Goal: Transaction & Acquisition: Purchase product/service

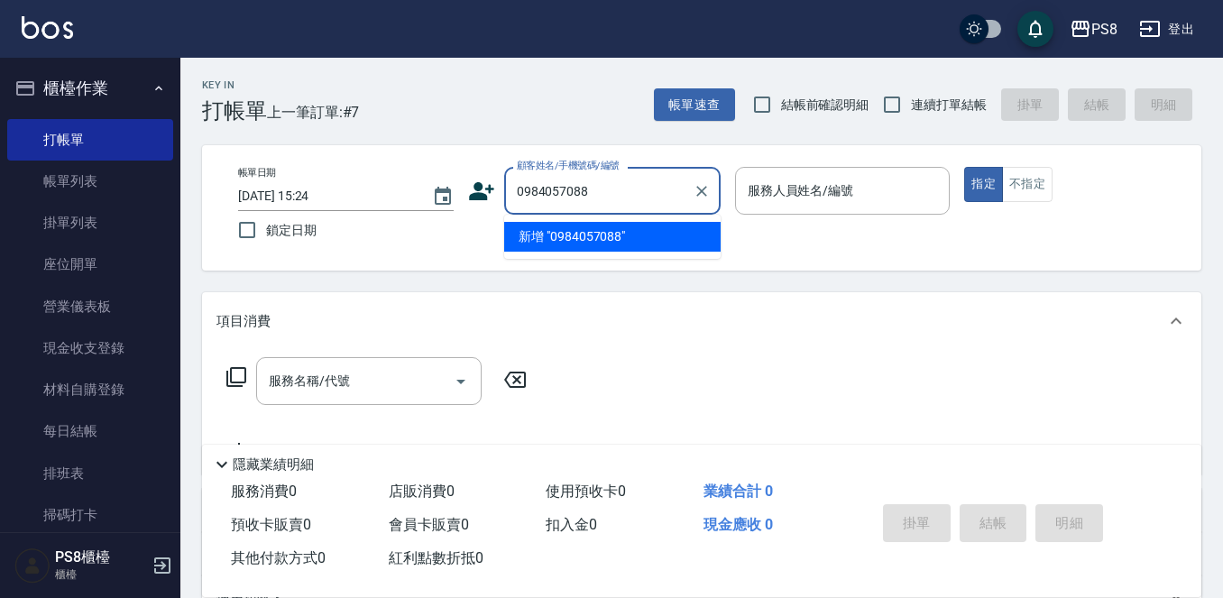
type input "0984057088"
click at [482, 195] on icon at bounding box center [481, 191] width 25 height 18
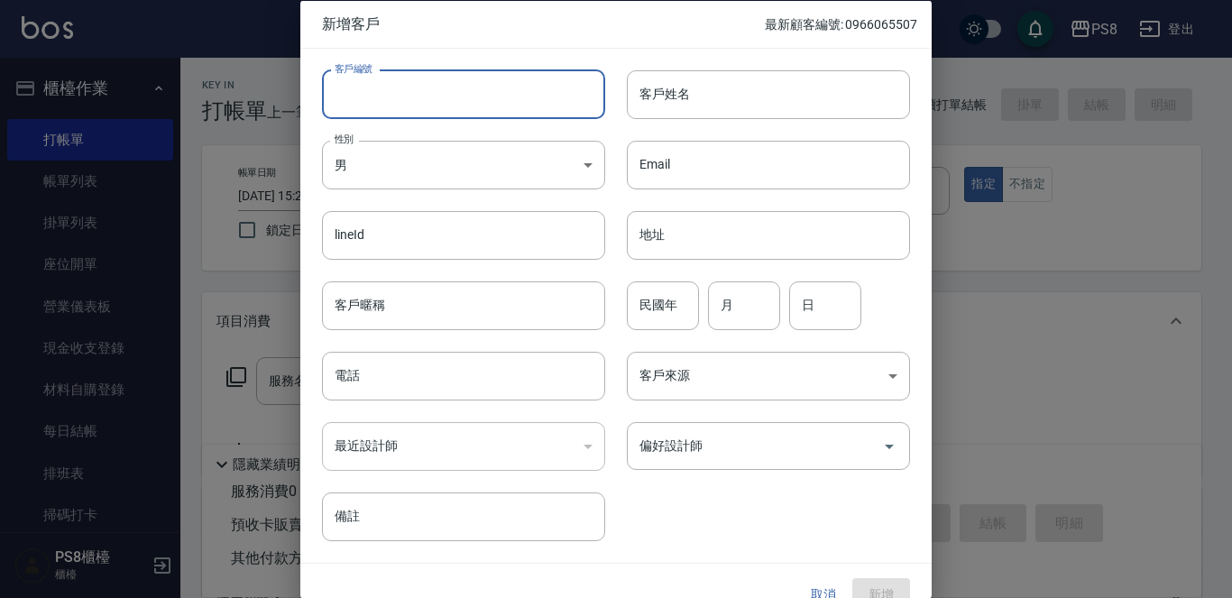
paste input "0966065507"
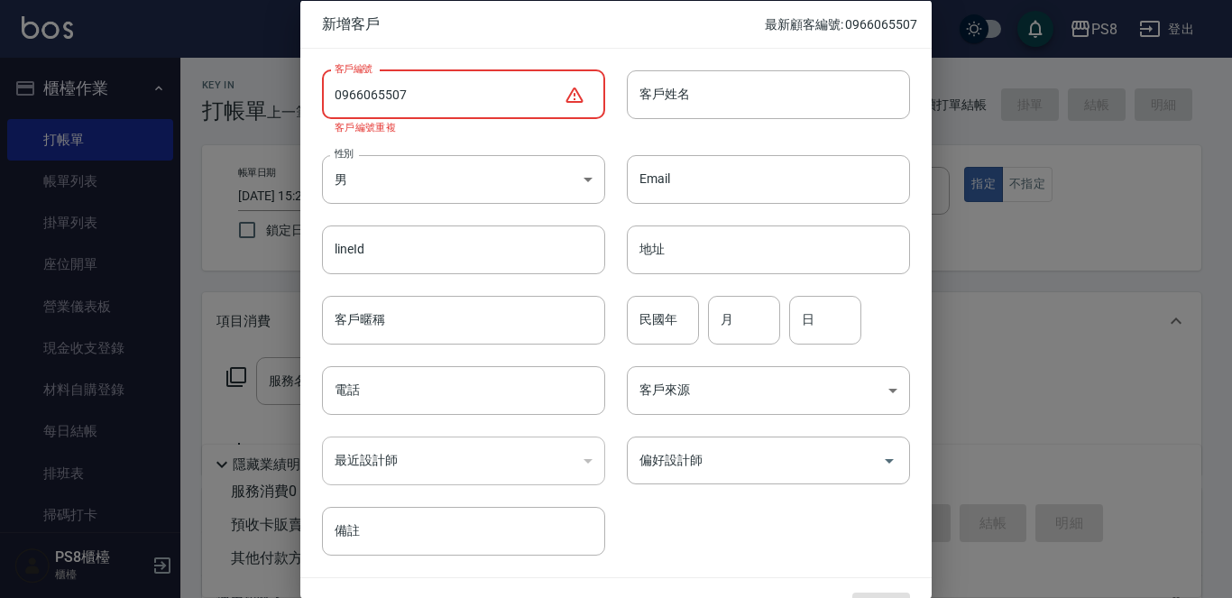
type input "0966065507"
click at [933, 170] on div at bounding box center [616, 299] width 1232 height 598
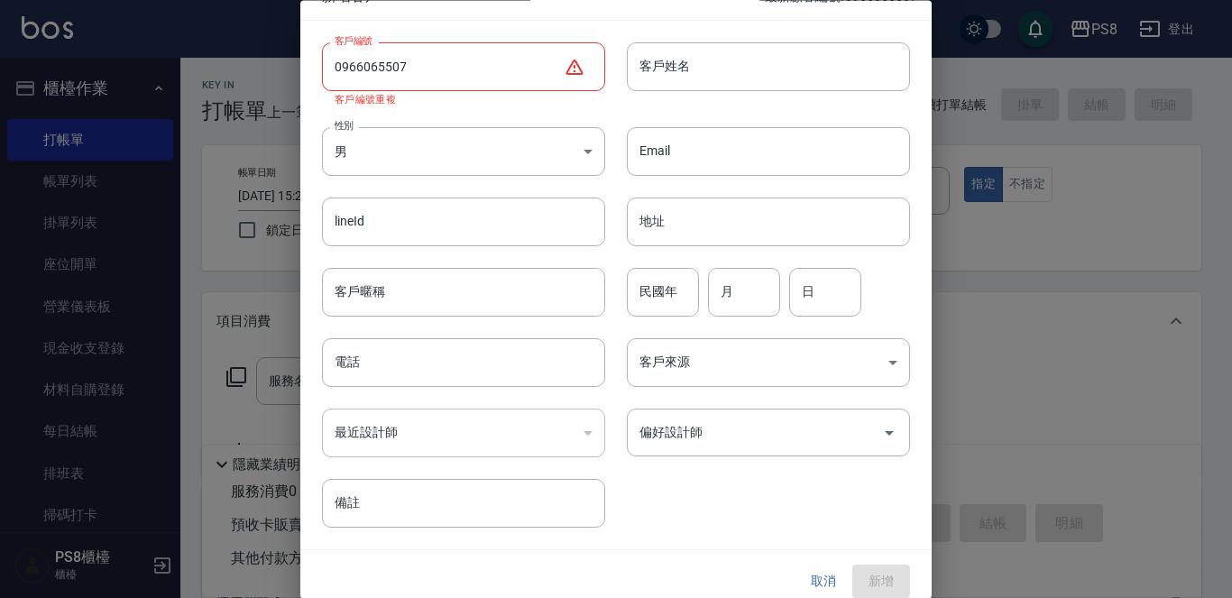
scroll to position [41, 0]
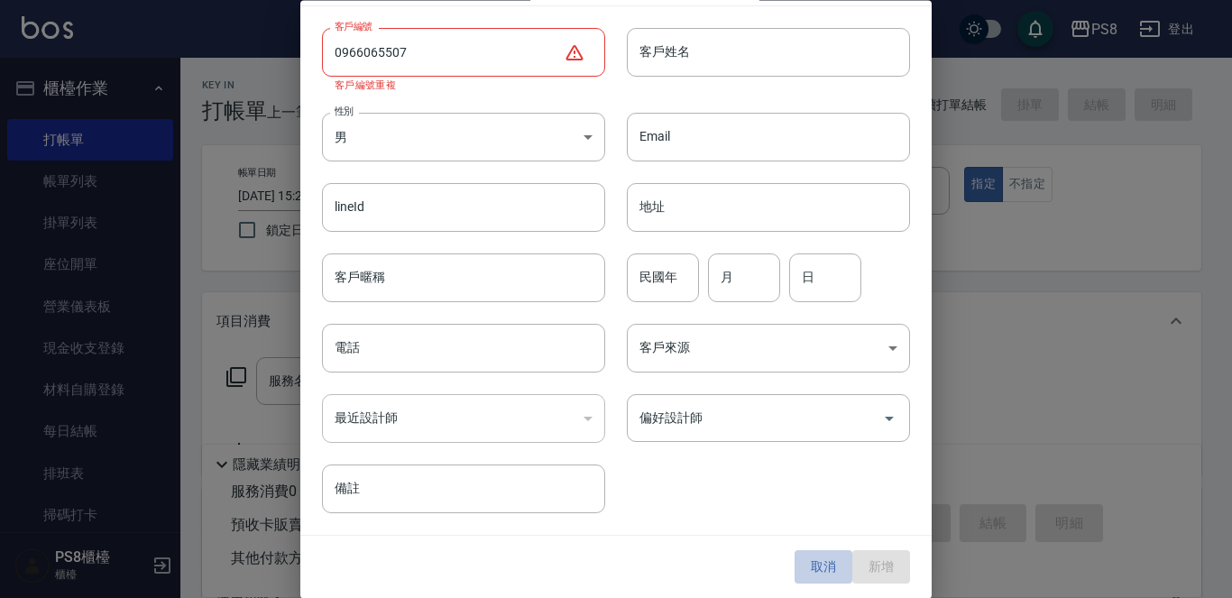
click at [818, 556] on button "取消" at bounding box center [823, 567] width 58 height 33
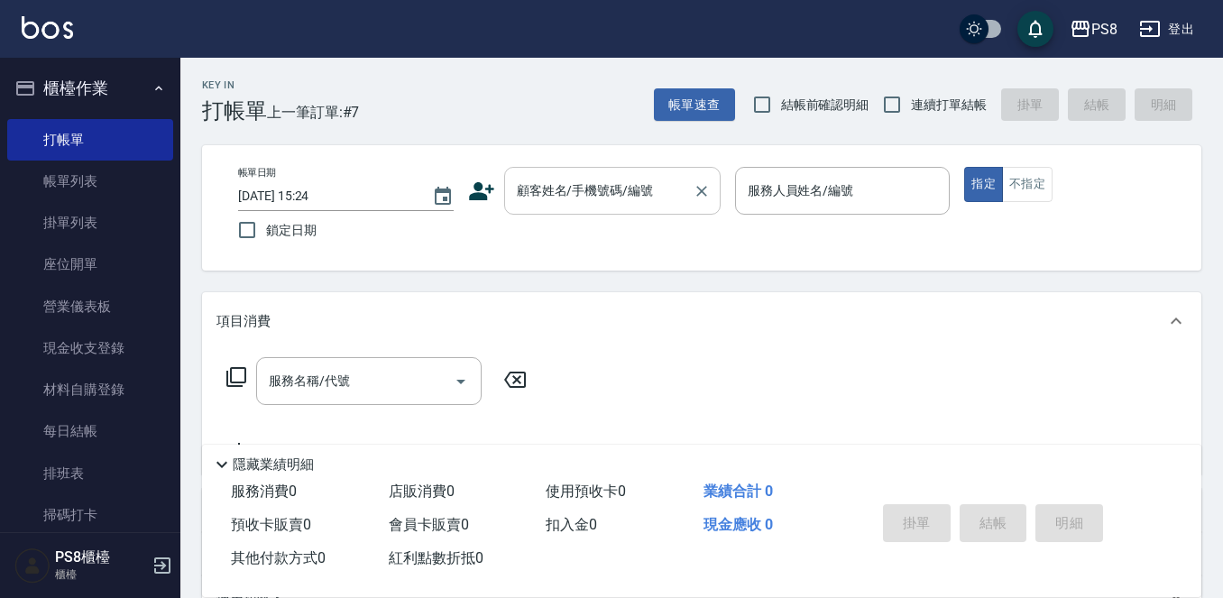
click at [631, 203] on input "顧客姓名/手機號碼/編號" at bounding box center [598, 191] width 173 height 32
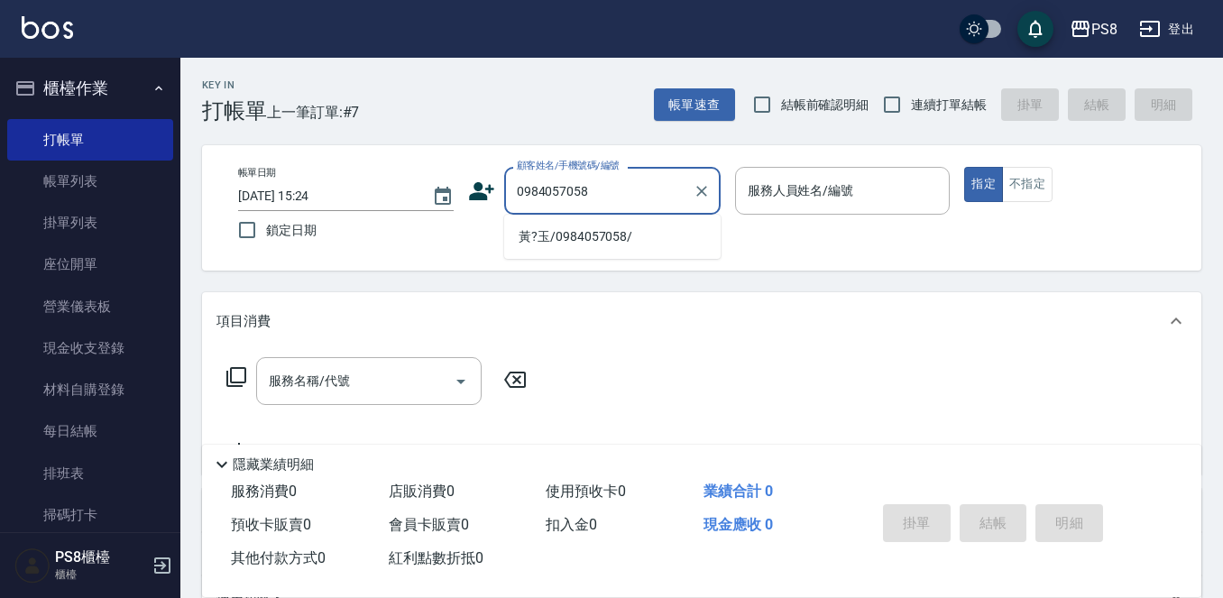
click at [577, 226] on li "黃?玉/0984057058/" at bounding box center [612, 237] width 216 height 30
type input "黃?玉/0984057058/"
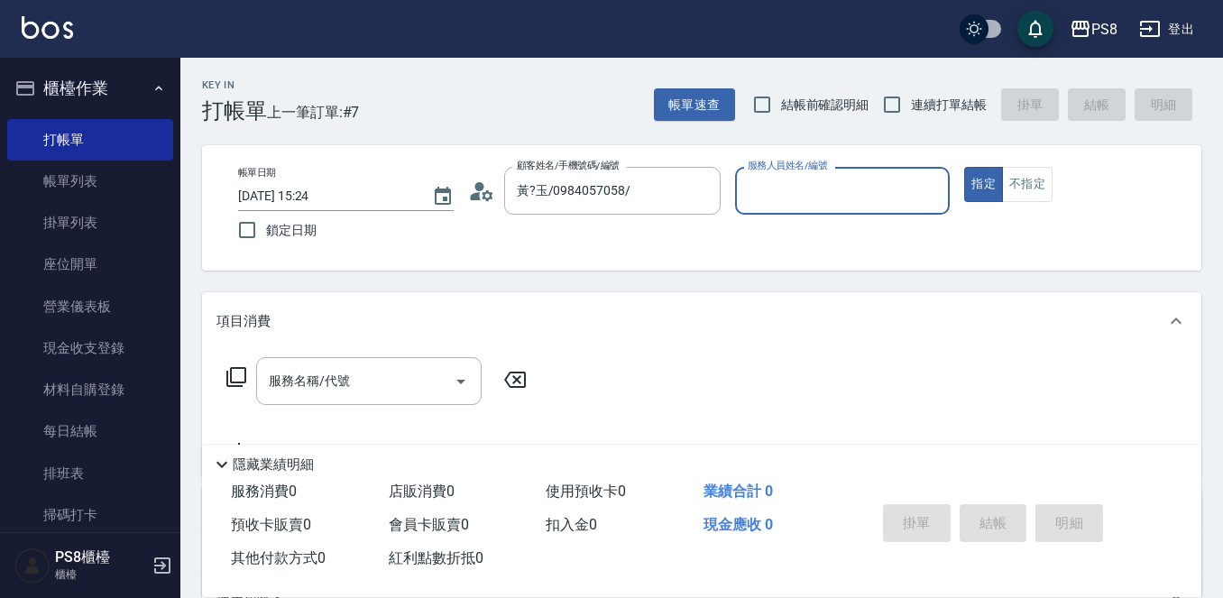
click at [476, 190] on icon at bounding box center [481, 191] width 27 height 27
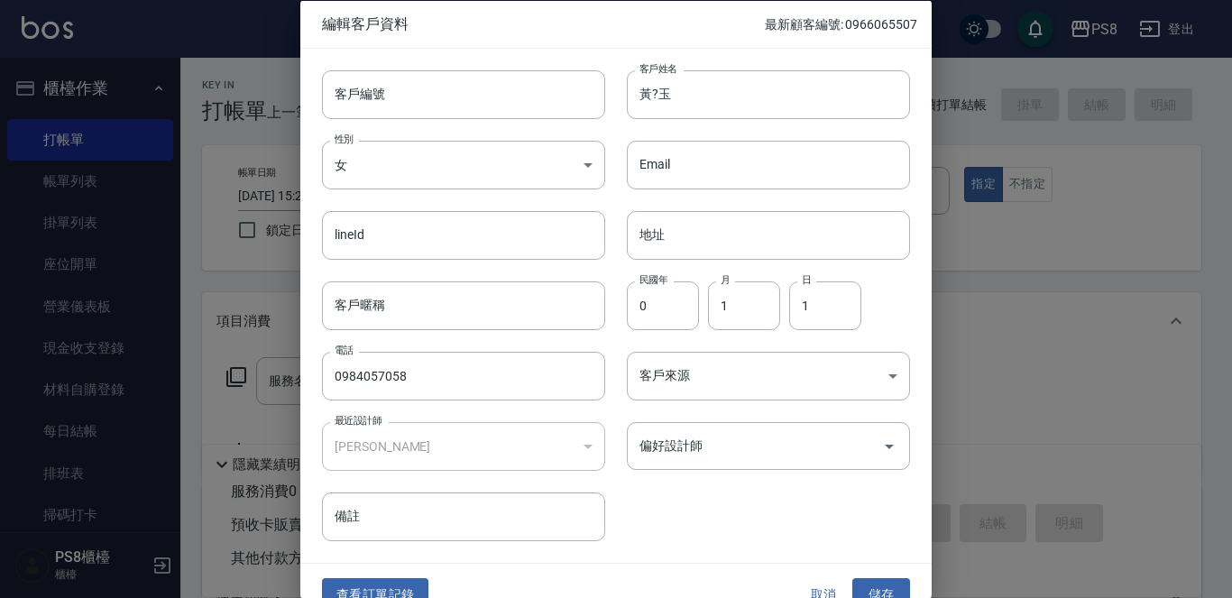
click at [848, 537] on div "客戶編號 客戶編號 客戶姓名 [PERSON_NAME]?玉 客戶姓名 性別 女 [DEMOGRAPHIC_DATA] 性別 Email Email line…" at bounding box center [605, 294] width 610 height 493
click at [669, 324] on input "0" at bounding box center [663, 304] width 72 height 49
type input "080"
type input "1"
type input "8"
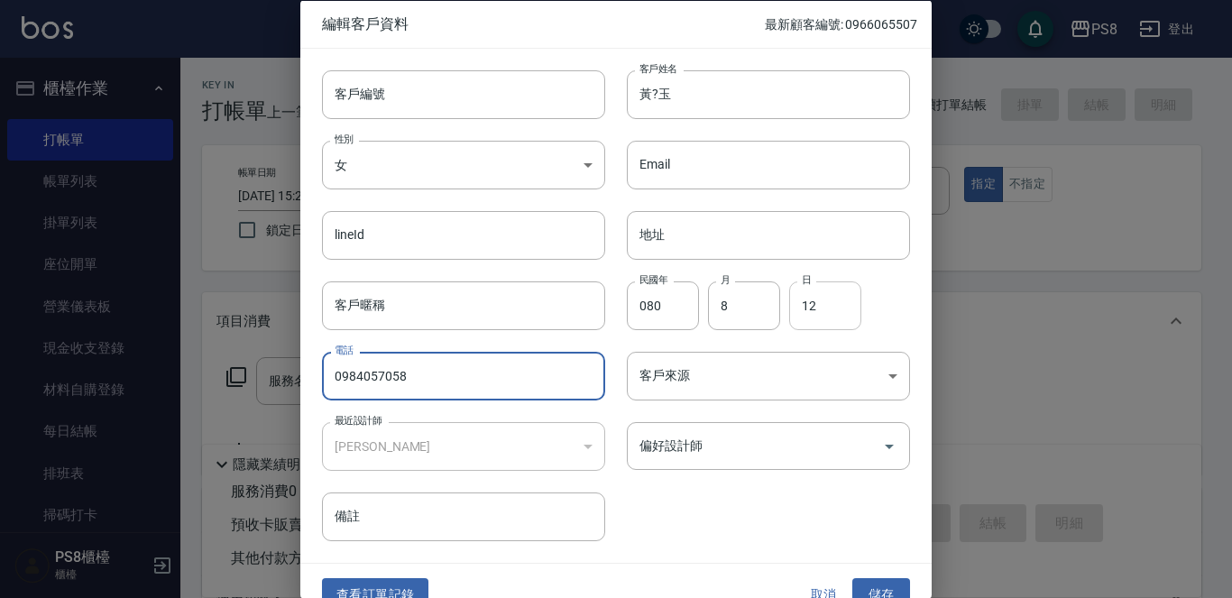
click at [806, 302] on input "12" at bounding box center [825, 304] width 72 height 49
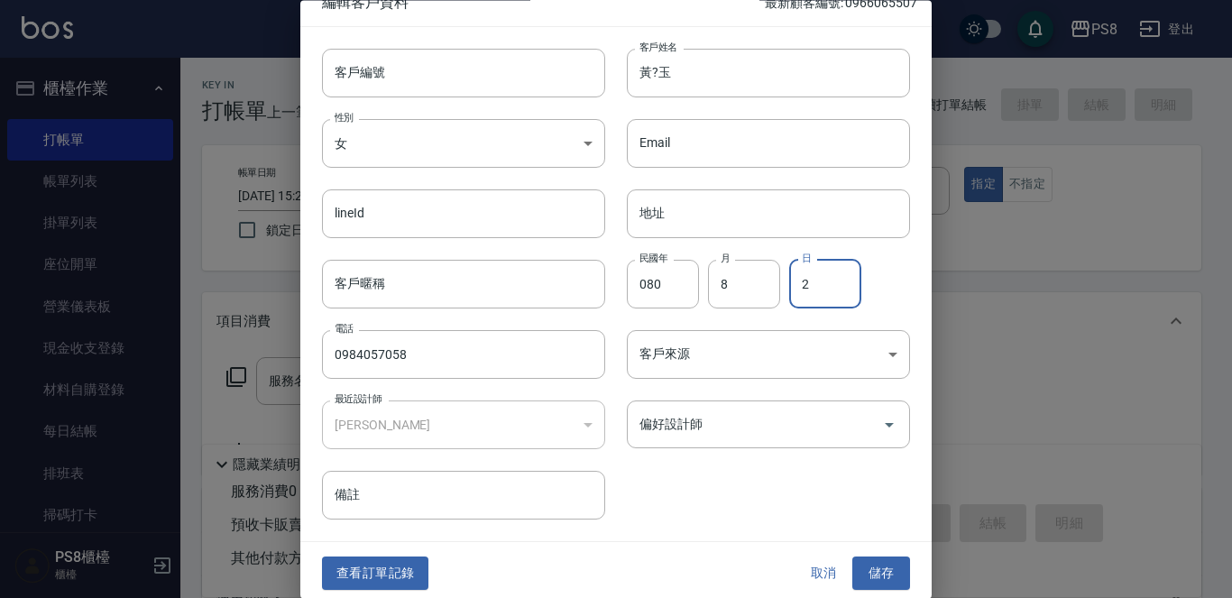
scroll to position [27, 0]
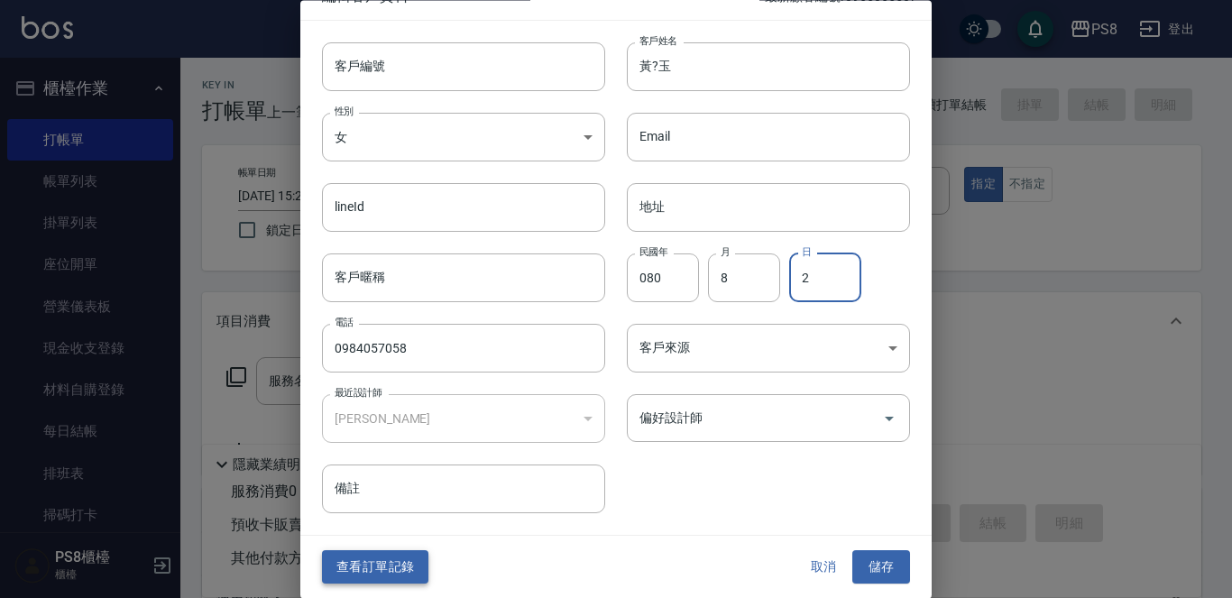
type input "2"
click at [378, 555] on button "查看訂單記錄" at bounding box center [375, 567] width 106 height 33
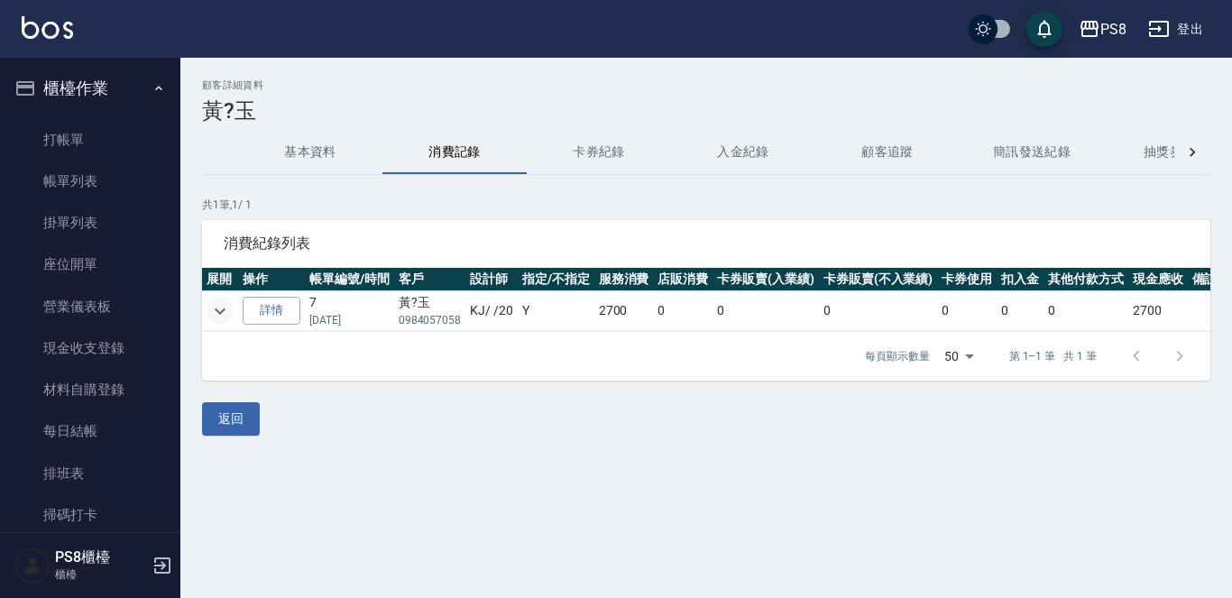
click at [225, 307] on icon "expand row" at bounding box center [220, 311] width 22 height 22
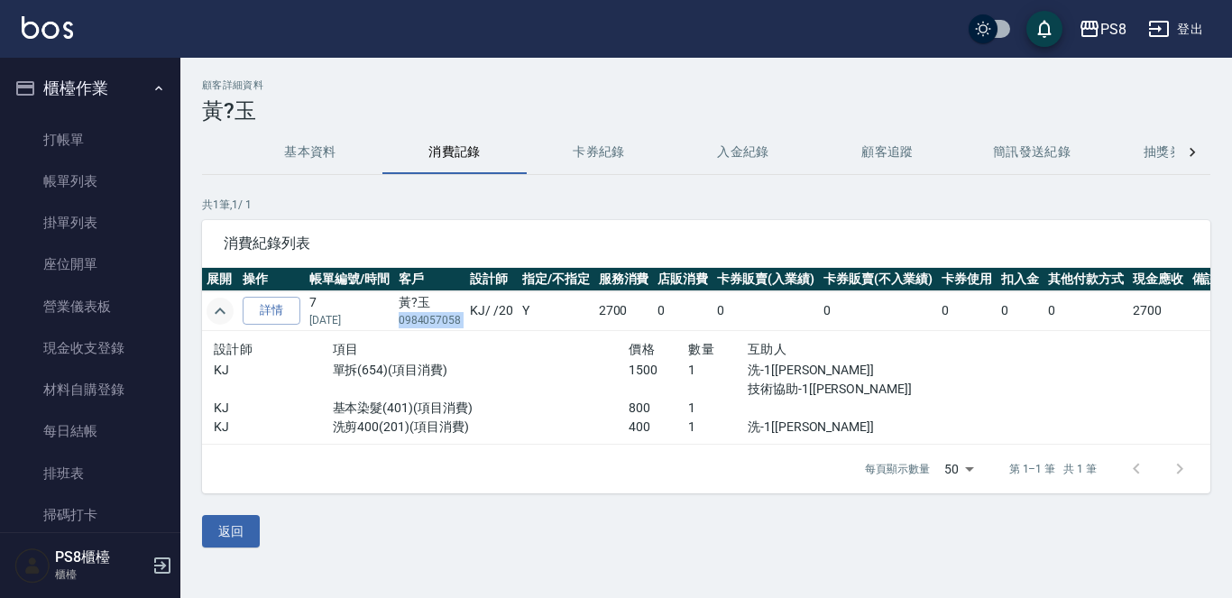
drag, startPoint x: 467, startPoint y: 323, endPoint x: 395, endPoint y: 323, distance: 72.1
click at [395, 323] on tr "詳情 7 [DATE] 黃?玉 0984057058 KJ / /20 Y 2700 0 0 0 0 0 0 2700" at bounding box center [716, 311] width 1028 height 40
copy p "0984057058"
click at [303, 86] on h2 "顧客詳細資料" at bounding box center [706, 85] width 1008 height 12
click at [76, 116] on ul "打帳單 帳單列表 掛單列表 座位開單 營業儀表板 現金收支登錄 材料自購登錄 每日結帳 排班表 掃碼打卡" at bounding box center [90, 328] width 166 height 432
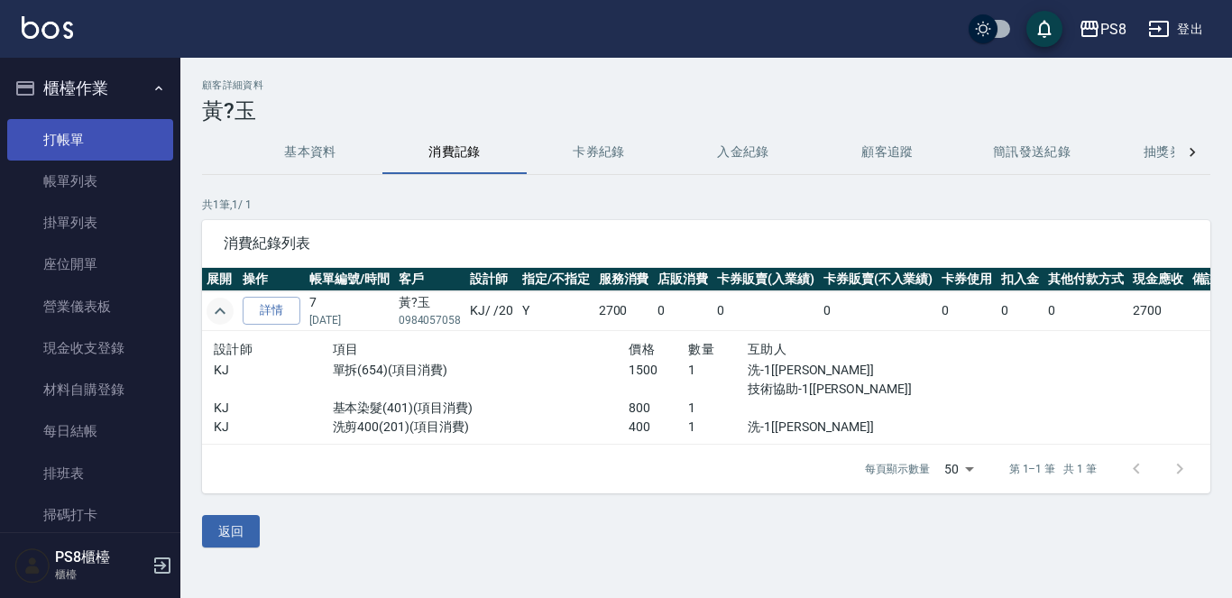
click at [78, 147] on link "打帳單" at bounding box center [90, 139] width 166 height 41
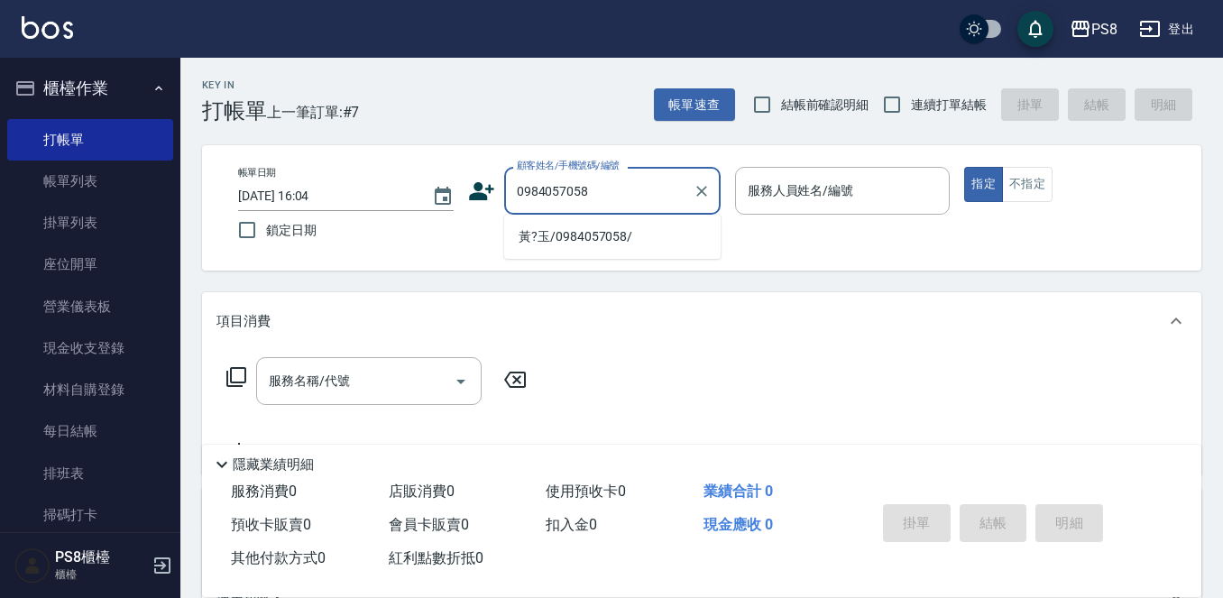
click at [615, 235] on li "黃?玉/0984057058/" at bounding box center [612, 237] width 216 height 30
type input "黃?玉/0984057058/"
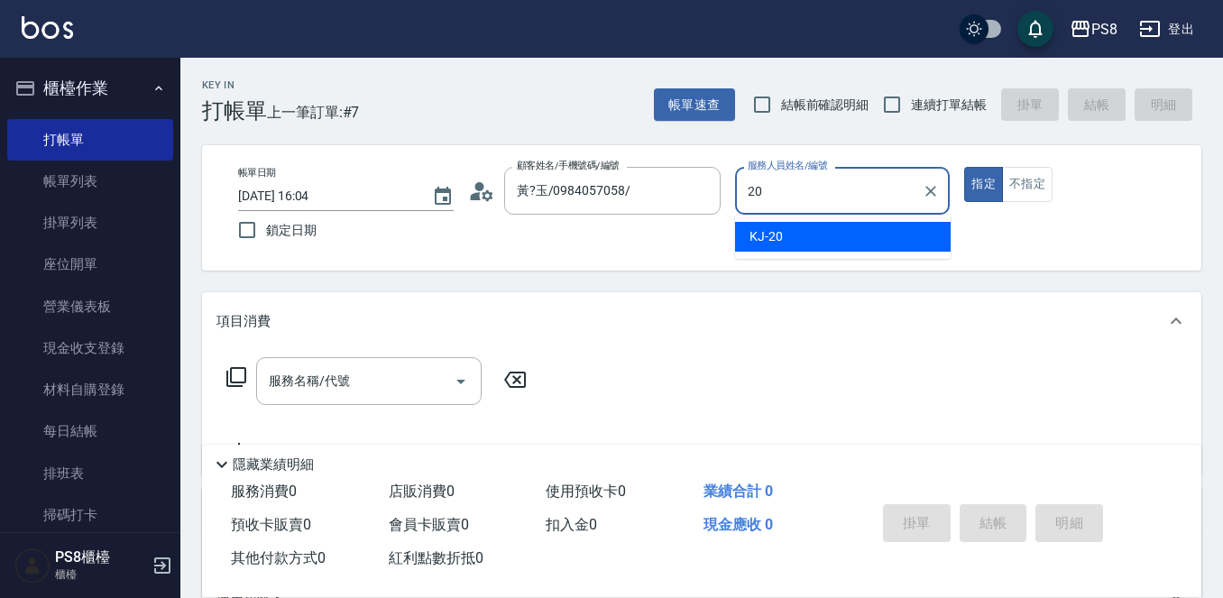
type input "KJ-20"
type button "true"
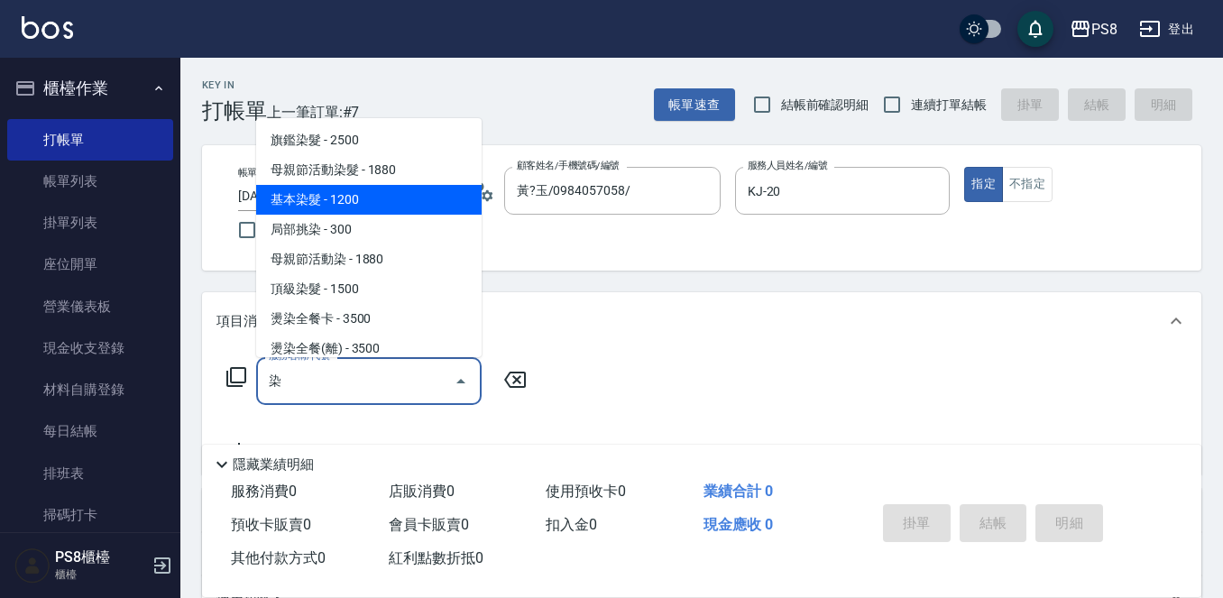
drag, startPoint x: 330, startPoint y: 202, endPoint x: 317, endPoint y: 202, distance: 12.6
click at [330, 201] on span "基本染髮 - 1200" at bounding box center [368, 200] width 225 height 30
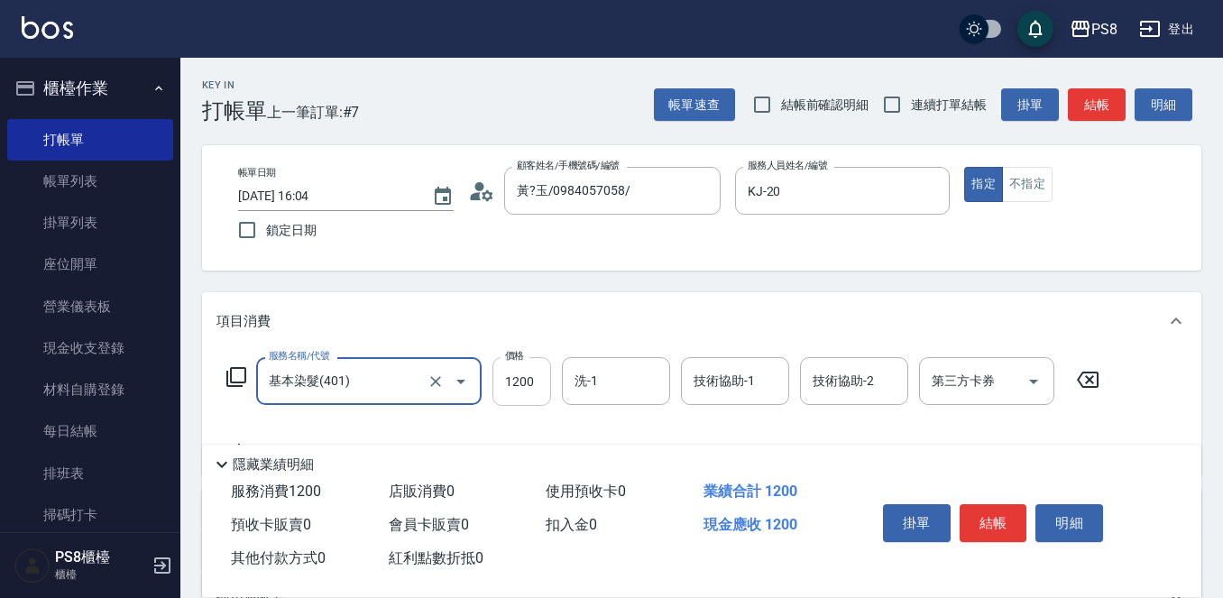
type input "基本染髮(401)"
click at [540, 390] on input "1200" at bounding box center [521, 381] width 59 height 49
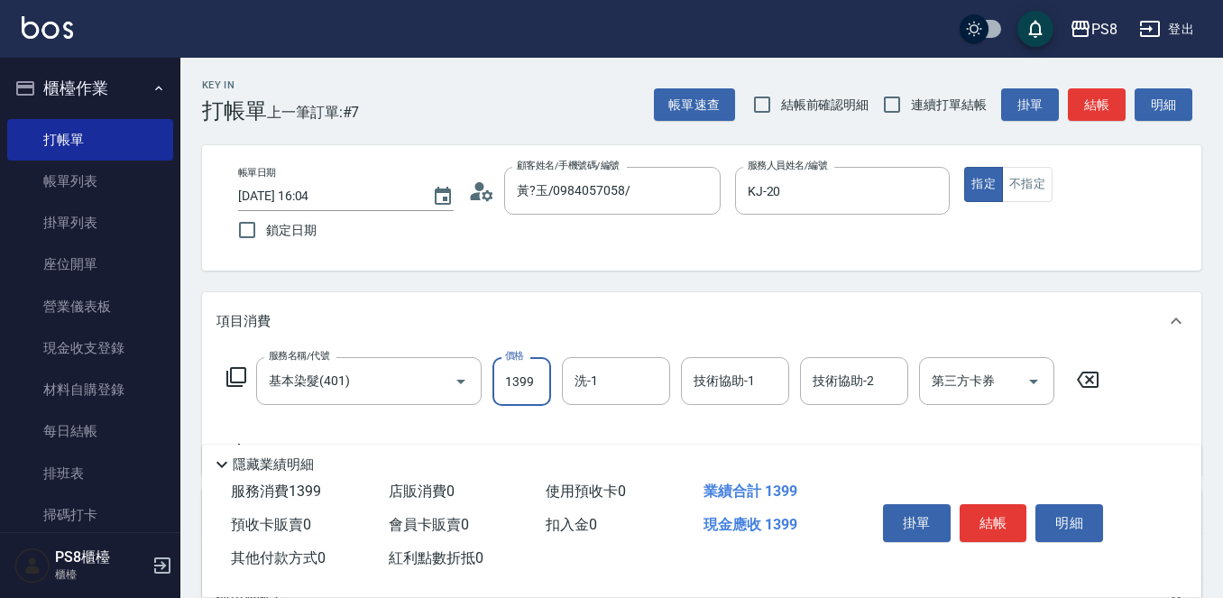
type input "1399"
click at [601, 376] on input "洗-1" at bounding box center [616, 381] width 92 height 32
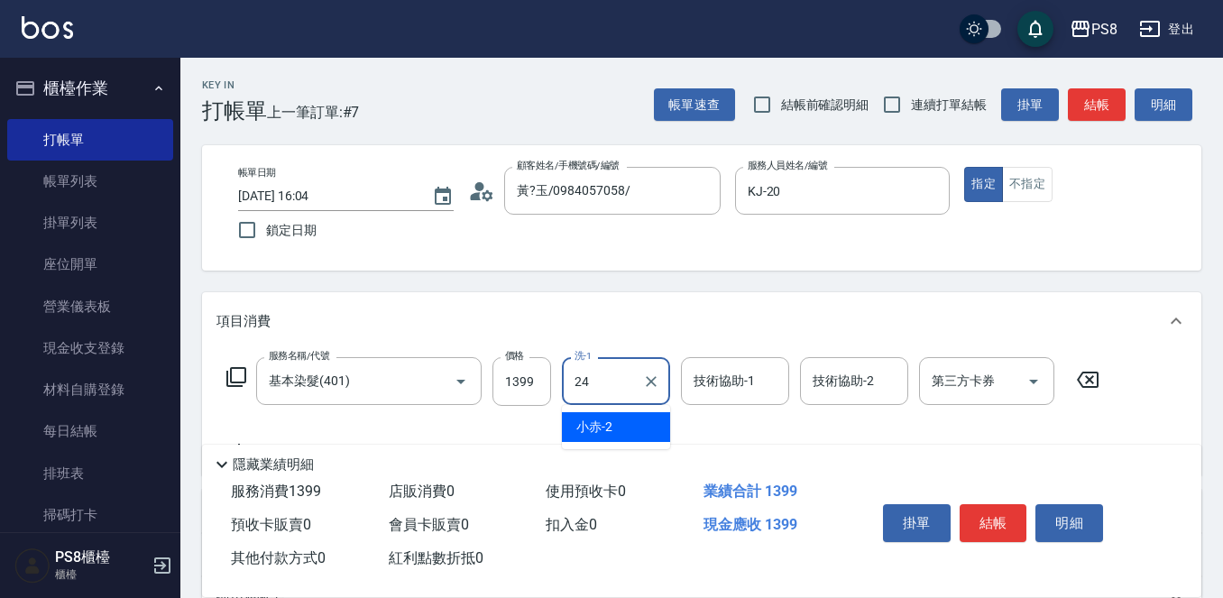
type input "[PERSON_NAME]-24"
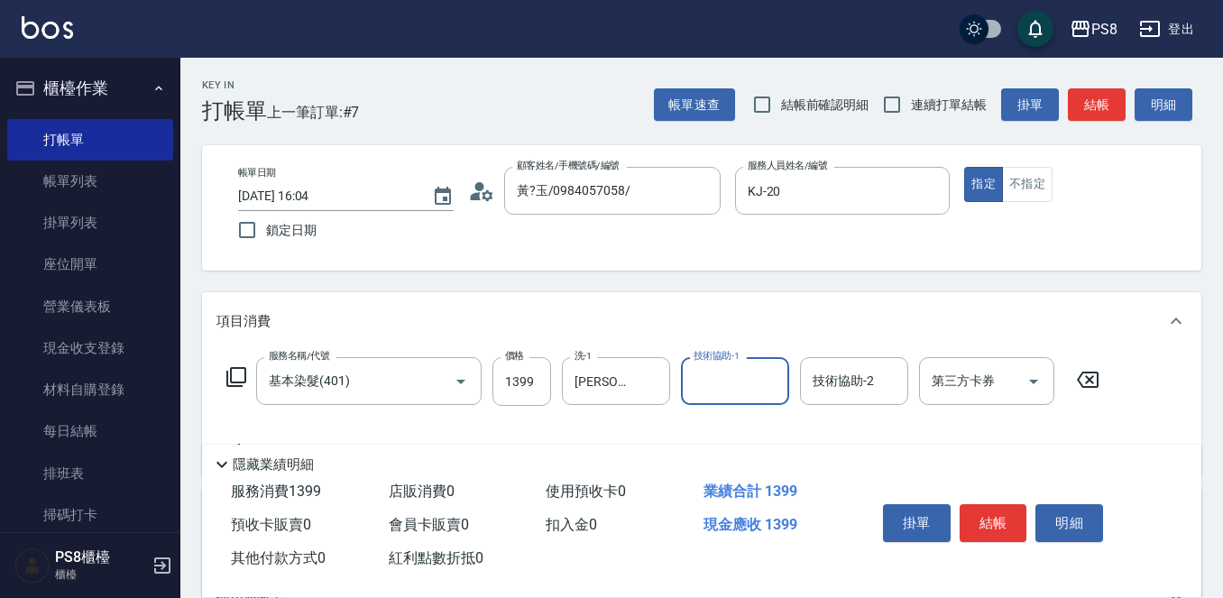
click at [996, 516] on button "結帳" at bounding box center [993, 523] width 68 height 38
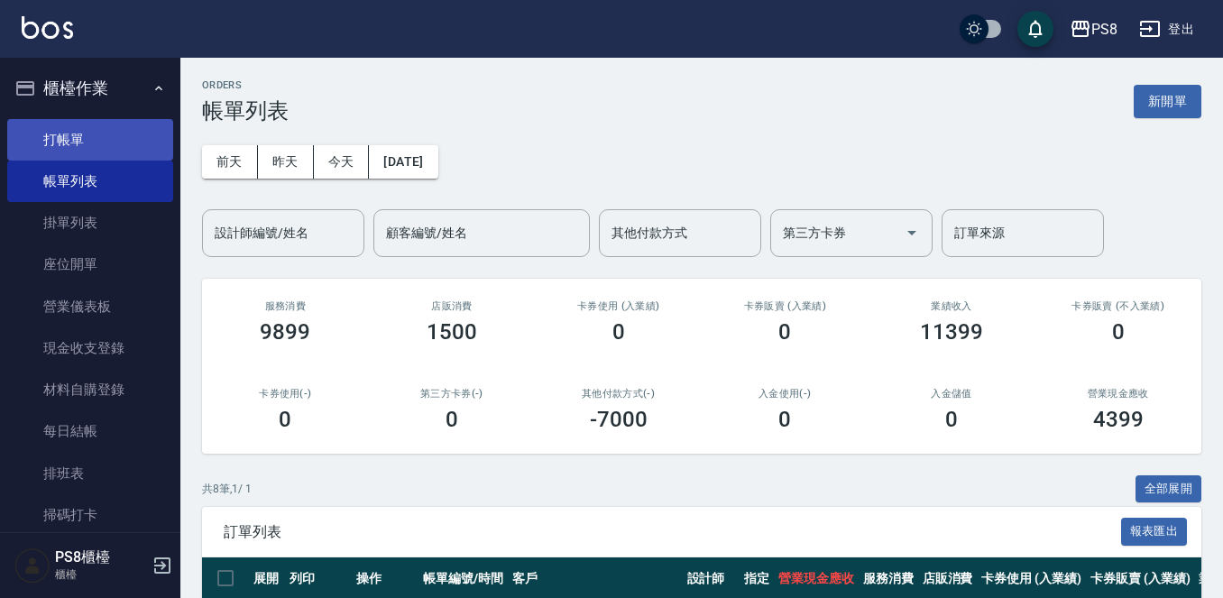
click at [116, 144] on link "打帳單" at bounding box center [90, 139] width 166 height 41
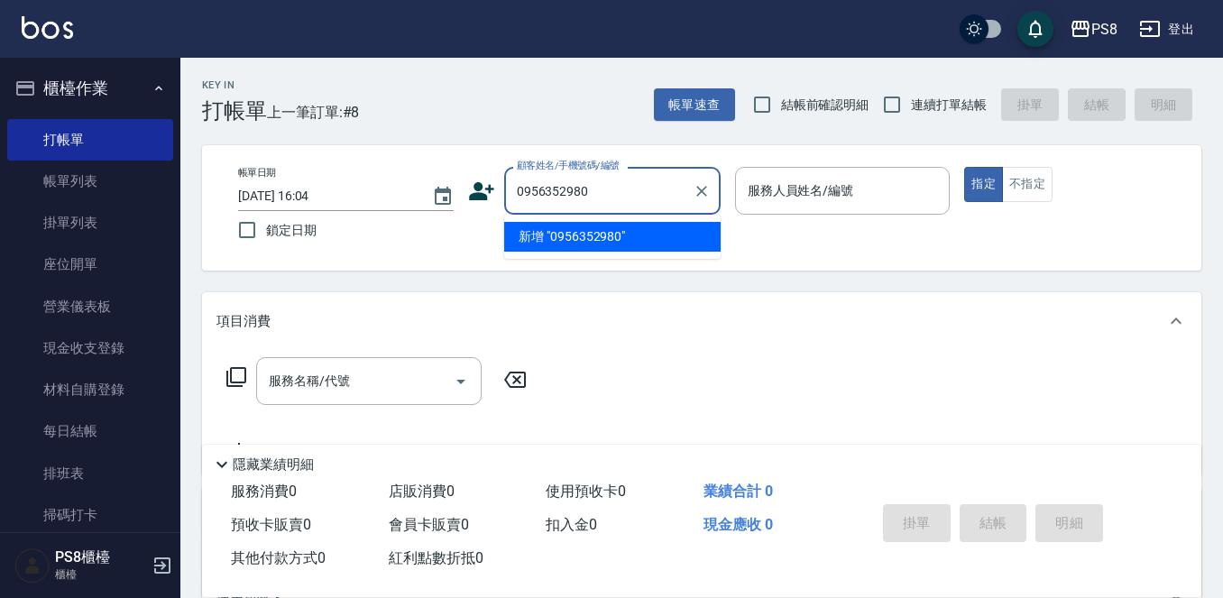
drag, startPoint x: 617, startPoint y: 178, endPoint x: 479, endPoint y: 188, distance: 138.3
click at [479, 188] on div "顧客姓名/手機號碼/編號 0956352980 顧客姓名/手機號碼/編號" at bounding box center [594, 191] width 252 height 48
type input "0956352980"
click at [474, 183] on icon at bounding box center [481, 191] width 27 height 27
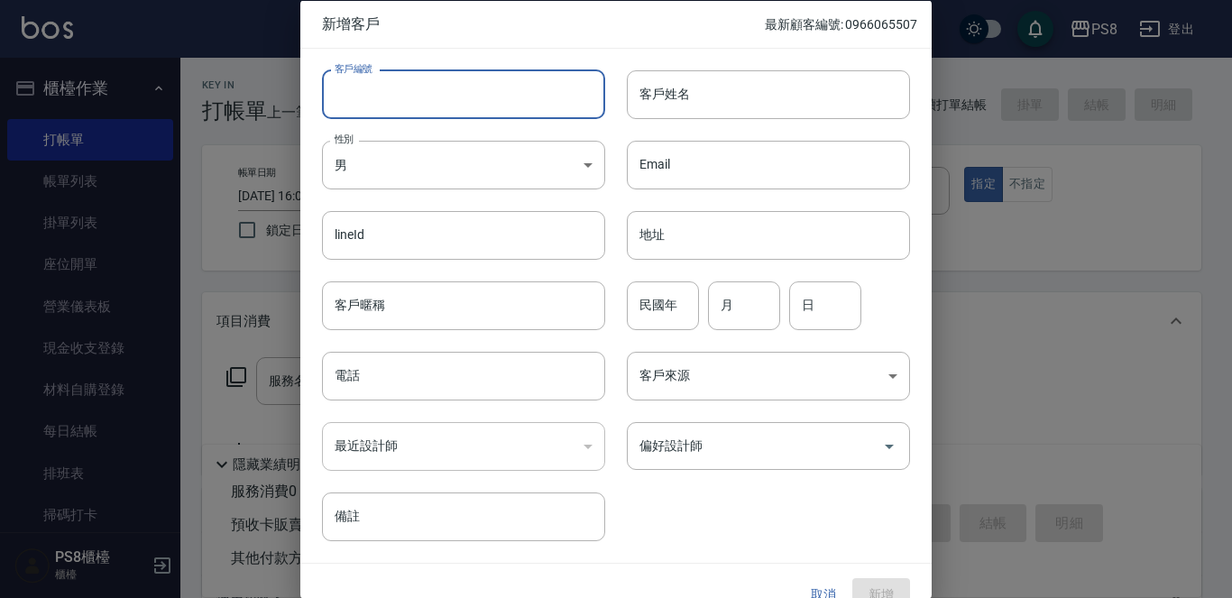
click at [476, 118] on input "客戶編號" at bounding box center [463, 93] width 283 height 49
paste input "0956352980"
type input "0956352980"
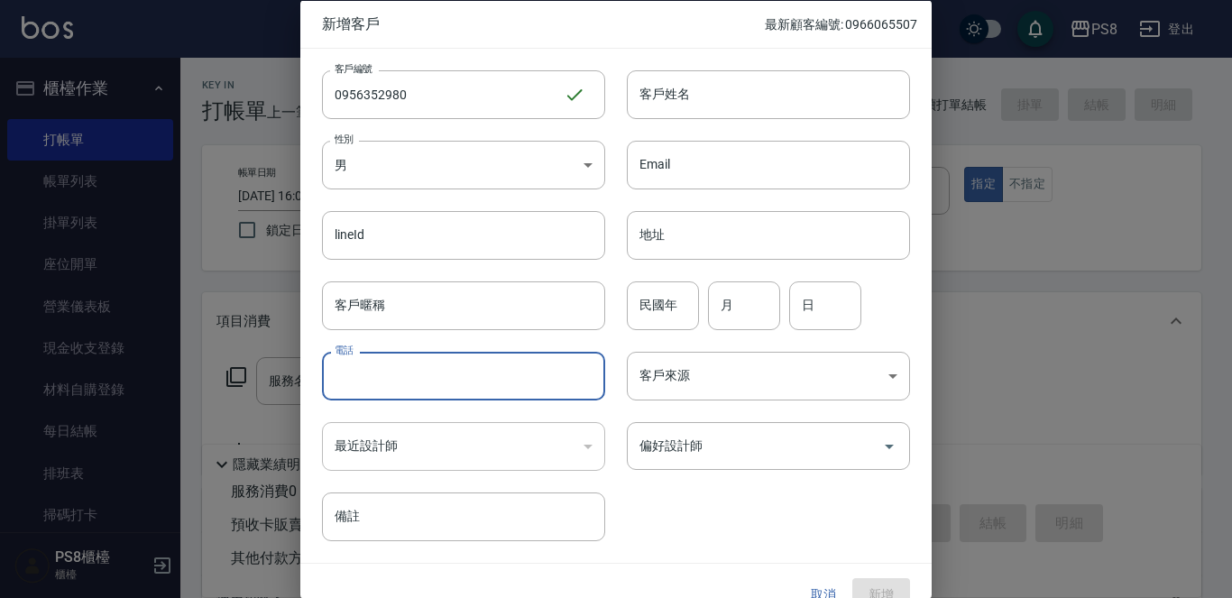
click at [384, 365] on input "電話" at bounding box center [463, 376] width 283 height 49
paste input "0956352980"
click at [447, 372] on input "0956352980" at bounding box center [463, 376] width 283 height 49
type input "0956352980"
click at [671, 90] on input "客戶姓名" at bounding box center [768, 93] width 283 height 49
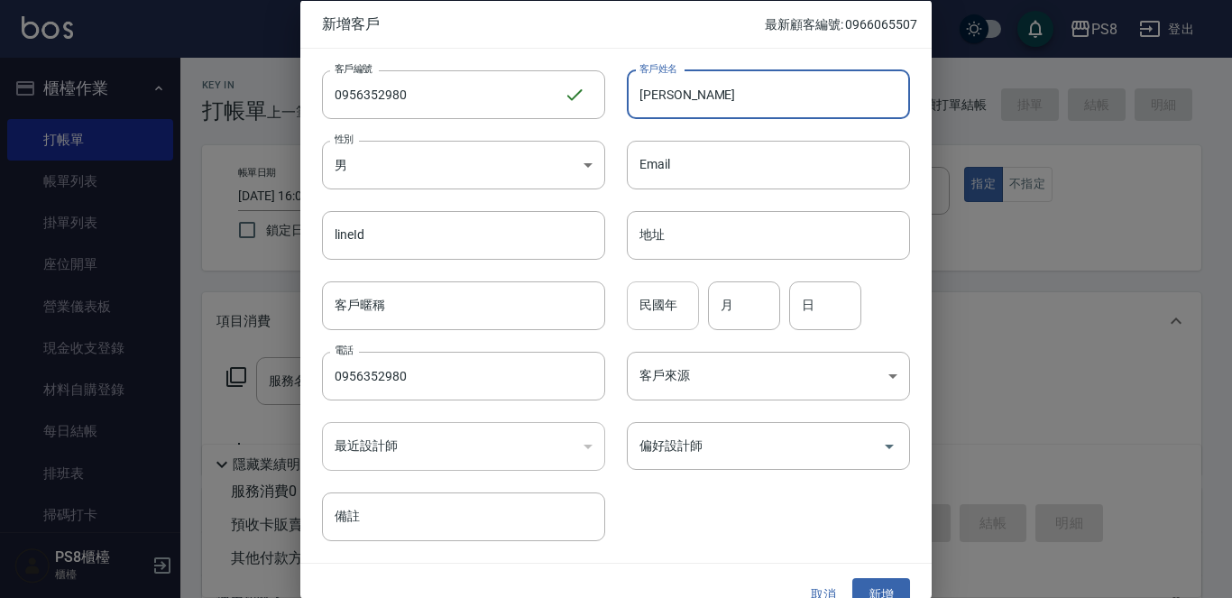
type input "[PERSON_NAME]"
click at [658, 307] on input "民國年" at bounding box center [663, 304] width 72 height 49
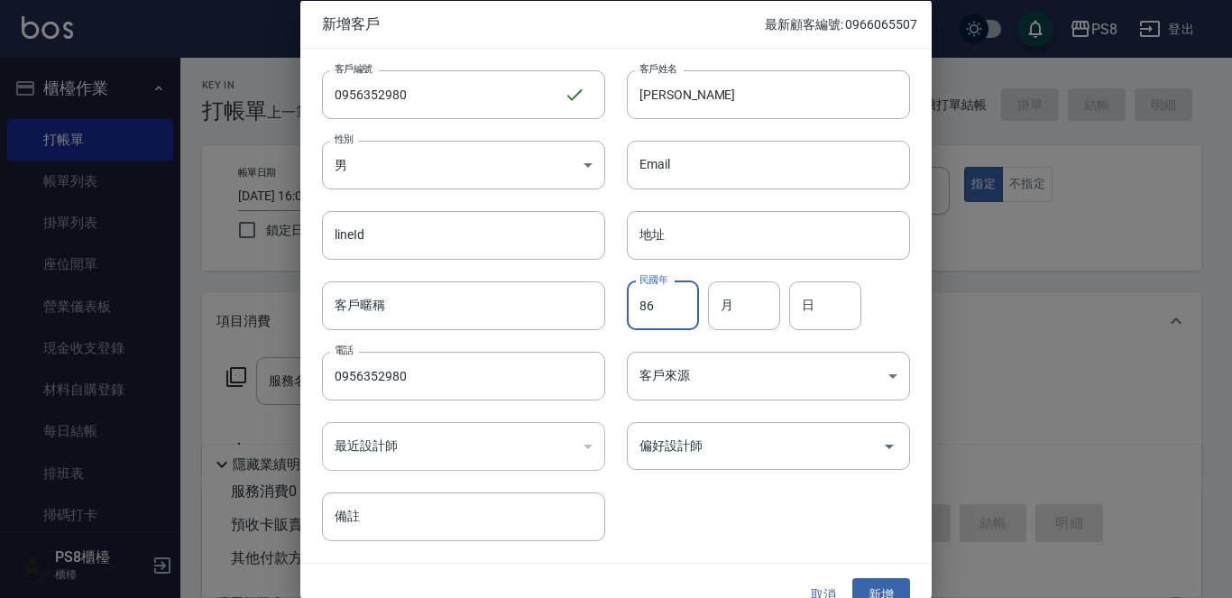
type input "86"
type input "5"
type input "31"
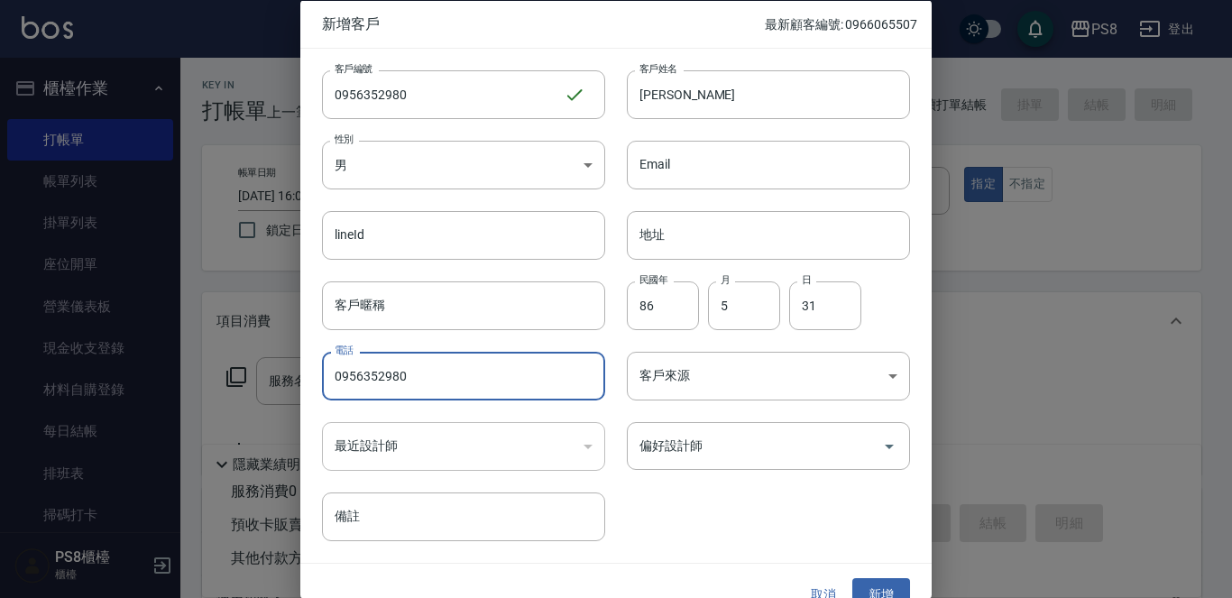
scroll to position [27, 0]
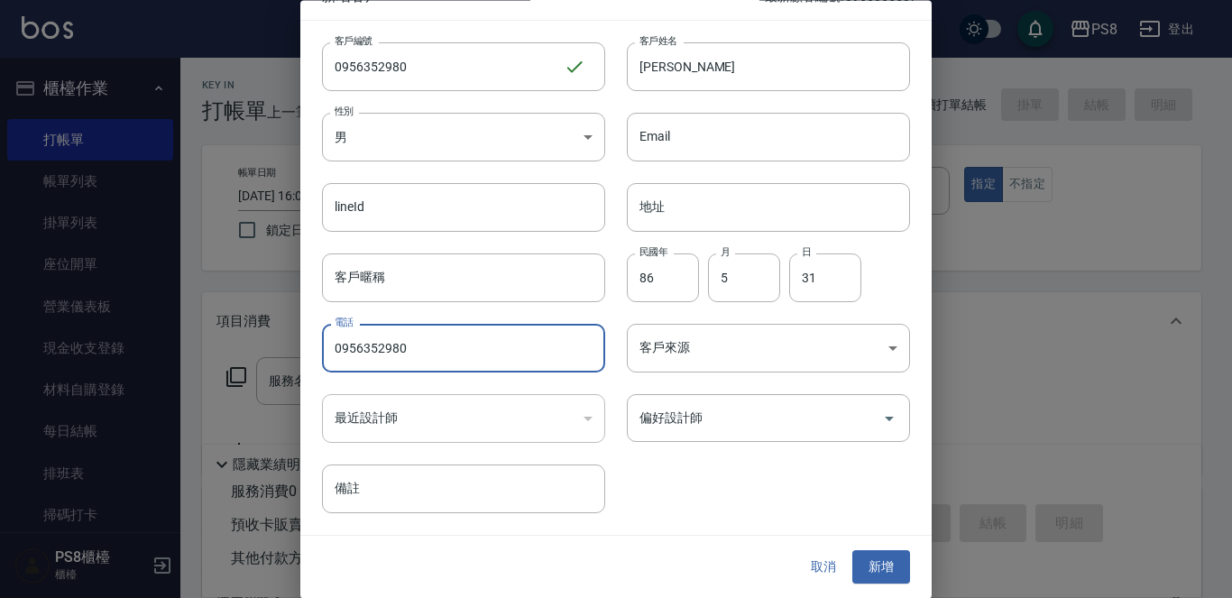
click at [867, 552] on button "新增" at bounding box center [881, 567] width 58 height 33
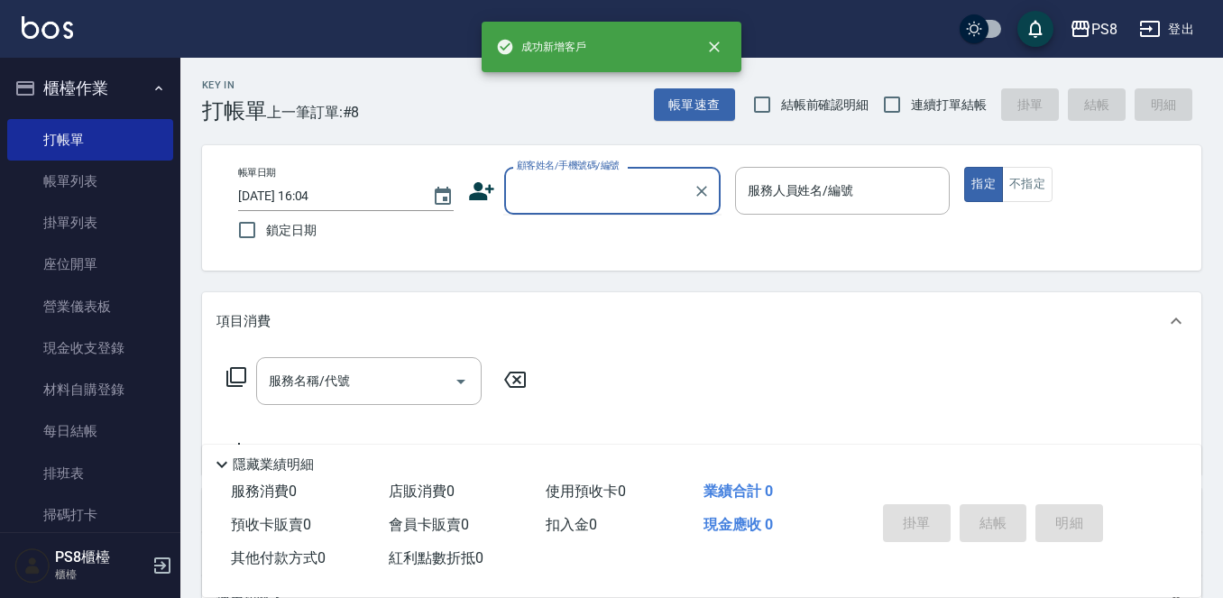
click at [533, 194] on input "顧客姓名/手機號碼/編號" at bounding box center [598, 191] width 173 height 32
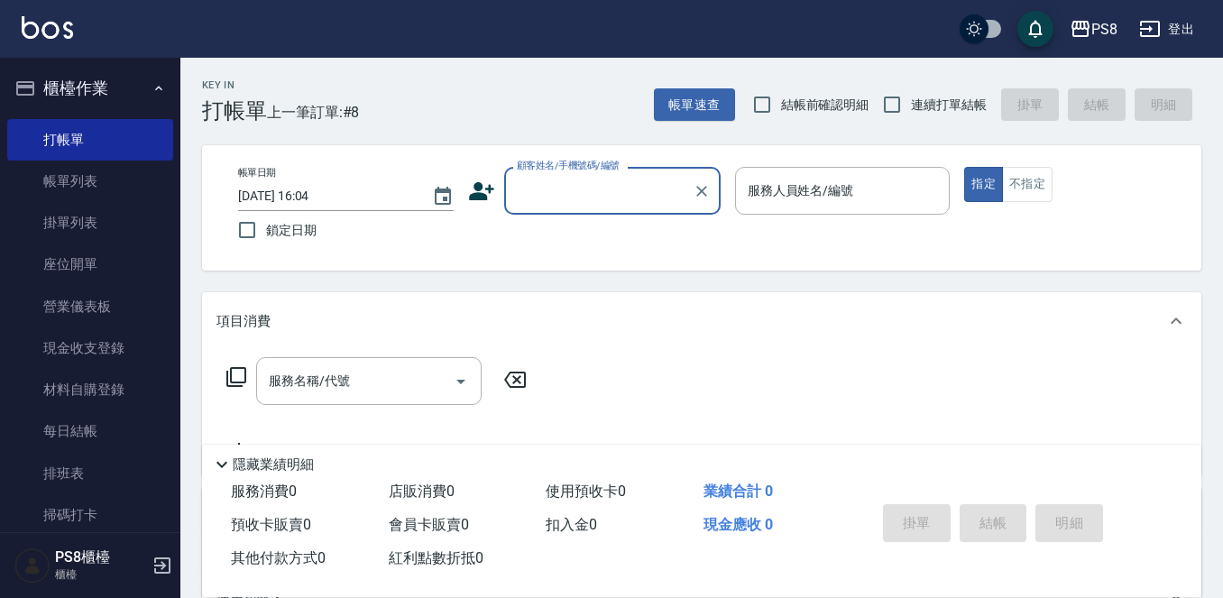
paste input "0956352980"
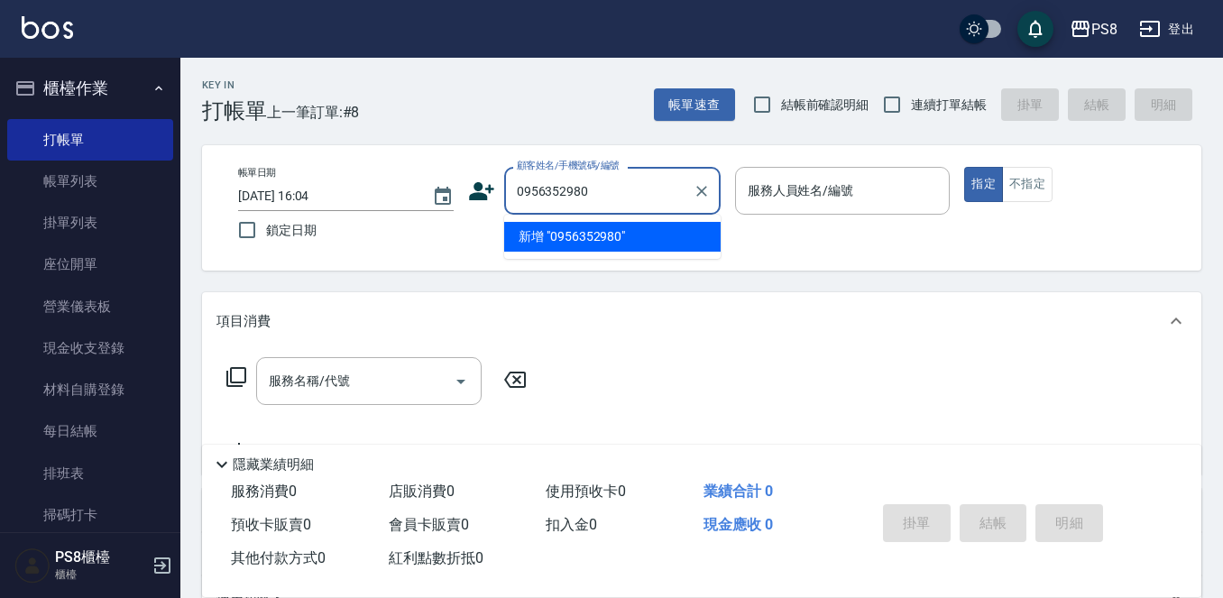
click at [572, 232] on li "新增 "0956352980"" at bounding box center [612, 237] width 216 height 30
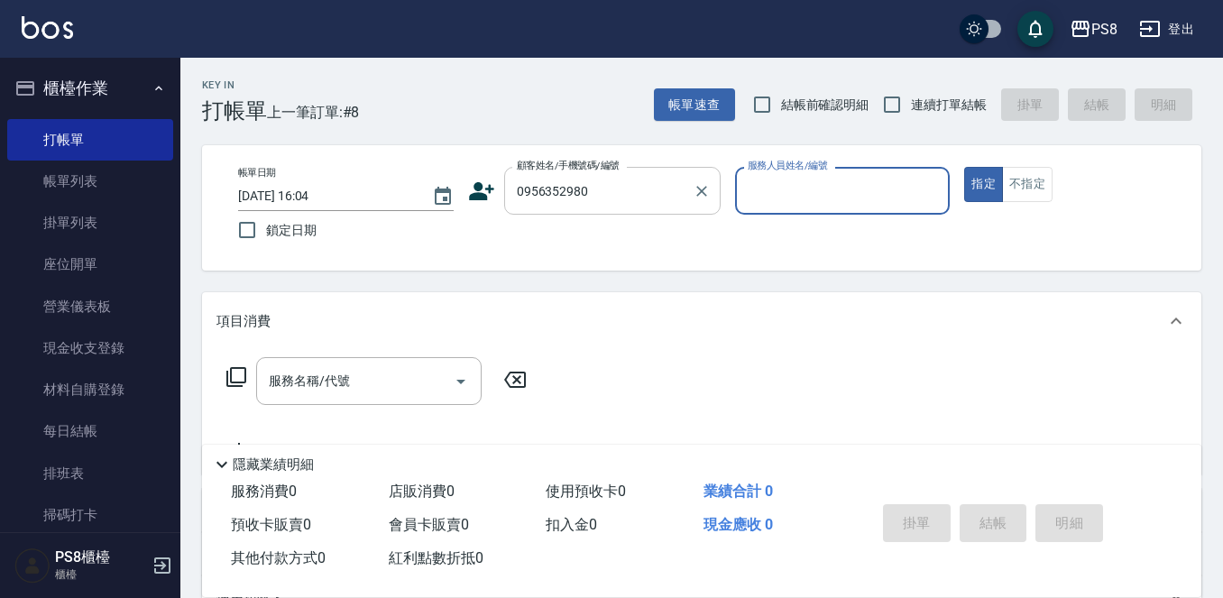
click at [650, 171] on div "0956352980 顧客姓名/手機號碼/編號" at bounding box center [612, 191] width 216 height 48
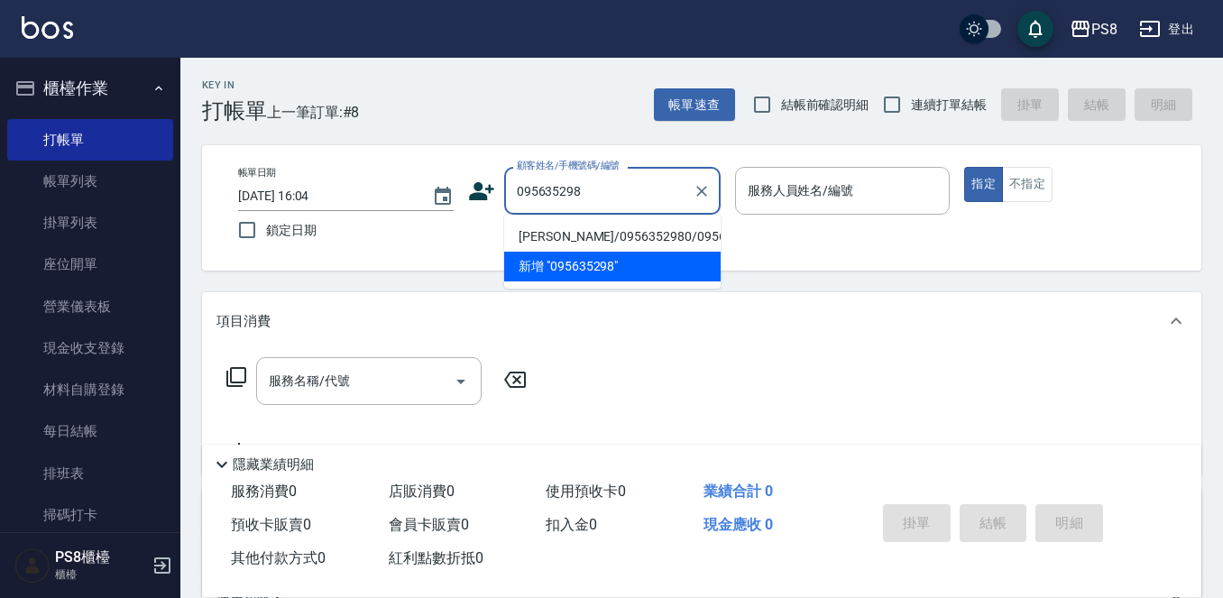
click at [633, 233] on li "[PERSON_NAME]/0956352980/0956352980" at bounding box center [612, 237] width 216 height 30
type input "[PERSON_NAME]/0956352980/0956352980"
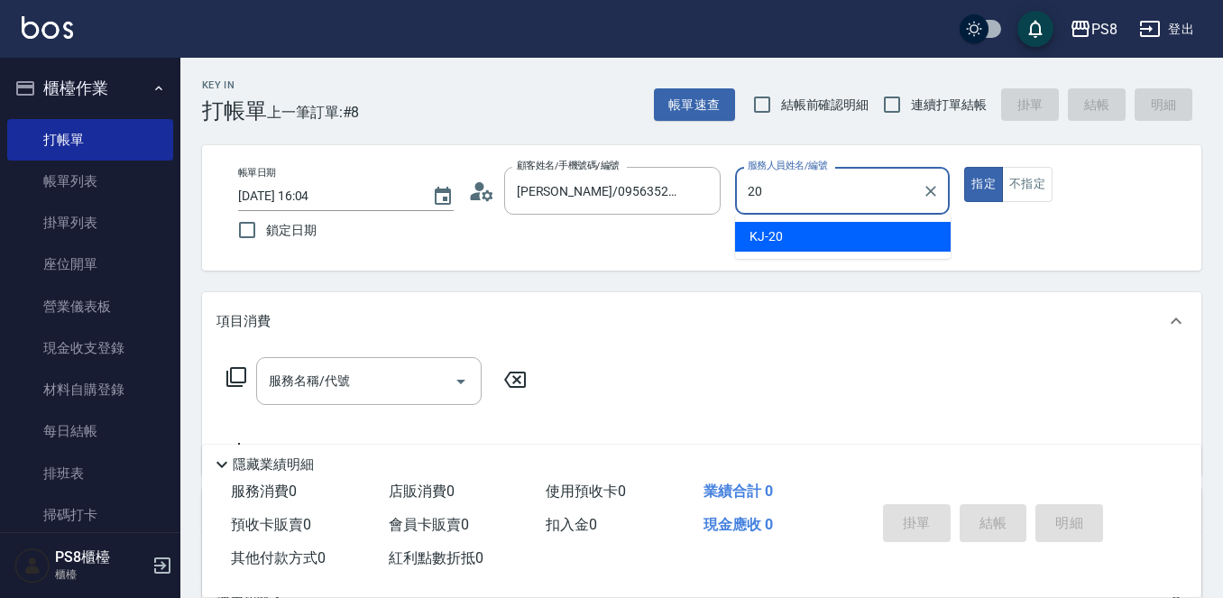
click at [780, 232] on span "KJ -20" at bounding box center [765, 236] width 33 height 19
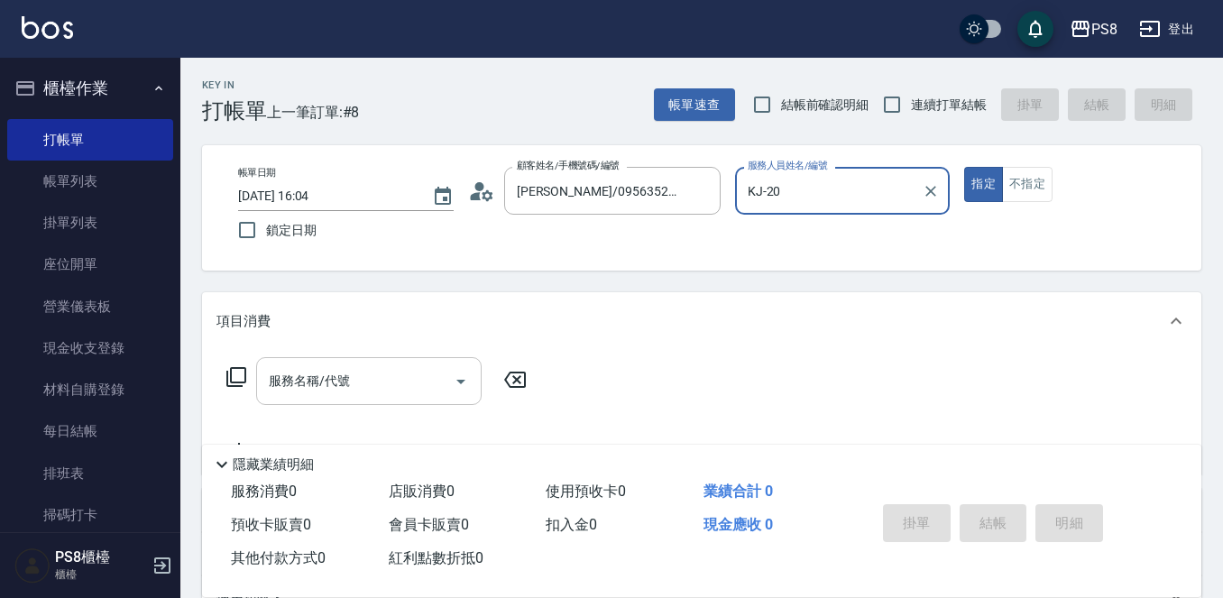
type input "KJ-20"
click at [393, 391] on input "服務名稱/代號" at bounding box center [355, 381] width 182 height 32
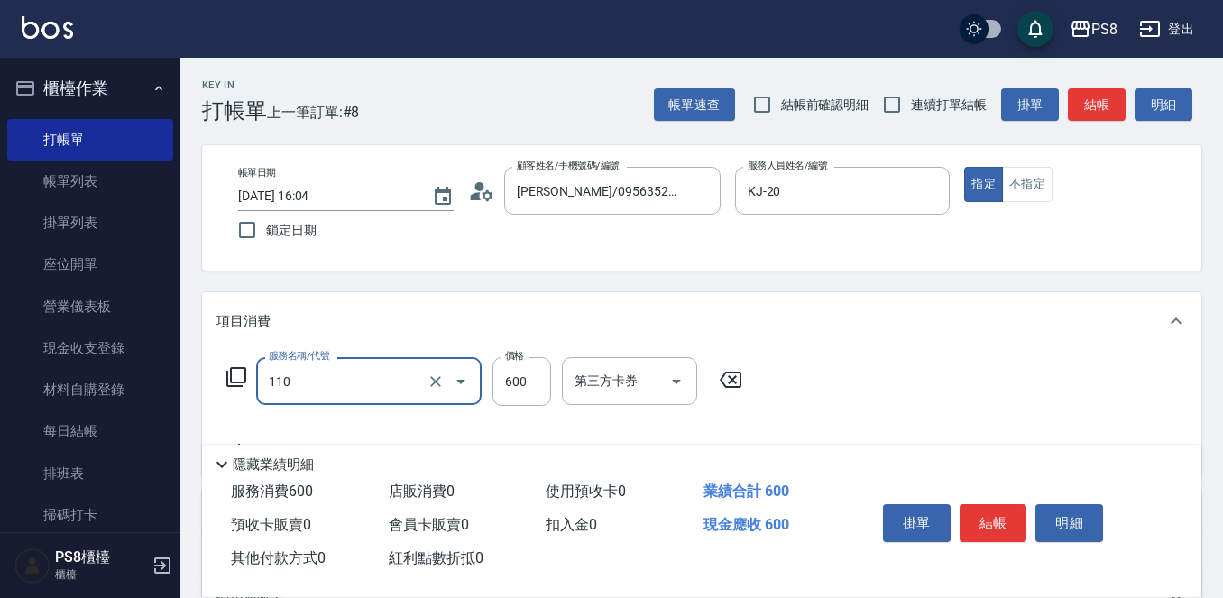
type input "精油+去角質(110)"
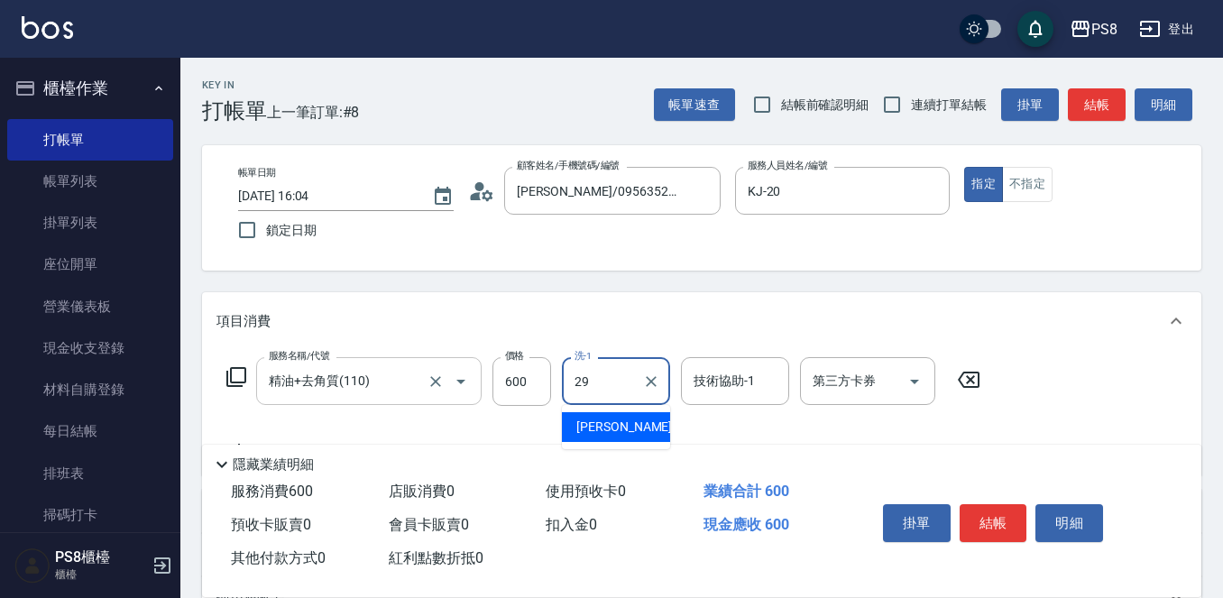
type input "[PERSON_NAME]-29"
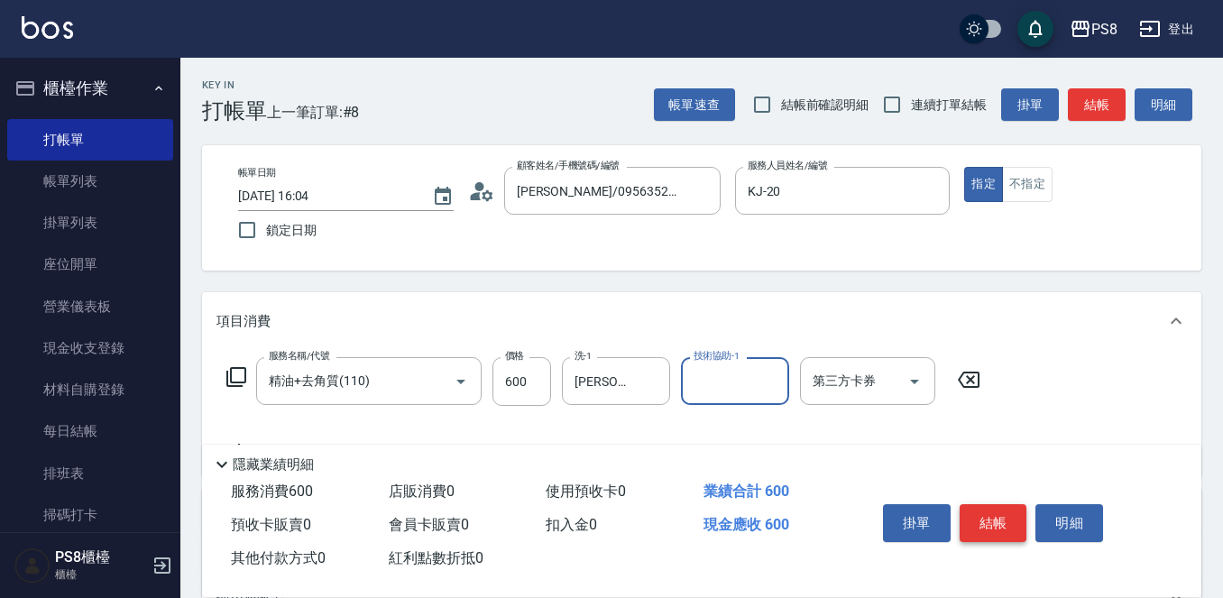
click at [1013, 516] on button "結帳" at bounding box center [993, 523] width 68 height 38
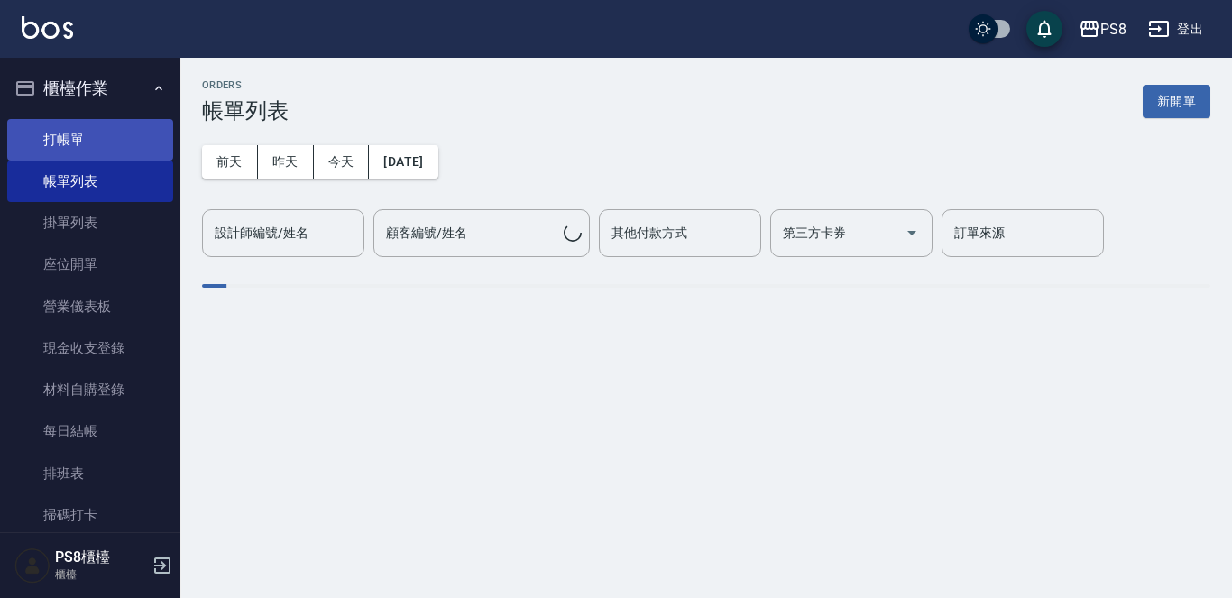
click at [44, 132] on link "打帳單" at bounding box center [90, 139] width 166 height 41
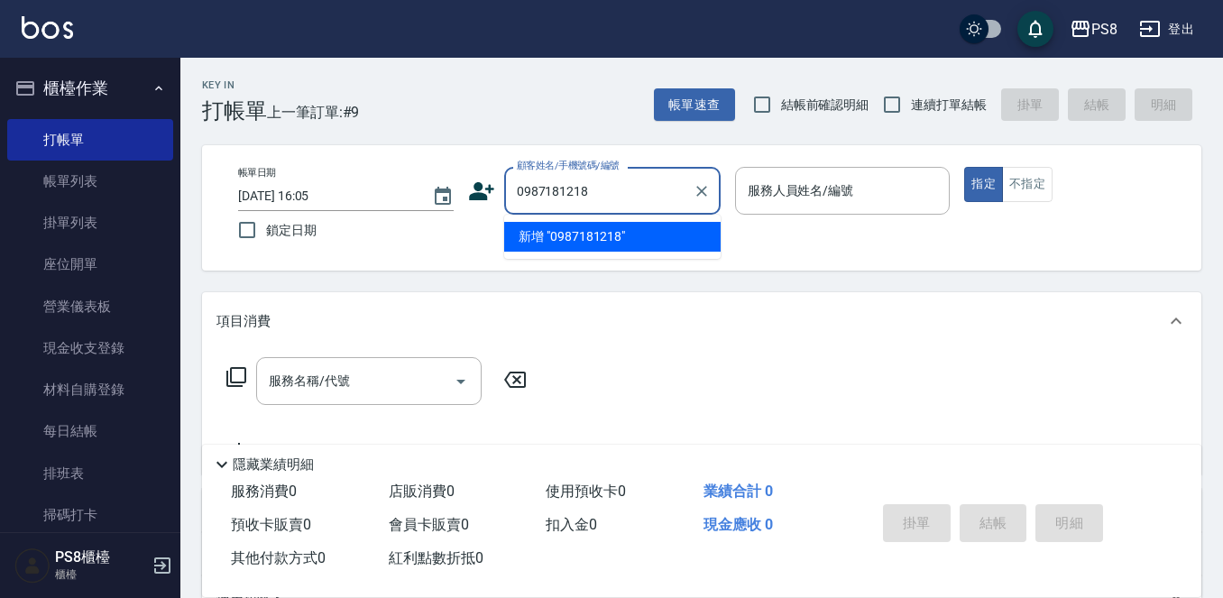
drag, startPoint x: 625, startPoint y: 178, endPoint x: 482, endPoint y: 208, distance: 146.6
click at [482, 208] on div "顧客姓名/手機號碼/編號 0987181218 顧客姓名/手機號碼/編號" at bounding box center [594, 191] width 252 height 48
type input "0987181218"
click at [477, 174] on div "顧客姓名/手機號碼/編號 顧客姓名/手機號碼/編號" at bounding box center [594, 191] width 252 height 48
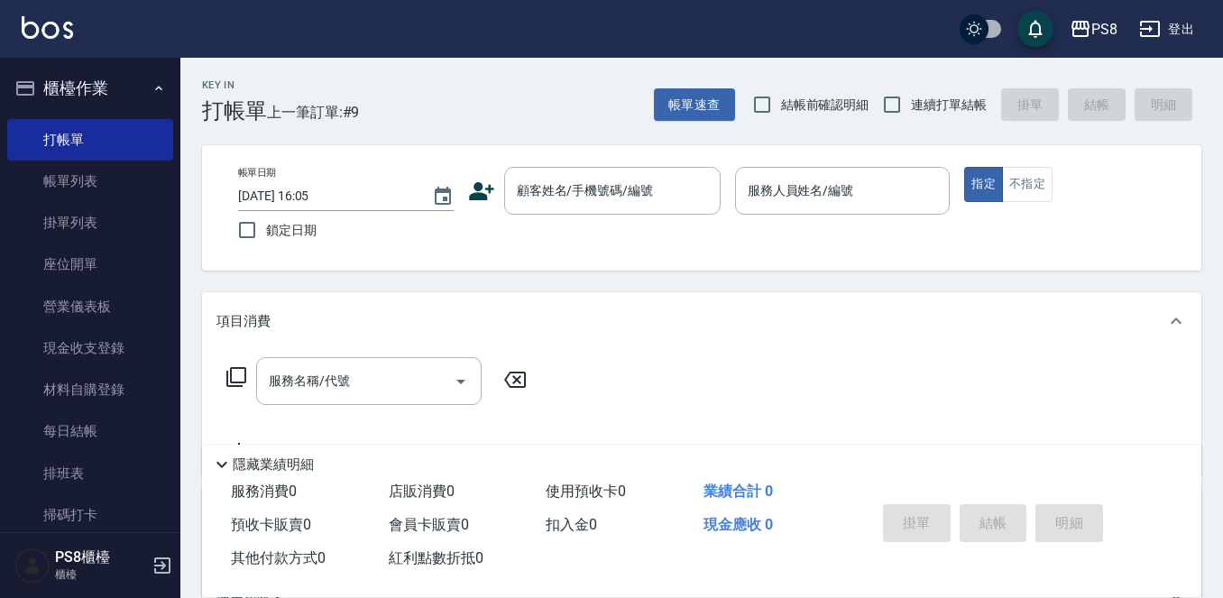
click at [476, 187] on icon at bounding box center [481, 191] width 25 height 18
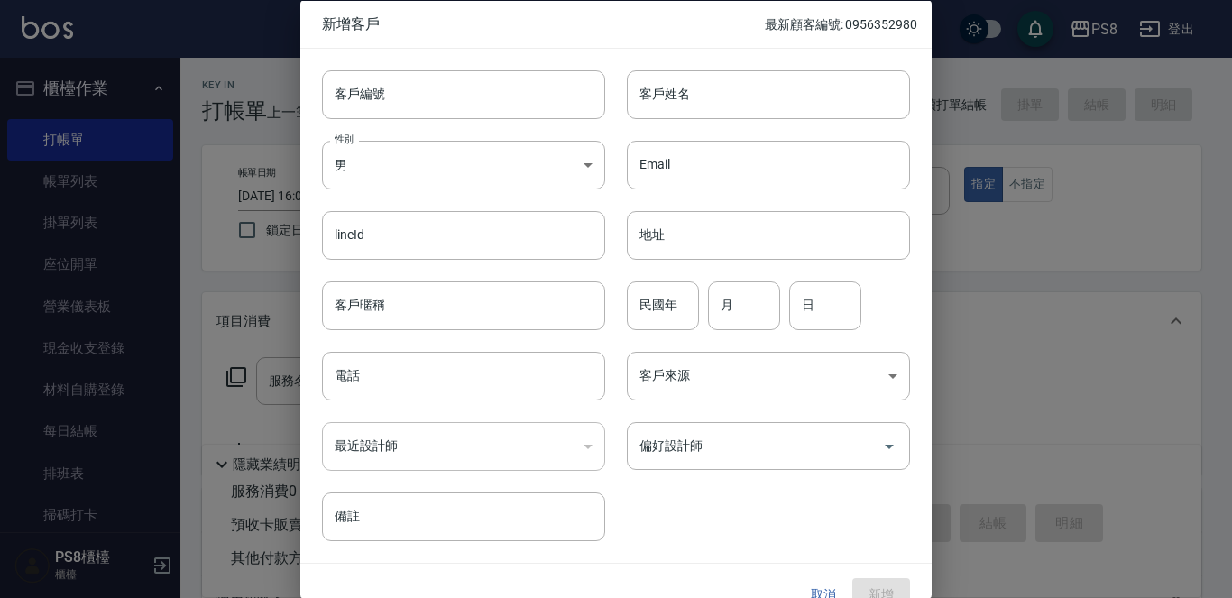
click at [438, 69] on div "客戶編號 客戶編號" at bounding box center [452, 83] width 305 height 70
paste input "0987181218"
type input "0987181218"
click at [386, 382] on input "電話" at bounding box center [463, 376] width 283 height 49
paste input "0987181218"
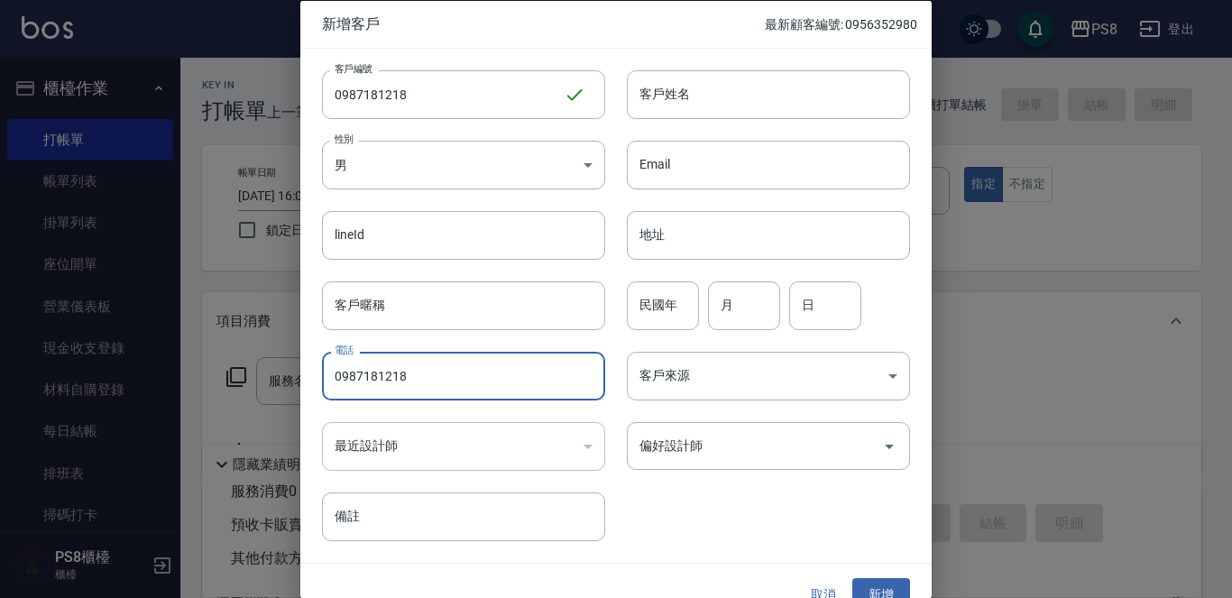
type input "0987181218"
click at [476, 418] on div "最近設計師 ​ 最近設計師" at bounding box center [452, 435] width 305 height 70
click at [476, 436] on div "​" at bounding box center [463, 446] width 283 height 49
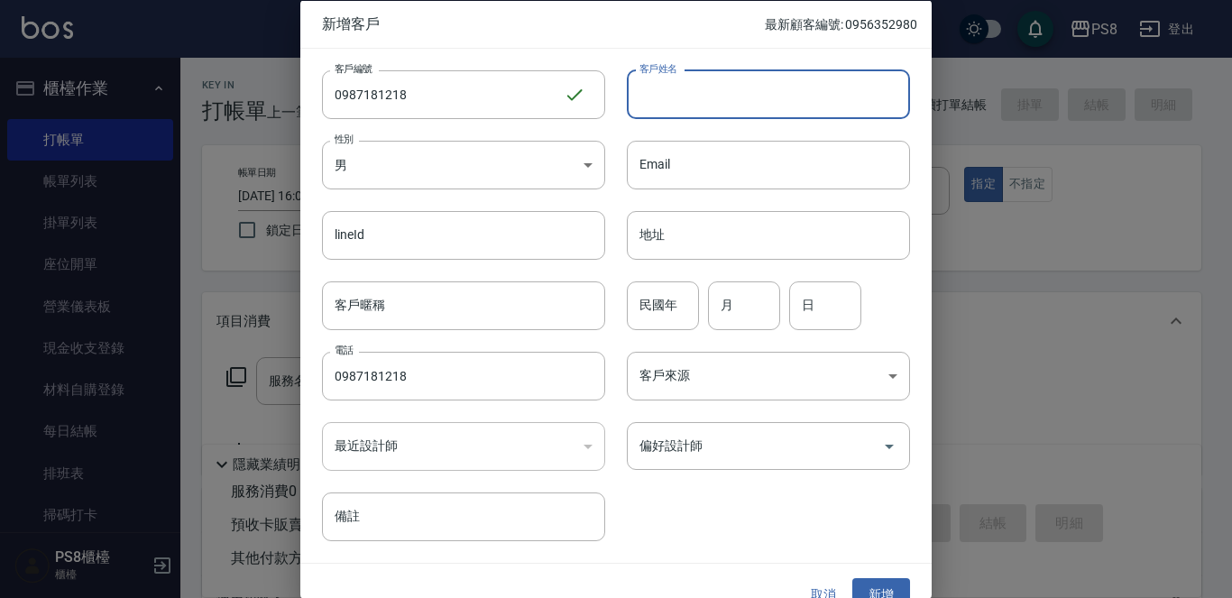
click at [693, 107] on input "客戶姓名" at bounding box center [768, 93] width 283 height 49
type input "[PERSON_NAME]"
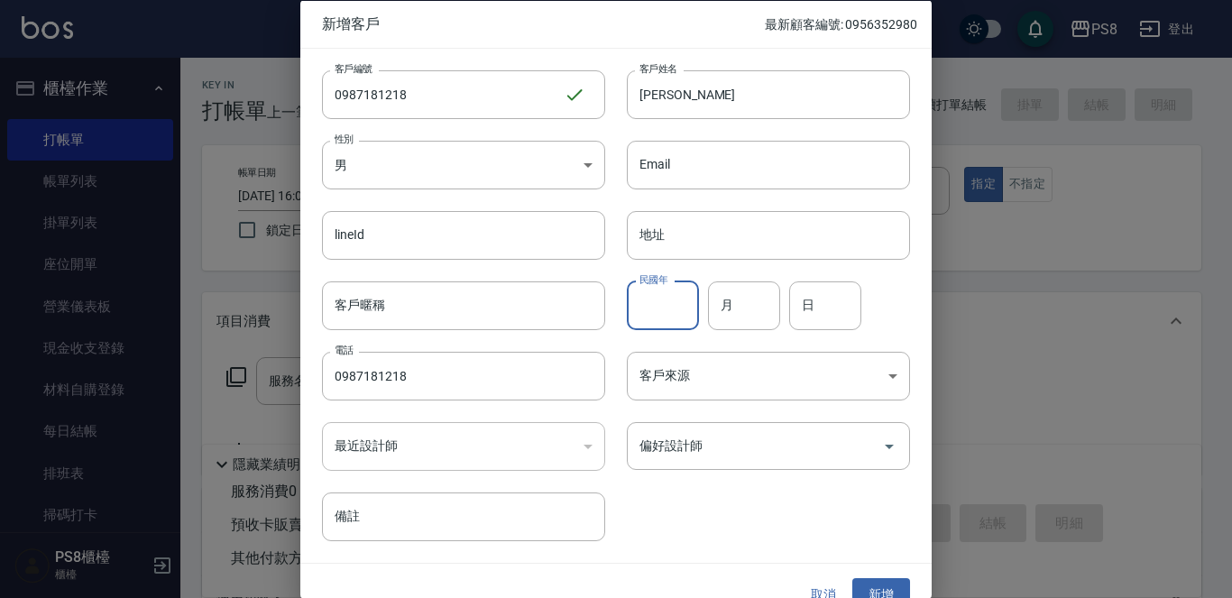
click at [646, 290] on div "民國年 民國年" at bounding box center [663, 304] width 72 height 49
type input "65"
type input "5"
type input "31"
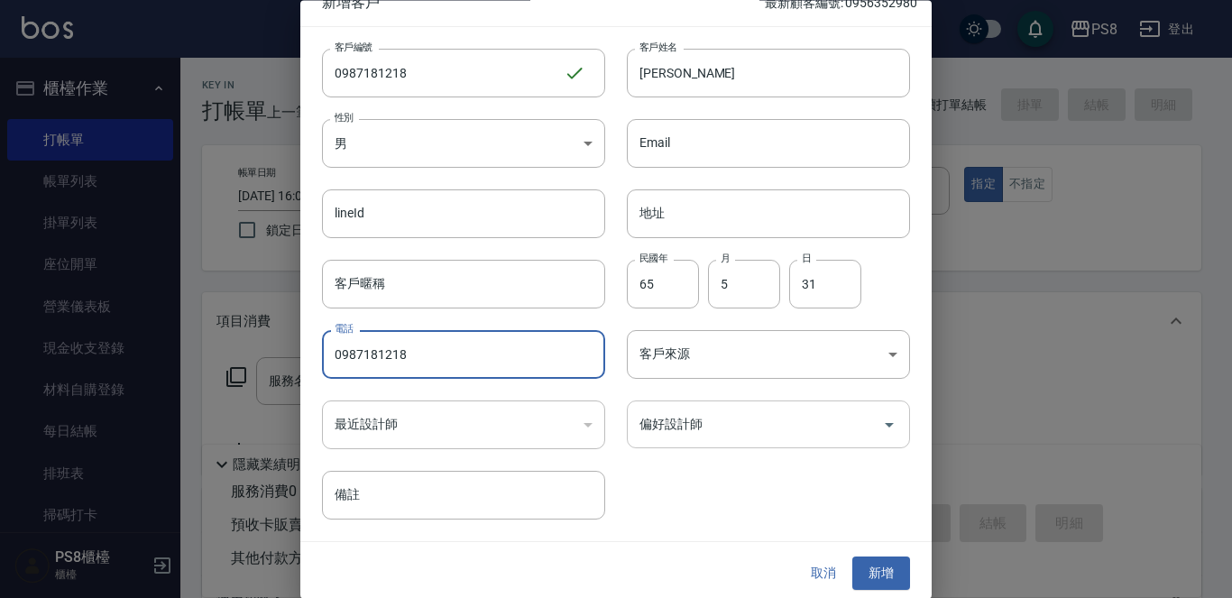
scroll to position [27, 0]
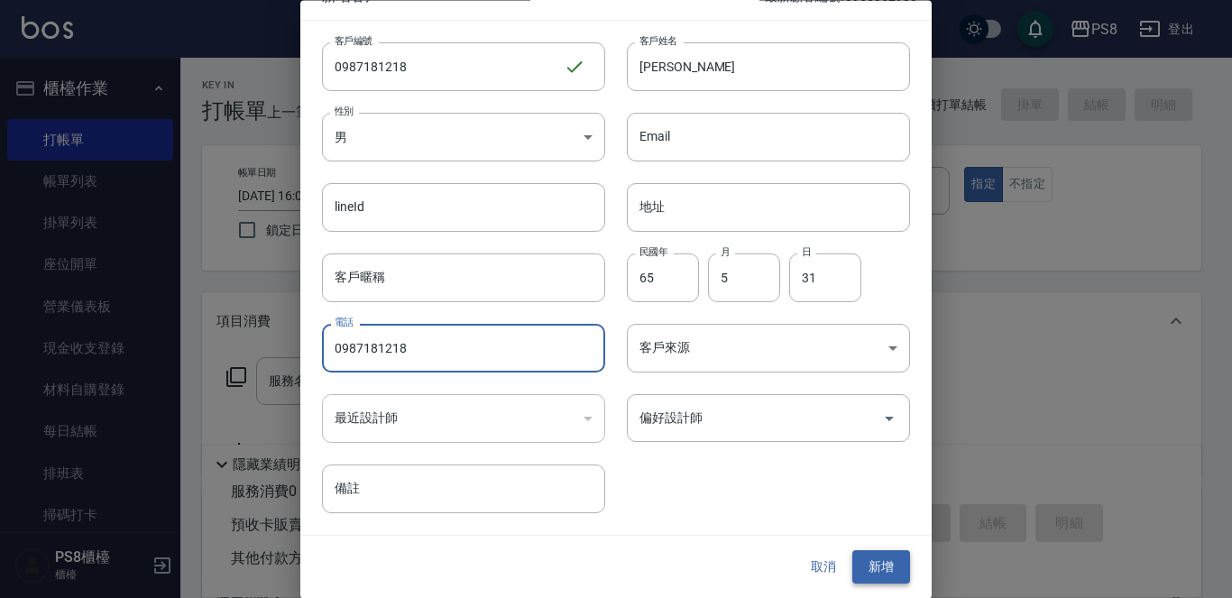
click at [875, 556] on button "新增" at bounding box center [881, 567] width 58 height 33
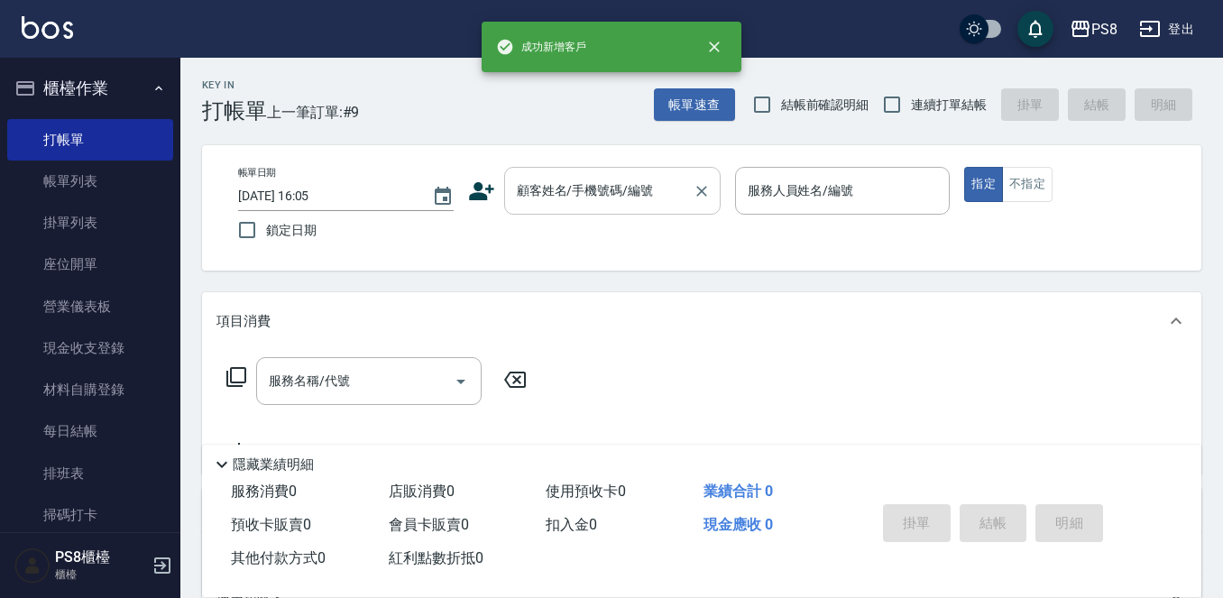
click at [596, 188] on input "顧客姓名/手機號碼/編號" at bounding box center [598, 191] width 173 height 32
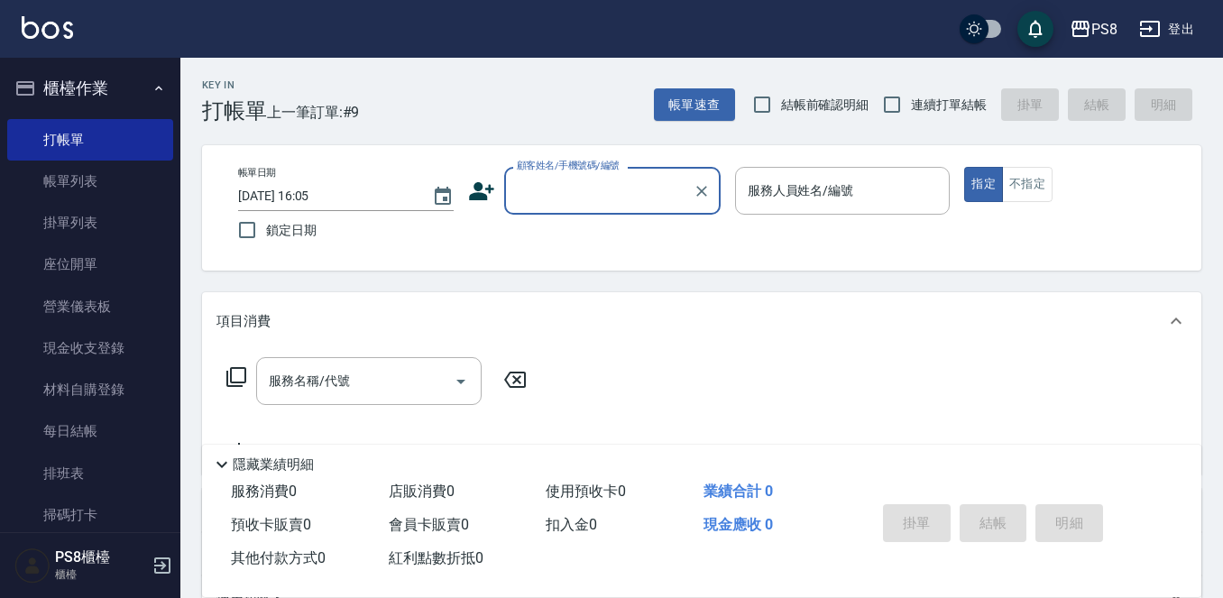
paste input "0987181218"
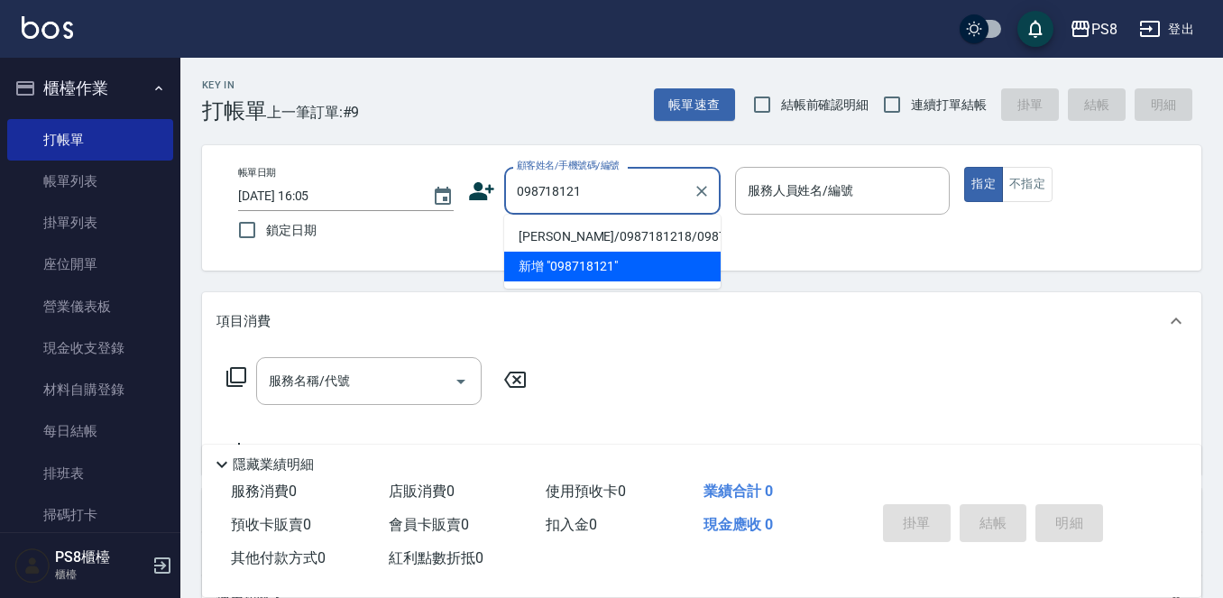
click at [614, 234] on li "[PERSON_NAME]/0987181218/0987181218" at bounding box center [612, 237] width 216 height 30
type input "[PERSON_NAME]/0987181218/0987181218"
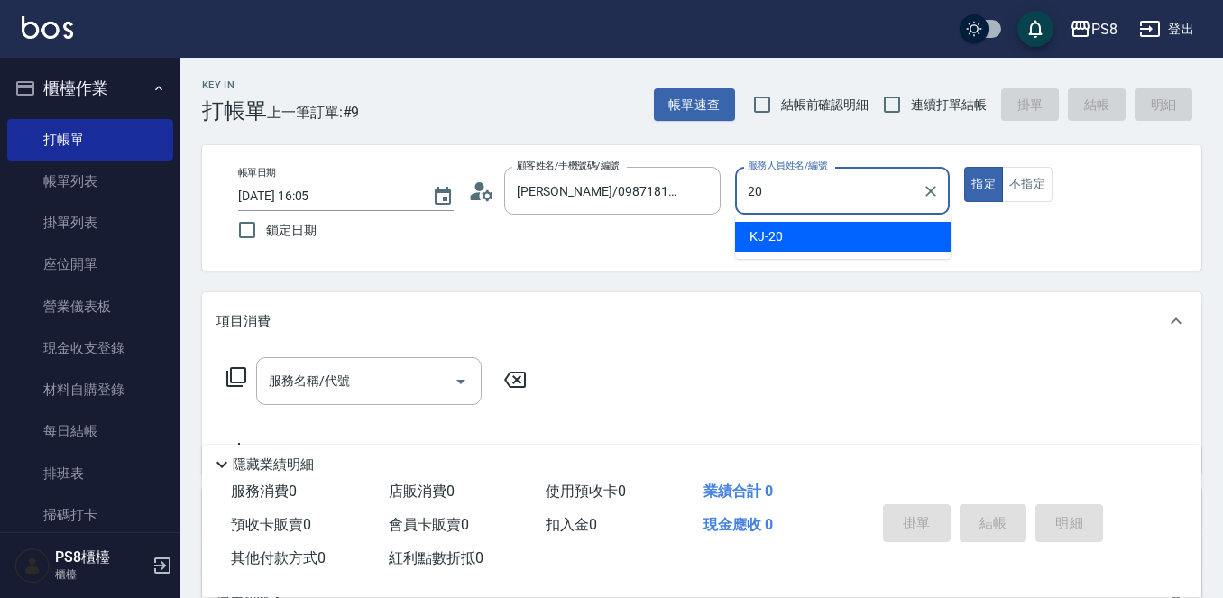
type input "KJ-20"
type button "true"
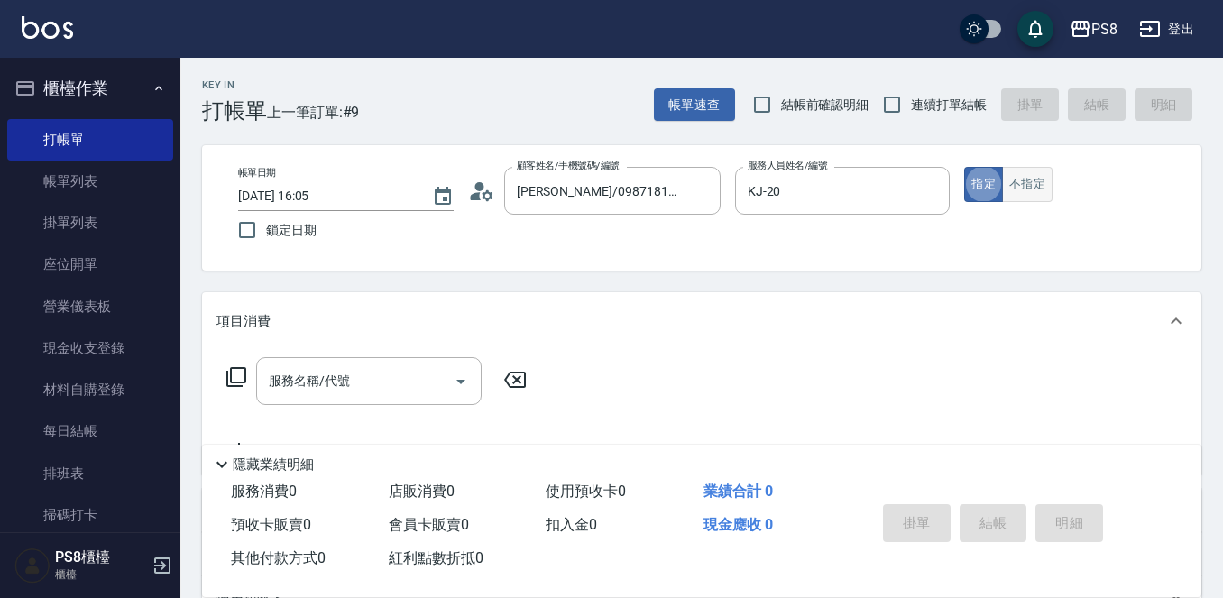
click at [1034, 169] on button "不指定" at bounding box center [1027, 184] width 50 height 35
click at [363, 356] on div "服務名稱/代號 服務名稱/代號" at bounding box center [701, 412] width 999 height 124
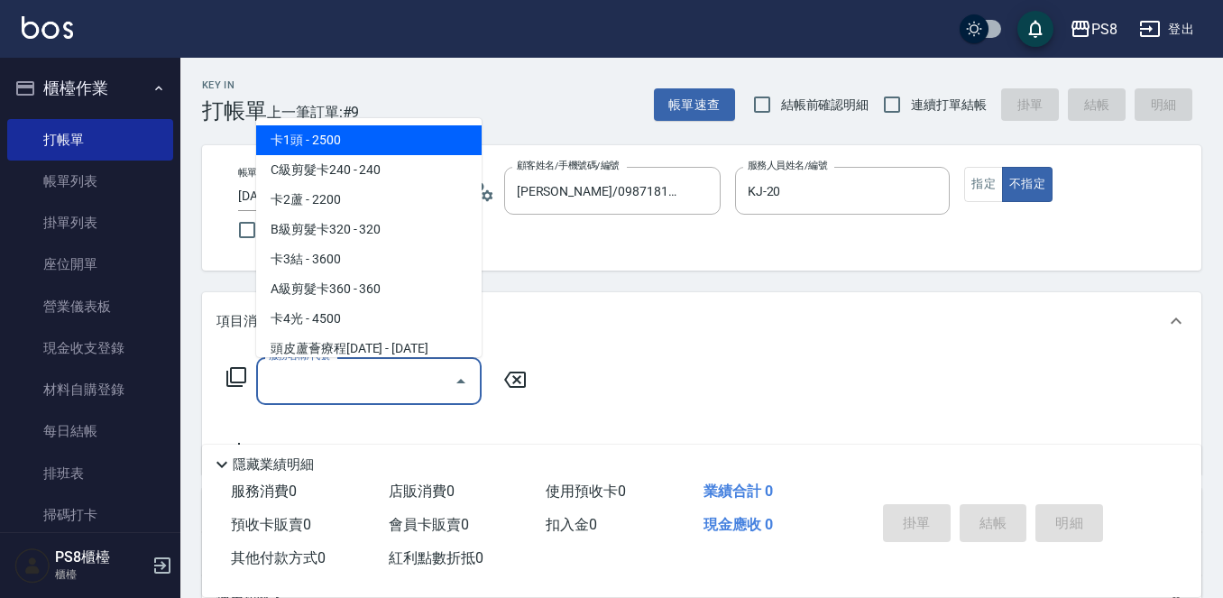
drag, startPoint x: 364, startPoint y: 372, endPoint x: 395, endPoint y: 526, distance: 156.3
click at [381, 489] on div "Key In 打帳單 上一筆訂單:#9 帳單速查 結帳前確認明細 連續打單結帳 掛單 結帳 明細 帳單日期 [DATE] 16:05 鎖定日期 顧客姓名/手機…" at bounding box center [701, 468] width 1042 height 821
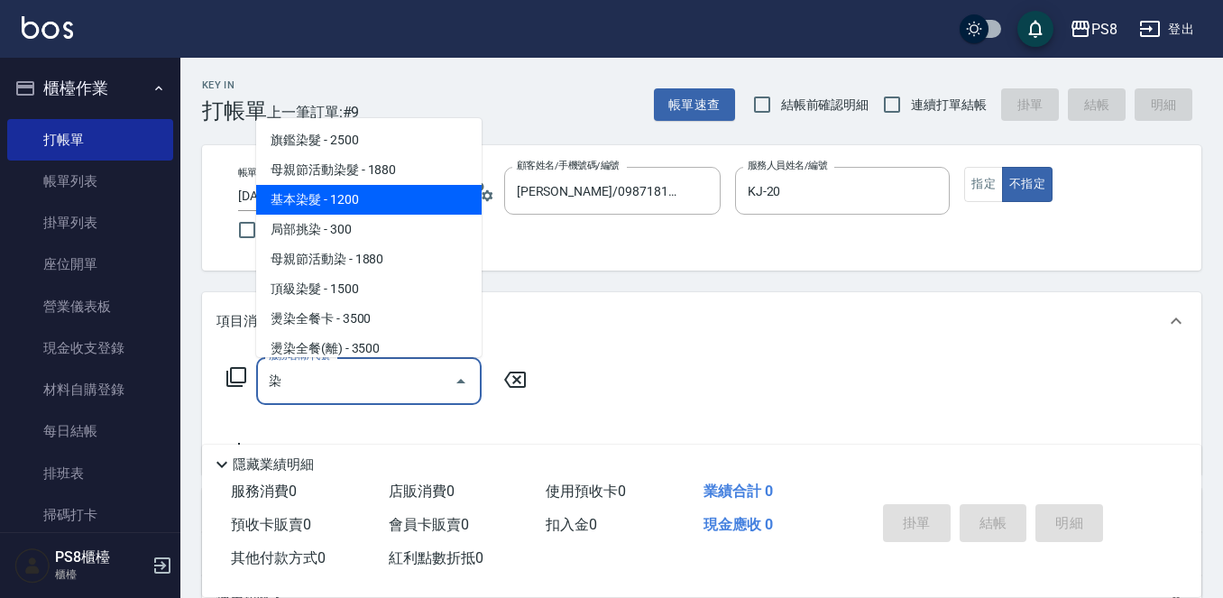
drag, startPoint x: 316, startPoint y: 205, endPoint x: 465, endPoint y: 272, distance: 164.2
click at [316, 205] on span "基本染髮 - 1200" at bounding box center [368, 200] width 225 height 30
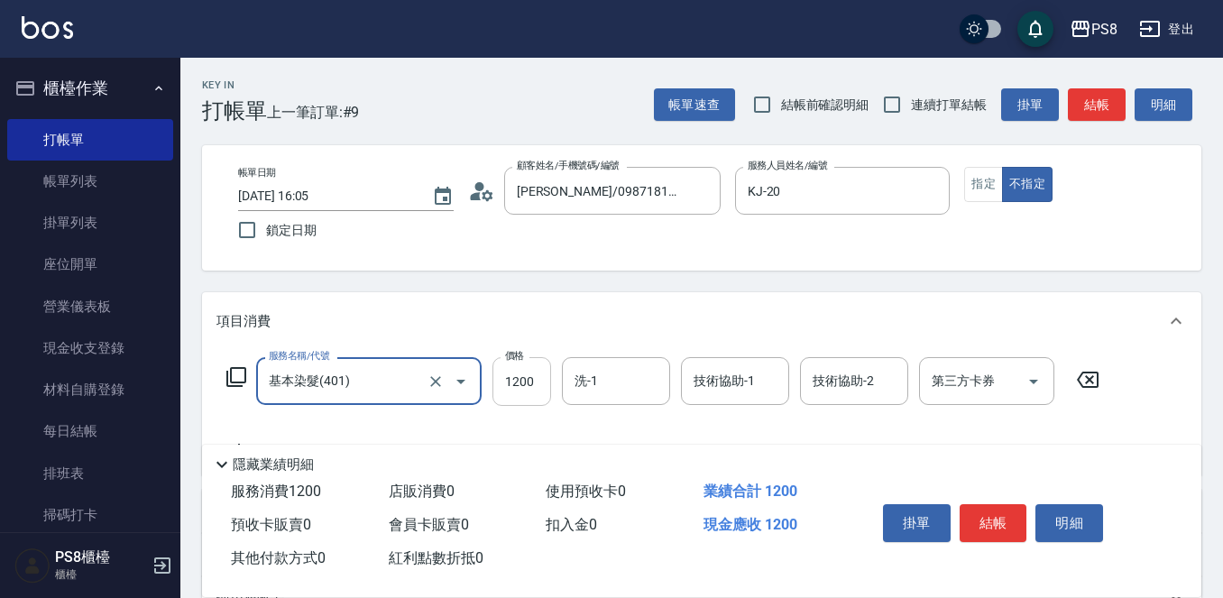
type input "基本染髮(401)"
click at [540, 389] on input "1200" at bounding box center [521, 381] width 59 height 49
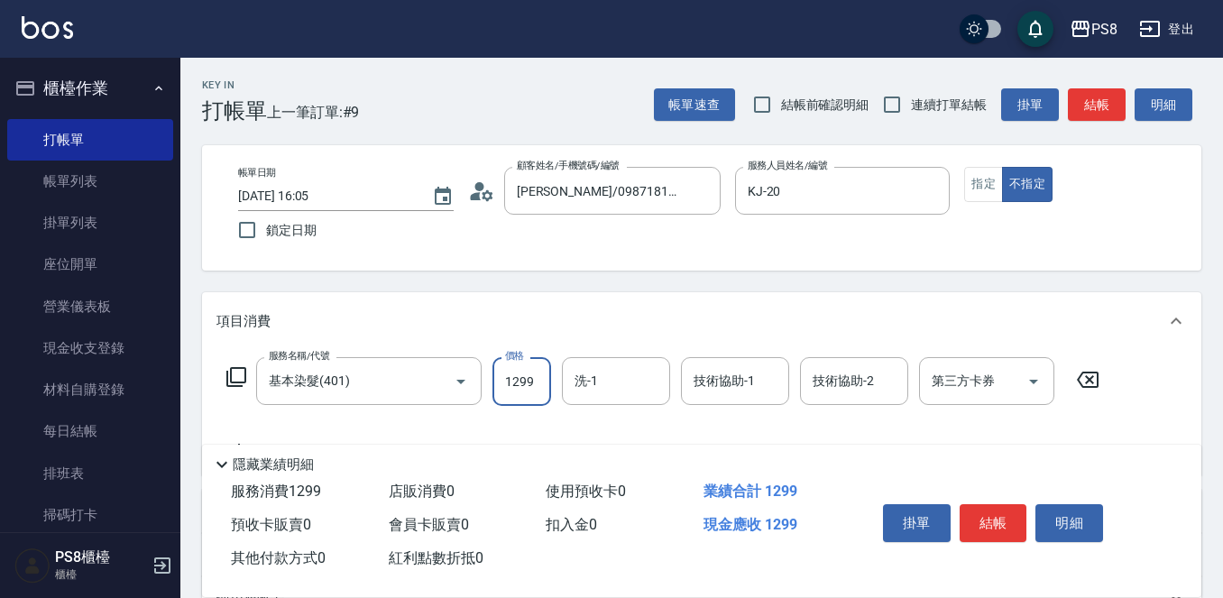
type input "1299"
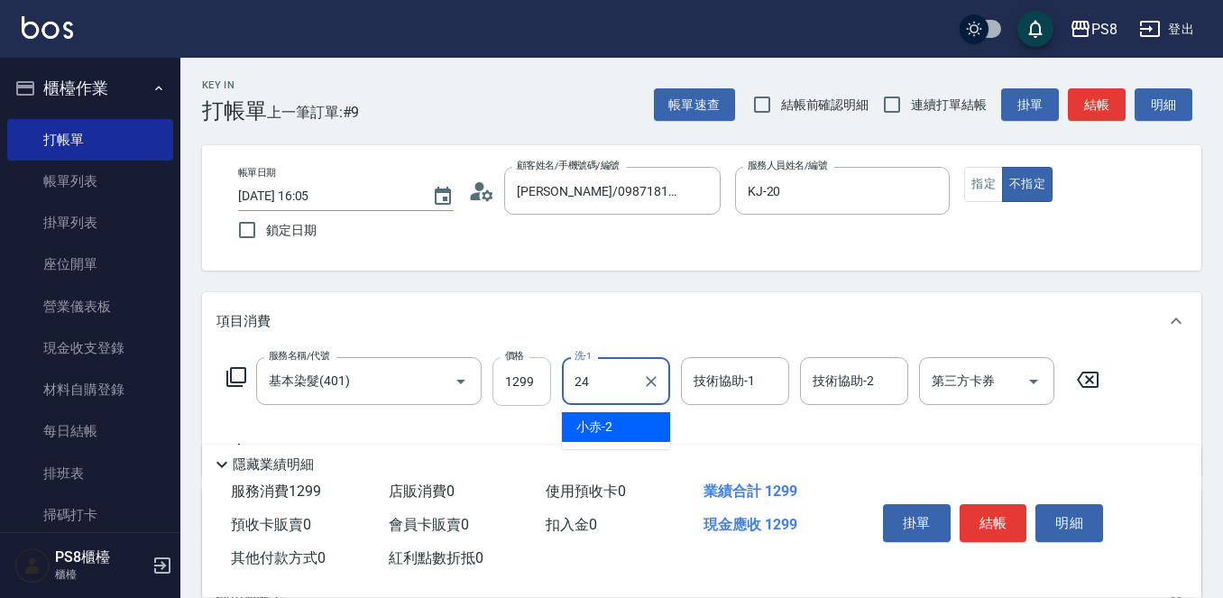
type input "[PERSON_NAME]-24"
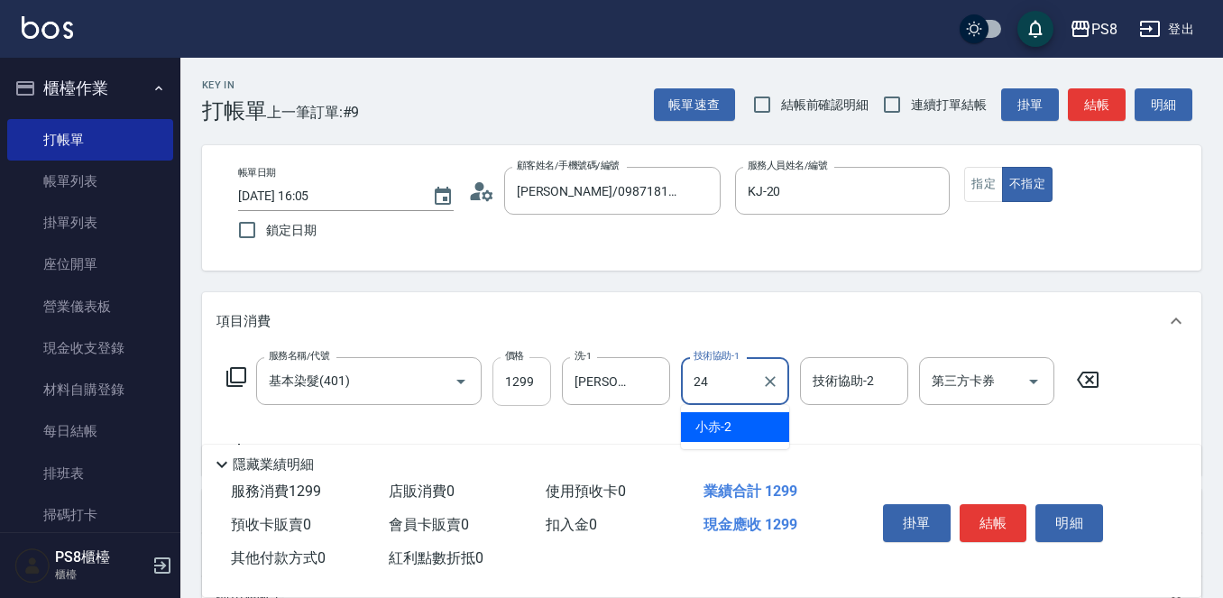
type input "[PERSON_NAME]-24"
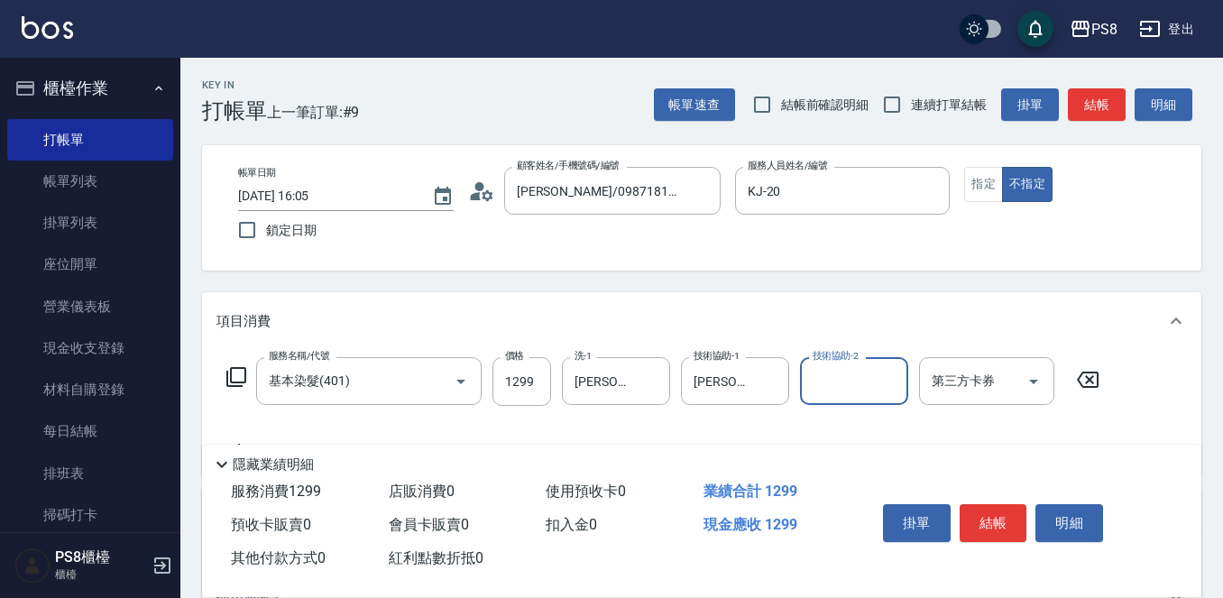
drag, startPoint x: 986, startPoint y: 518, endPoint x: 978, endPoint y: 507, distance: 13.5
click at [987, 518] on button "結帳" at bounding box center [993, 523] width 68 height 38
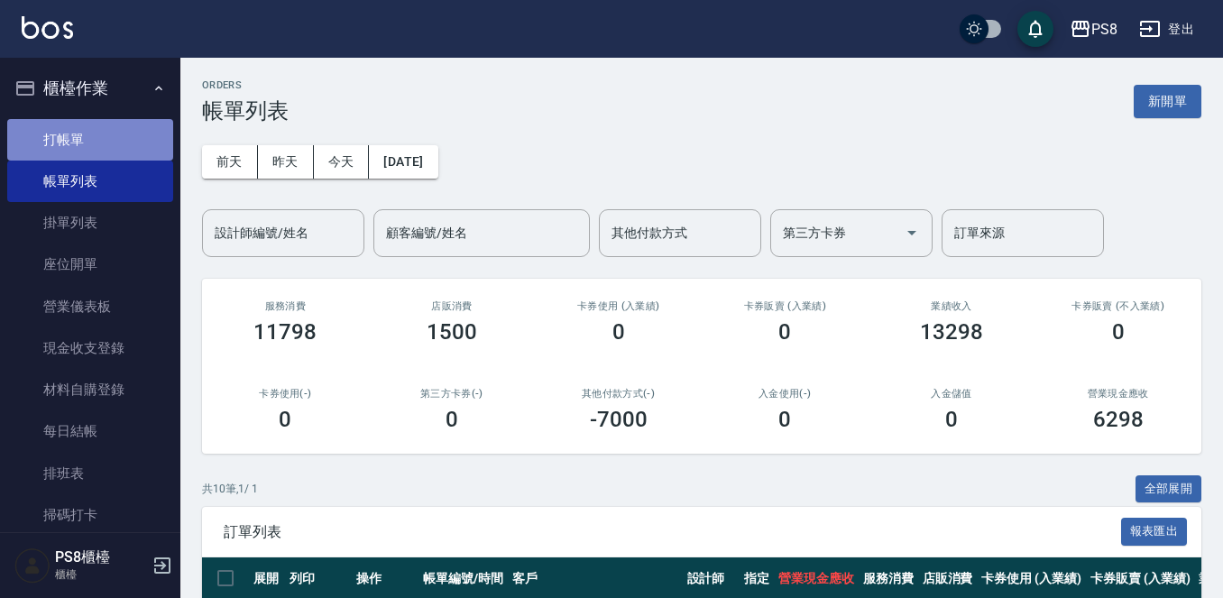
click at [141, 139] on link "打帳單" at bounding box center [90, 139] width 166 height 41
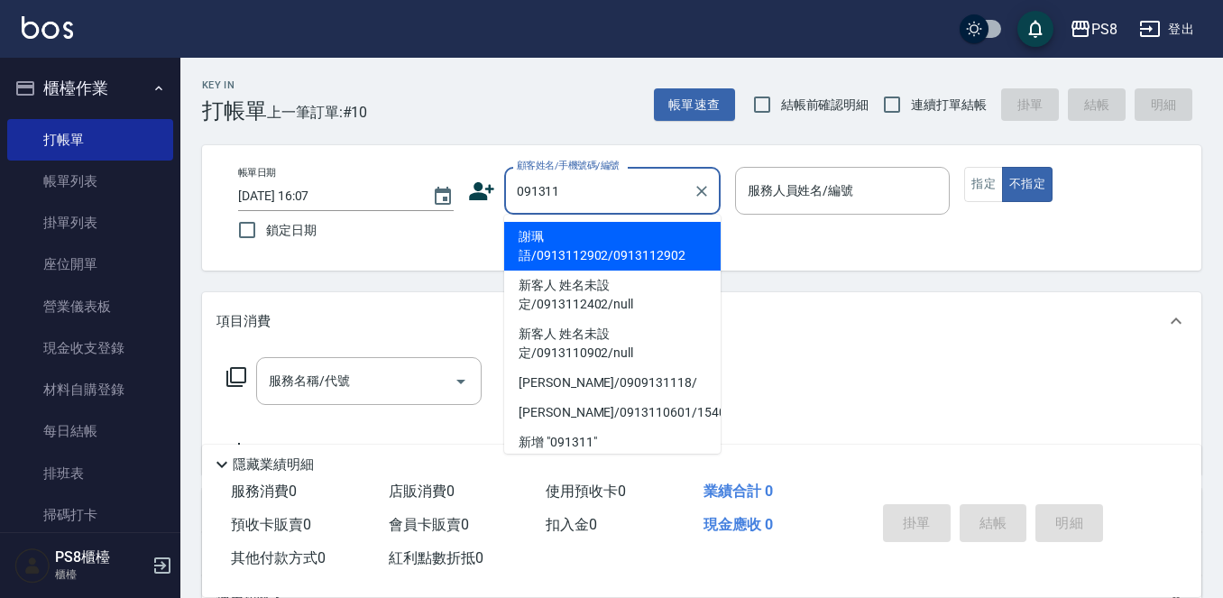
click at [593, 246] on li "謝珮語/0913112902/0913112902" at bounding box center [612, 246] width 216 height 49
type input "謝珮語/0913112902/0913112902"
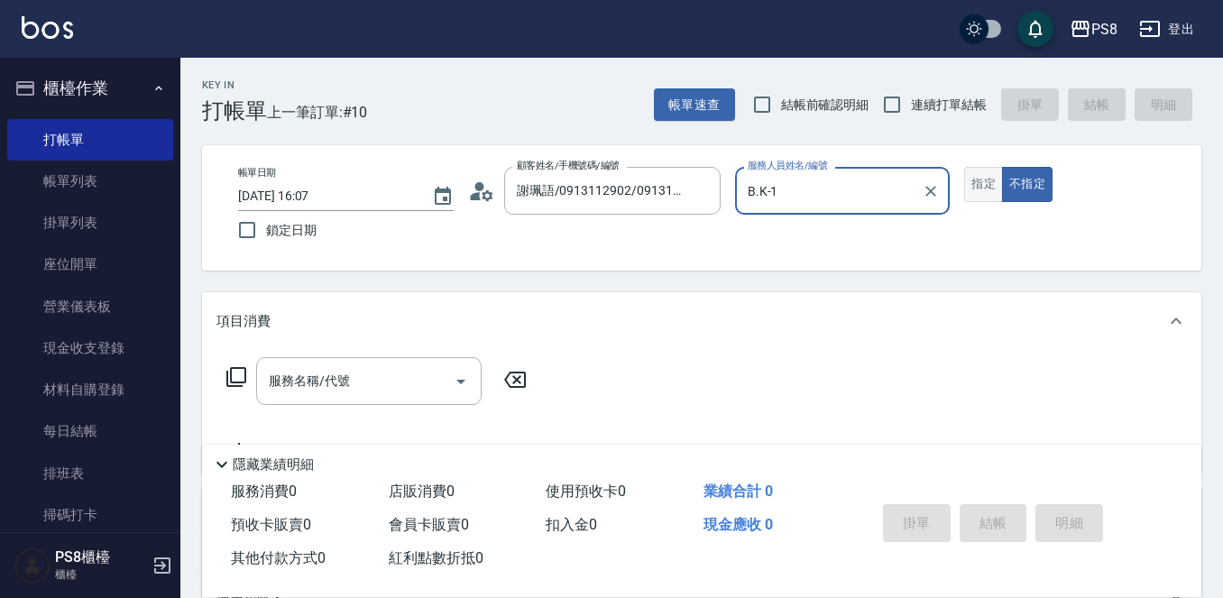
click at [964, 181] on button "指定" at bounding box center [983, 184] width 39 height 35
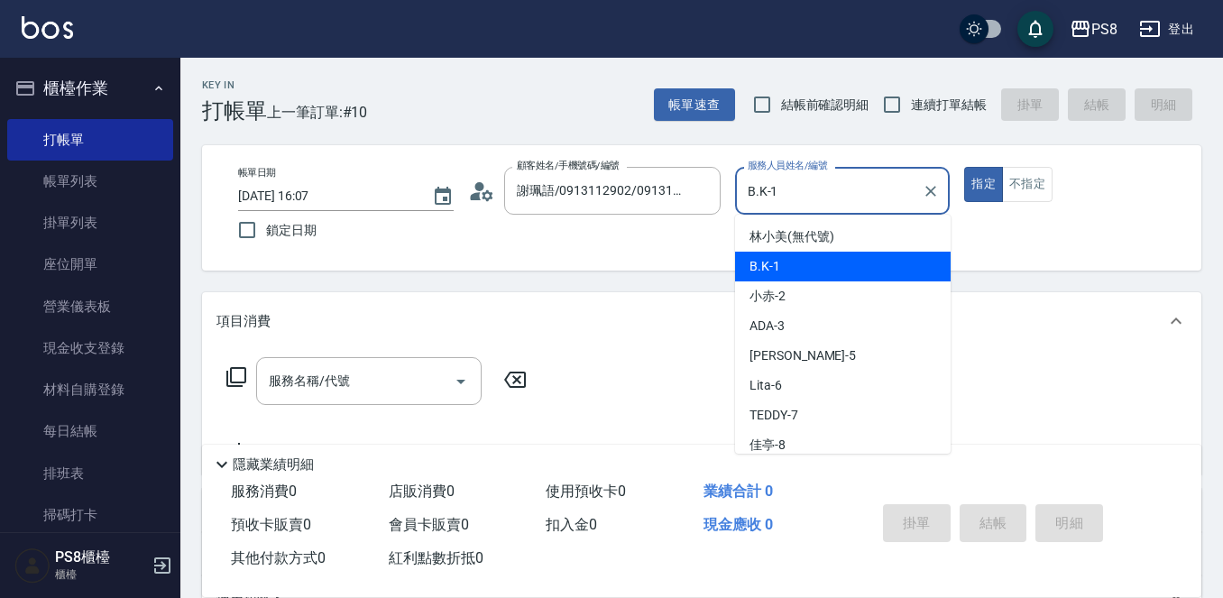
drag, startPoint x: 815, startPoint y: 204, endPoint x: 729, endPoint y: 204, distance: 86.6
click at [729, 204] on div "帳單日期 [DATE] 16:07 鎖定日期 顧客姓名/手機號碼/編號 謝珮語/0913112902/0913112902 顧客姓名/手機號碼/編號 服務人員…" at bounding box center [702, 208] width 956 height 82
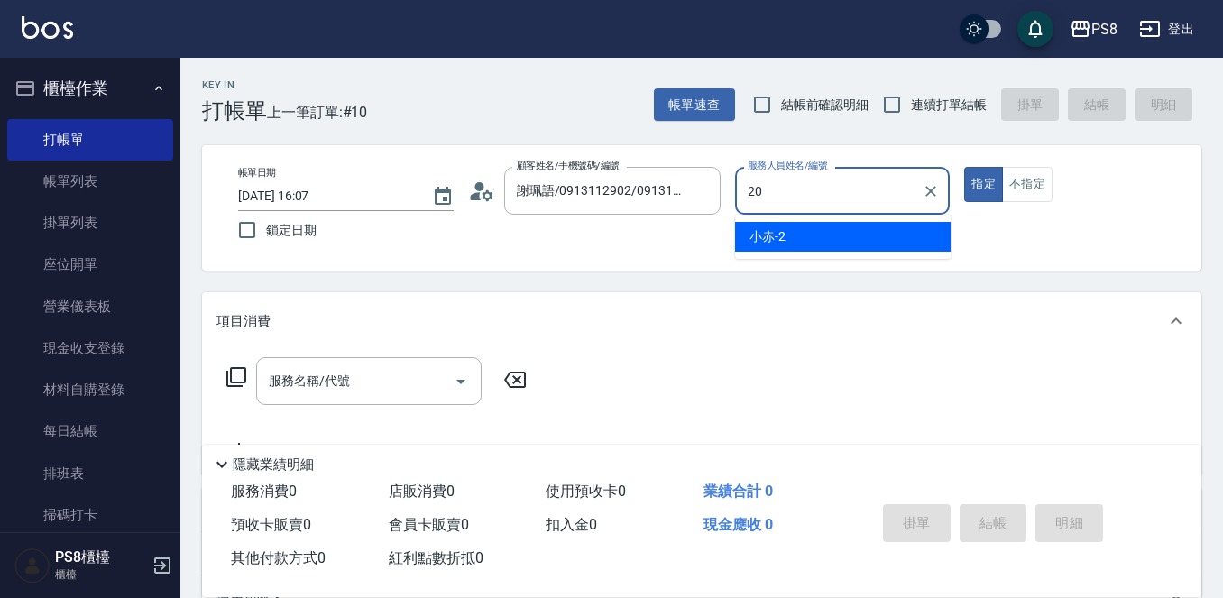
type input "KJ-20"
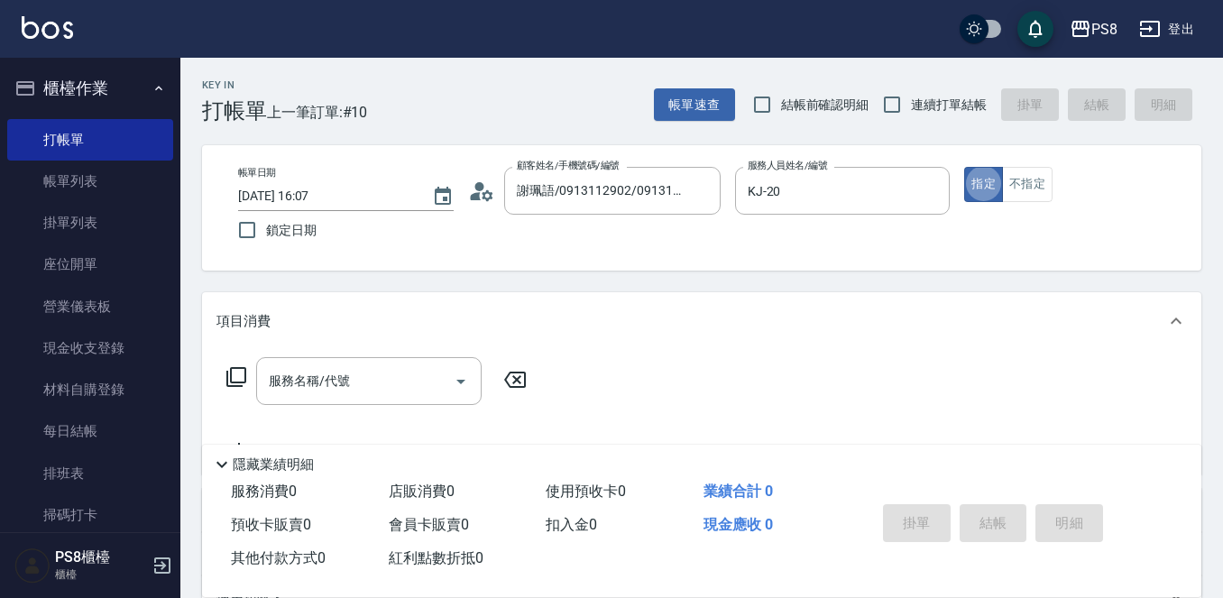
type button "true"
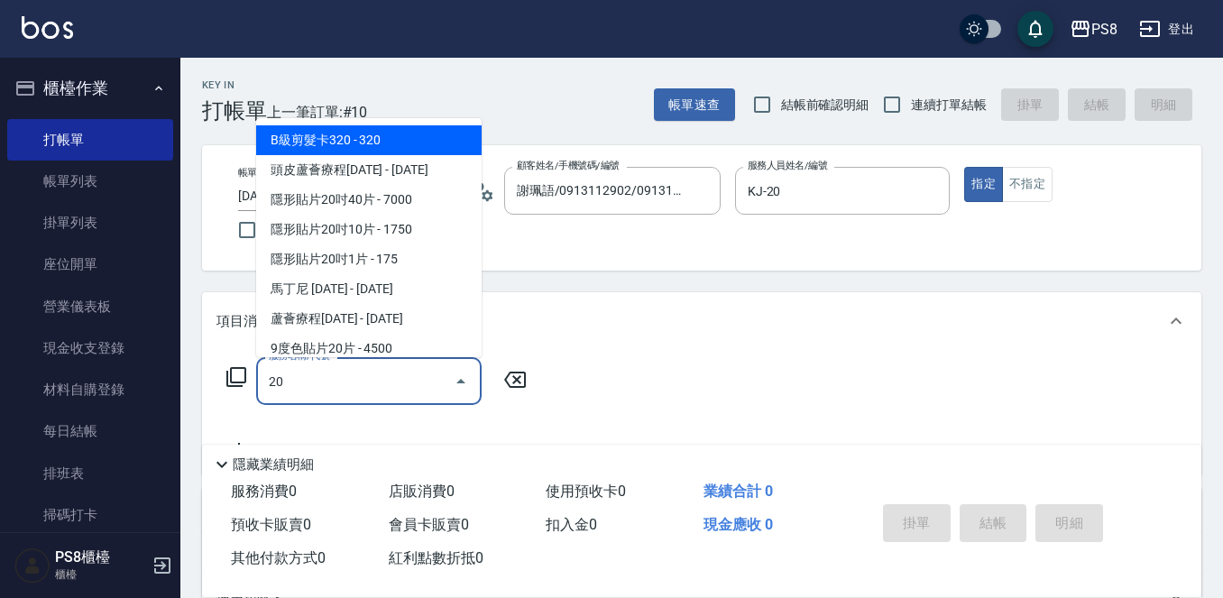
type input "201"
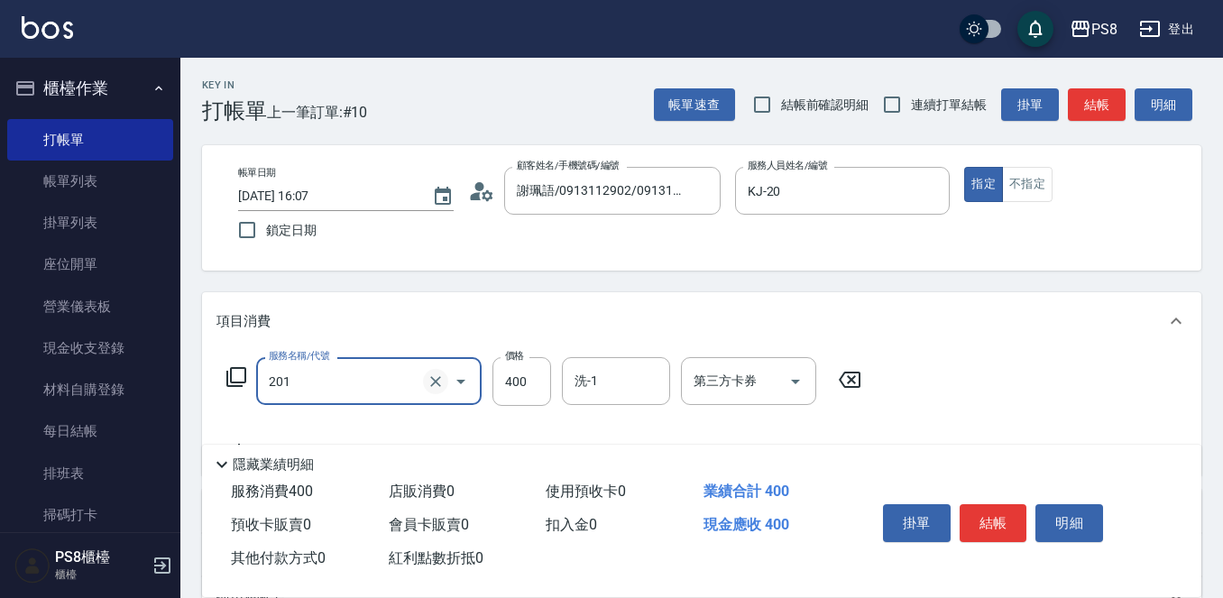
click at [436, 385] on icon "Clear" at bounding box center [435, 381] width 18 height 18
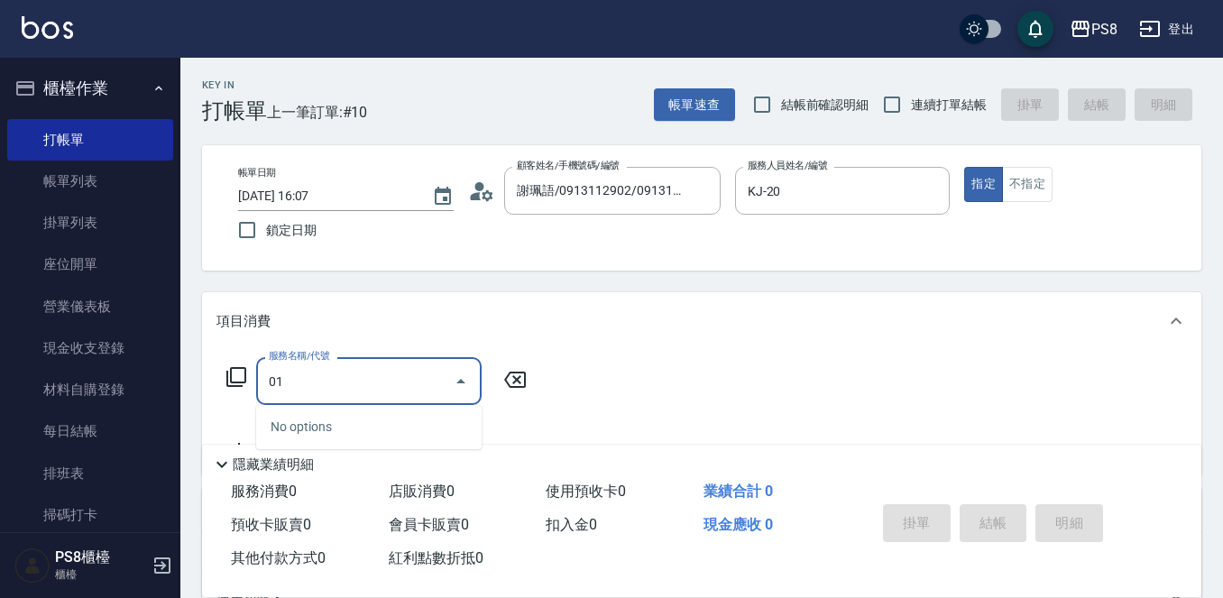
click at [345, 359] on div "01 服務名稱/代號" at bounding box center [368, 381] width 225 height 48
type input "0"
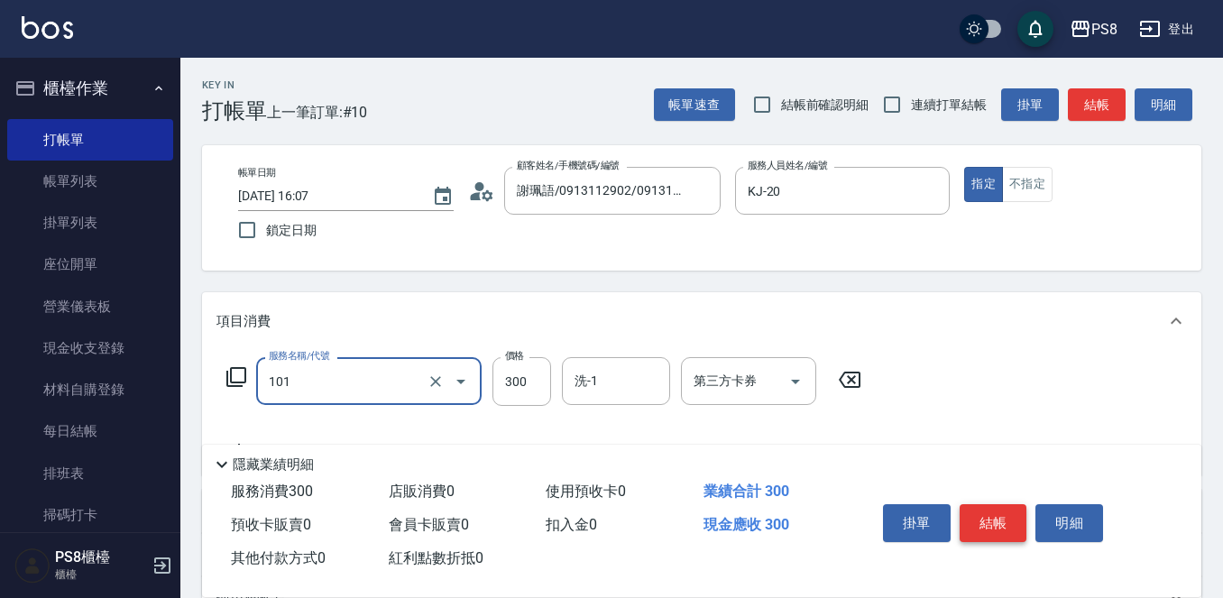
type input "洗髮(101)"
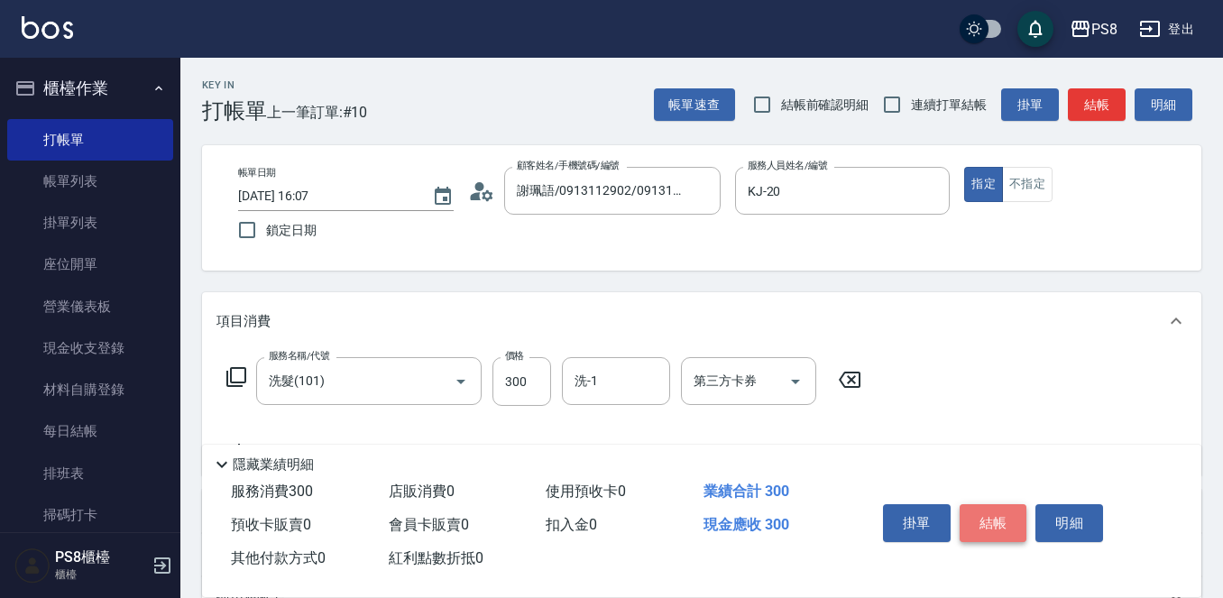
click at [1010, 521] on button "結帳" at bounding box center [993, 523] width 68 height 38
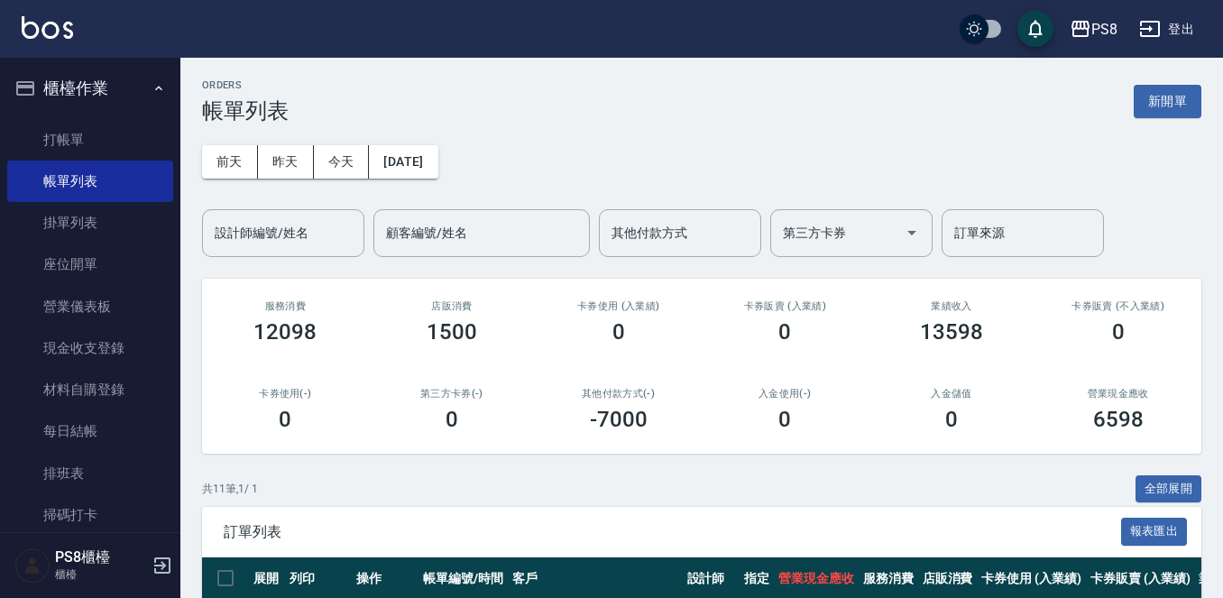
click at [731, 160] on div "[DATE] [DATE] [DATE] [DATE] 設計師編號/姓名 設計師編號/姓名 顧客編號/姓名 顧客編號/姓名 其他付款方式 其他付款方式 第三方…" at bounding box center [701, 190] width 999 height 133
click at [115, 140] on link "打帳單" at bounding box center [90, 139] width 166 height 41
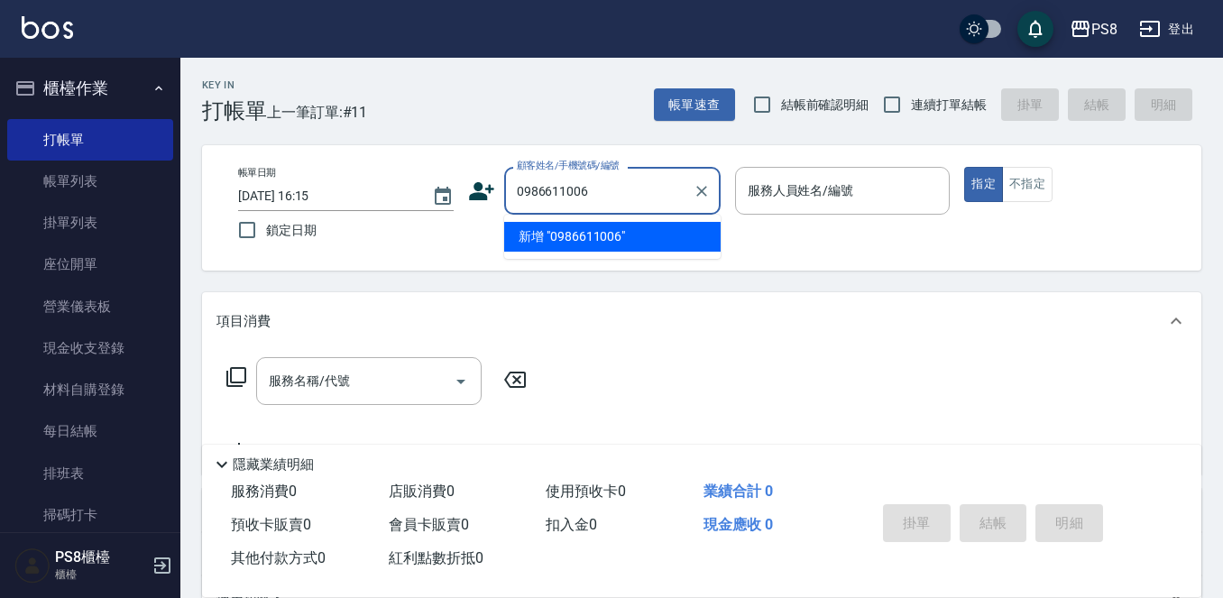
drag, startPoint x: 597, startPoint y: 161, endPoint x: 537, endPoint y: 187, distance: 65.0
click at [537, 185] on div "顧客姓名/手機號碼/編號 0986611006 顧客姓名/手機號碼/編號" at bounding box center [612, 191] width 216 height 48
drag, startPoint x: 637, startPoint y: 202, endPoint x: 510, endPoint y: 201, distance: 126.2
click at [497, 201] on div "顧客姓名/手機號碼/編號 0986611006 顧客姓名/手機號碼/編號" at bounding box center [594, 191] width 252 height 48
type input "0986611006"
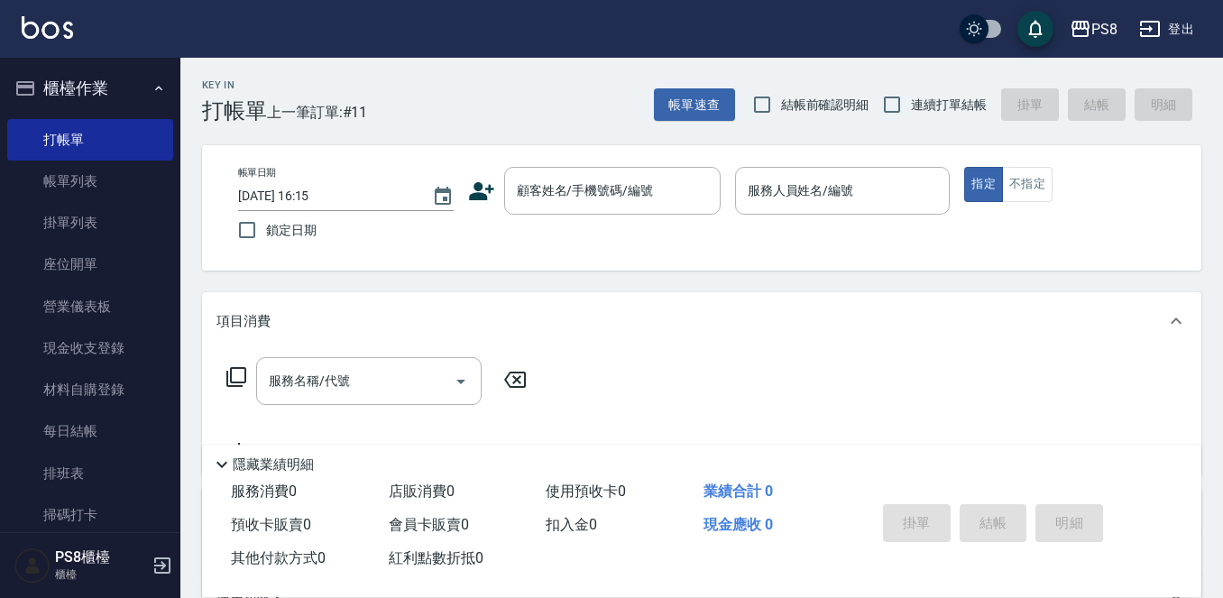
click at [484, 189] on icon at bounding box center [481, 191] width 27 height 27
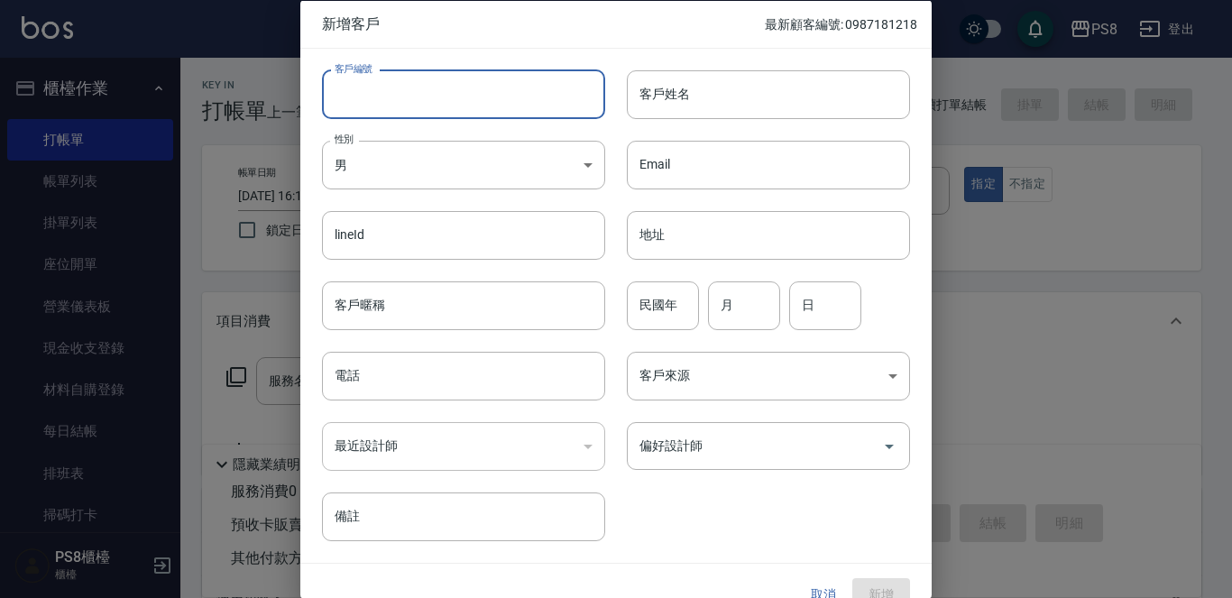
drag, startPoint x: 486, startPoint y: 189, endPoint x: 481, endPoint y: 93, distance: 96.6
click at [481, 93] on input "客戶編號" at bounding box center [463, 93] width 283 height 49
paste input "0986611006"
type input "0986611006"
click at [355, 367] on input "電話" at bounding box center [463, 376] width 283 height 49
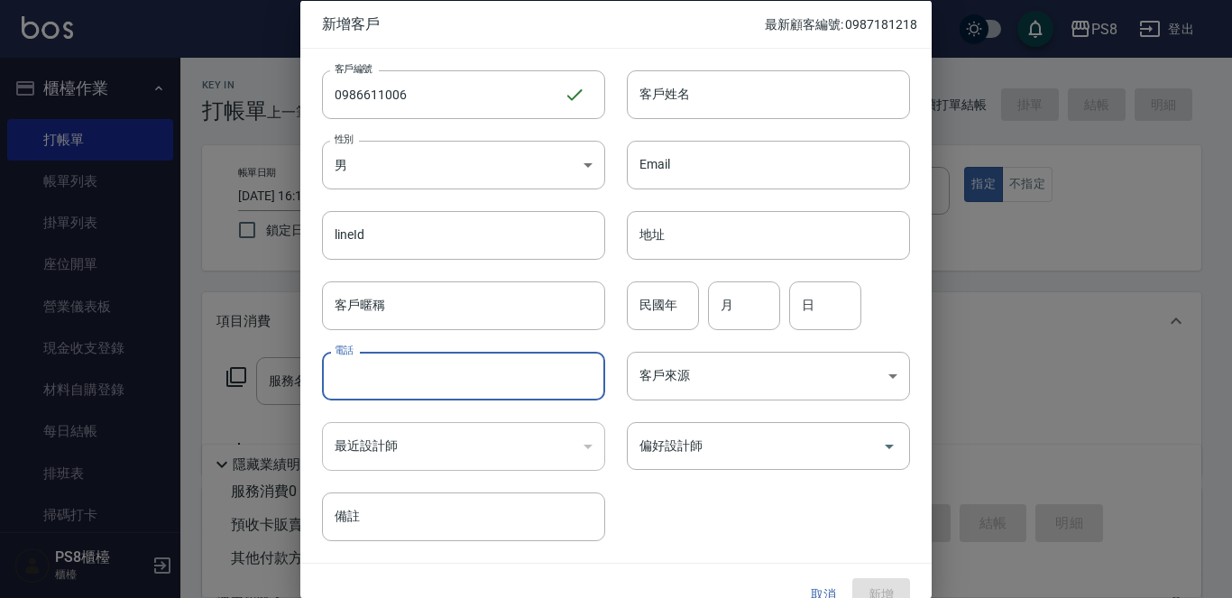
paste input "0986611006"
type input "0986611006"
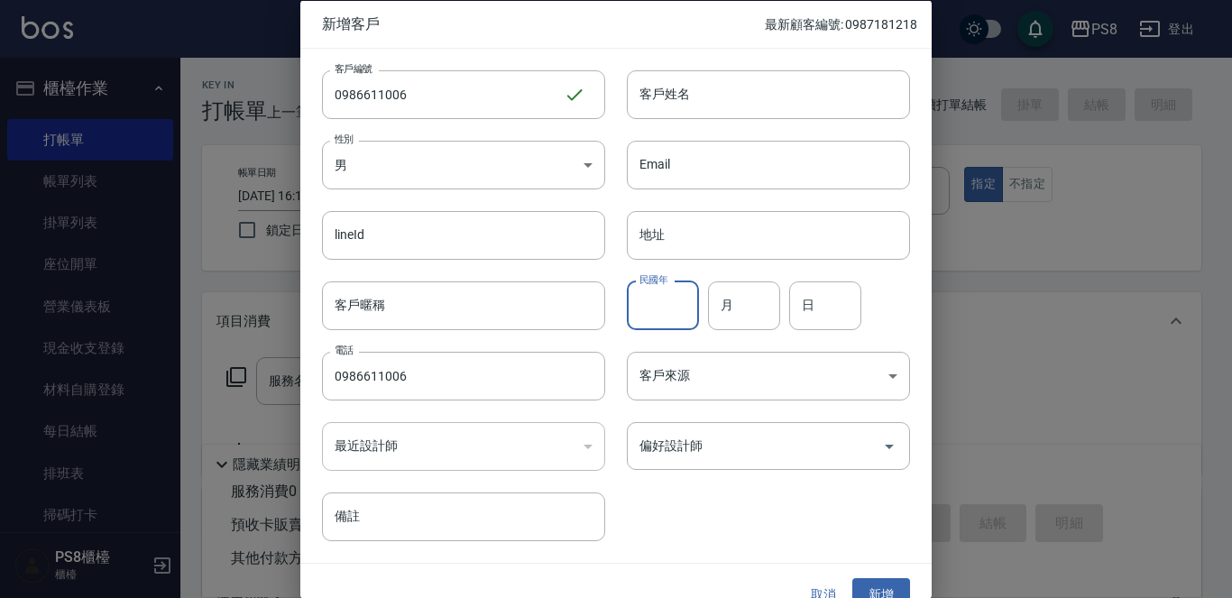
click at [653, 298] on input "民國年" at bounding box center [663, 304] width 72 height 49
type input "72"
type input "9"
type input "7"
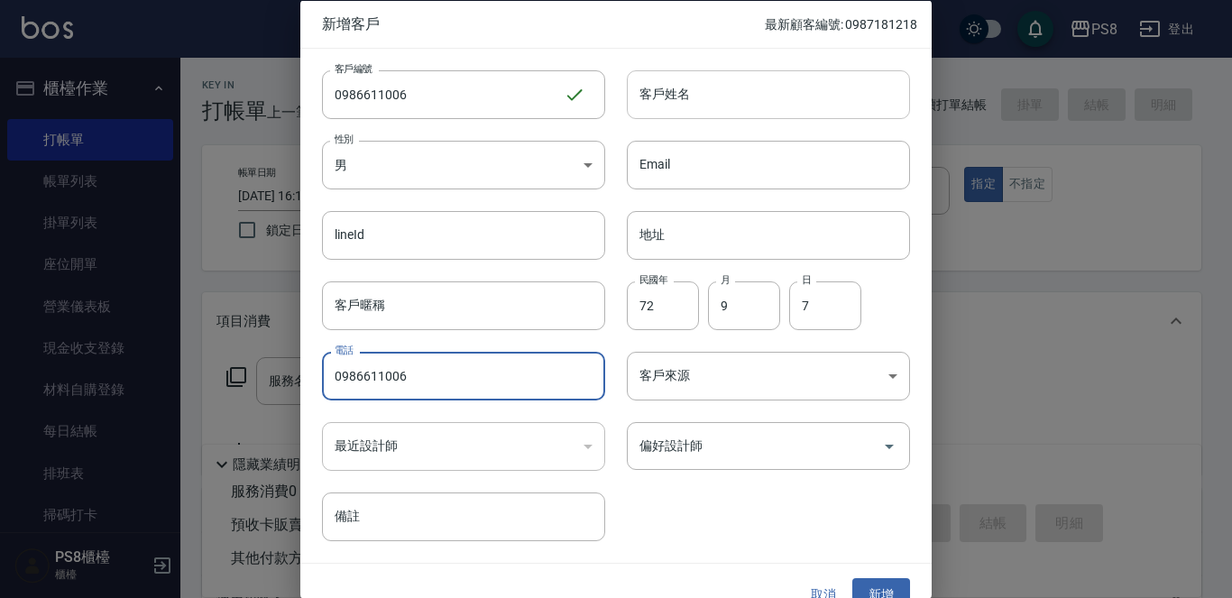
click at [760, 109] on input "客戶姓名" at bounding box center [768, 93] width 283 height 49
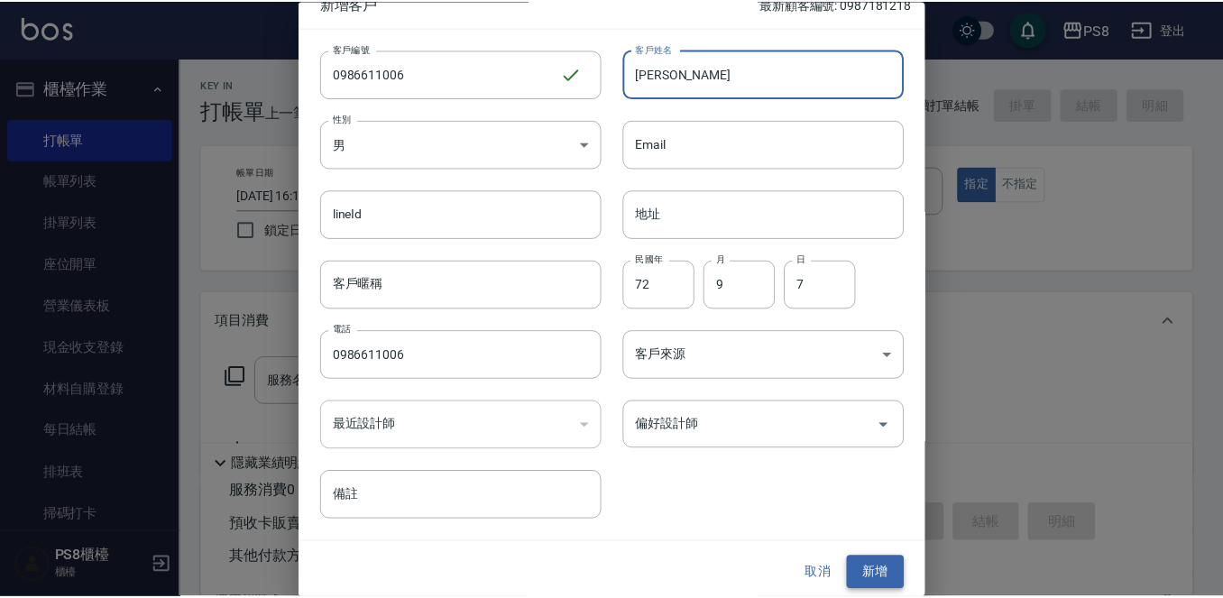
scroll to position [27, 0]
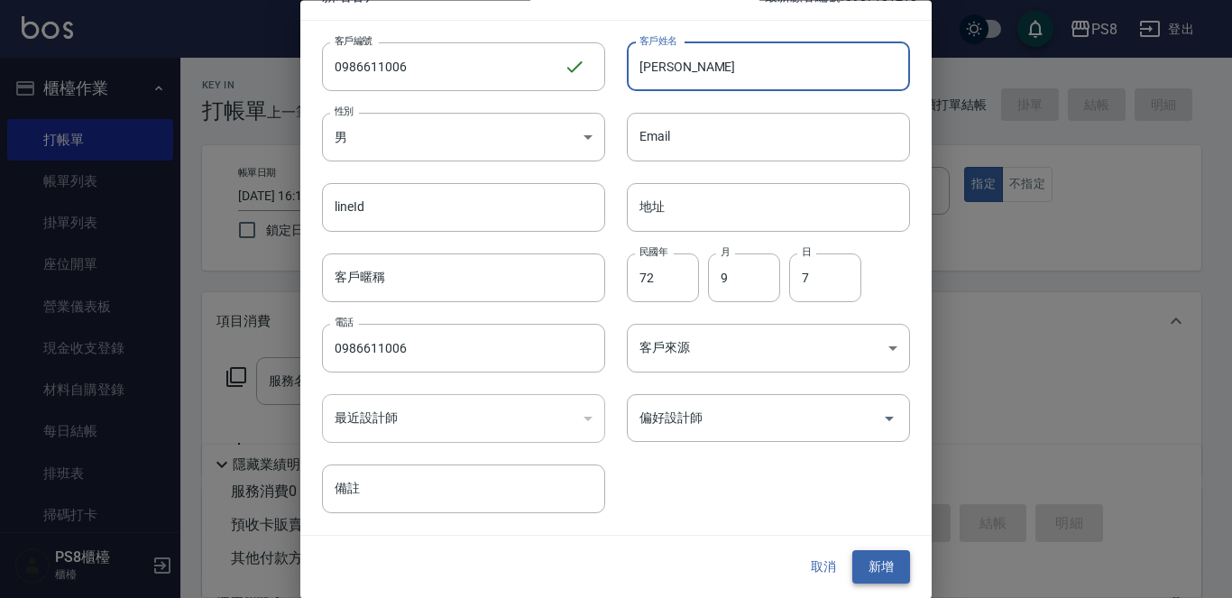
type input "[PERSON_NAME]"
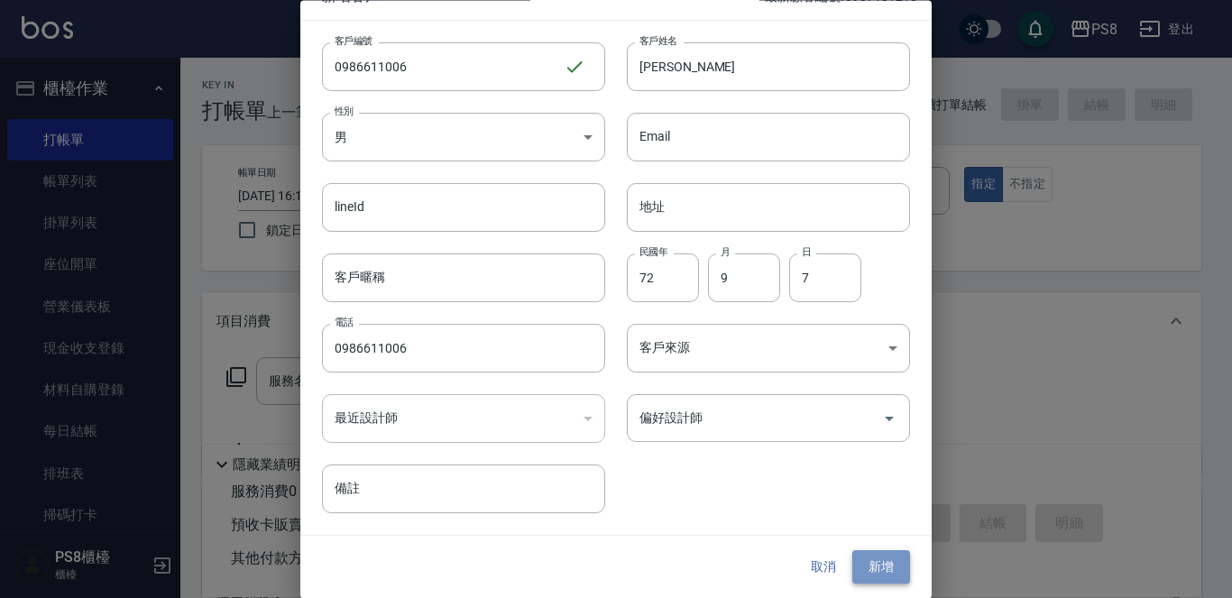
click at [877, 556] on button "新增" at bounding box center [881, 567] width 58 height 33
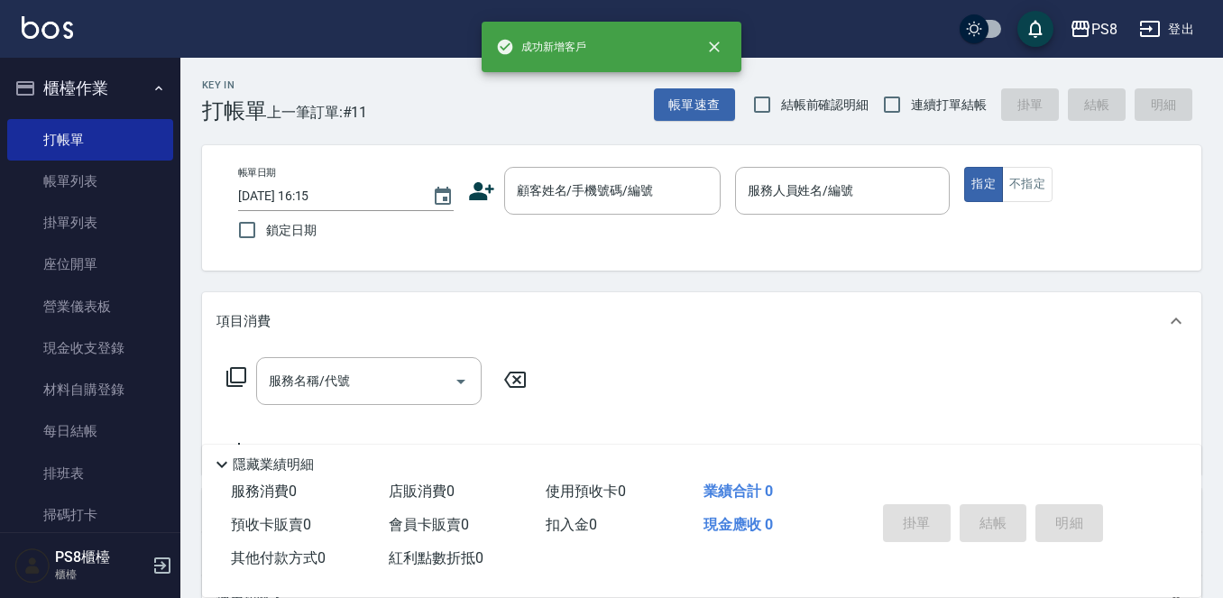
click at [599, 223] on div "帳單日期 [DATE] 16:15 鎖定日期 顧客姓名/手機號碼/編號 顧客姓名/手機號碼/編號 服務人員姓名/編號 服務人員姓名/編號 指定 不指定" at bounding box center [702, 208] width 956 height 82
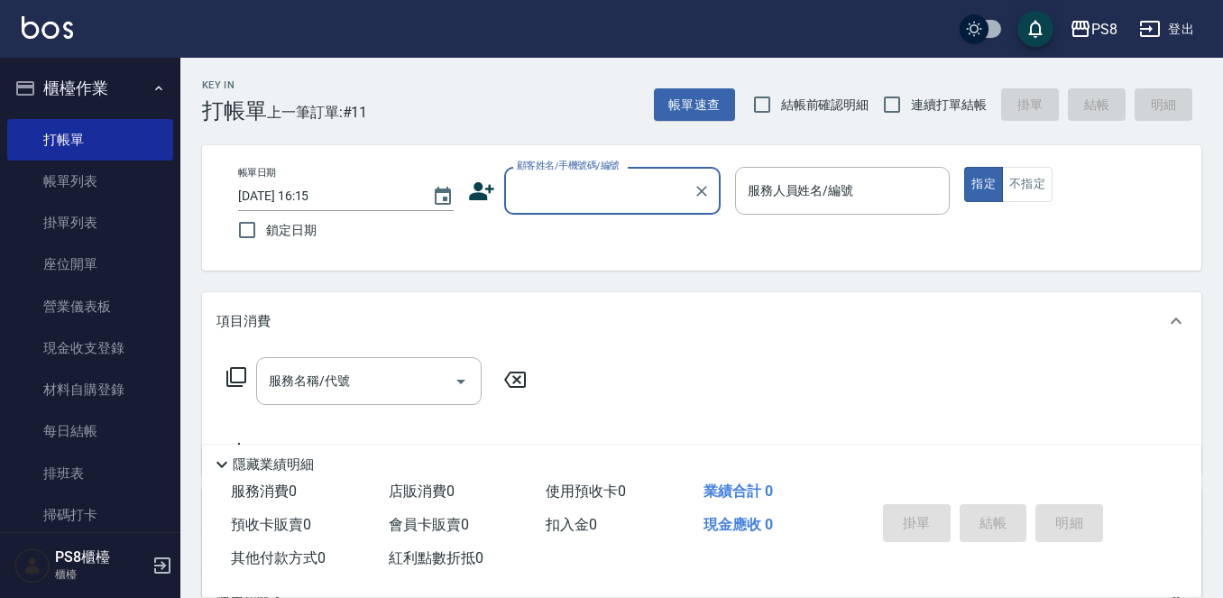
click at [597, 206] on input "顧客姓名/手機號碼/編號" at bounding box center [598, 191] width 173 height 32
paste input "0986611006"
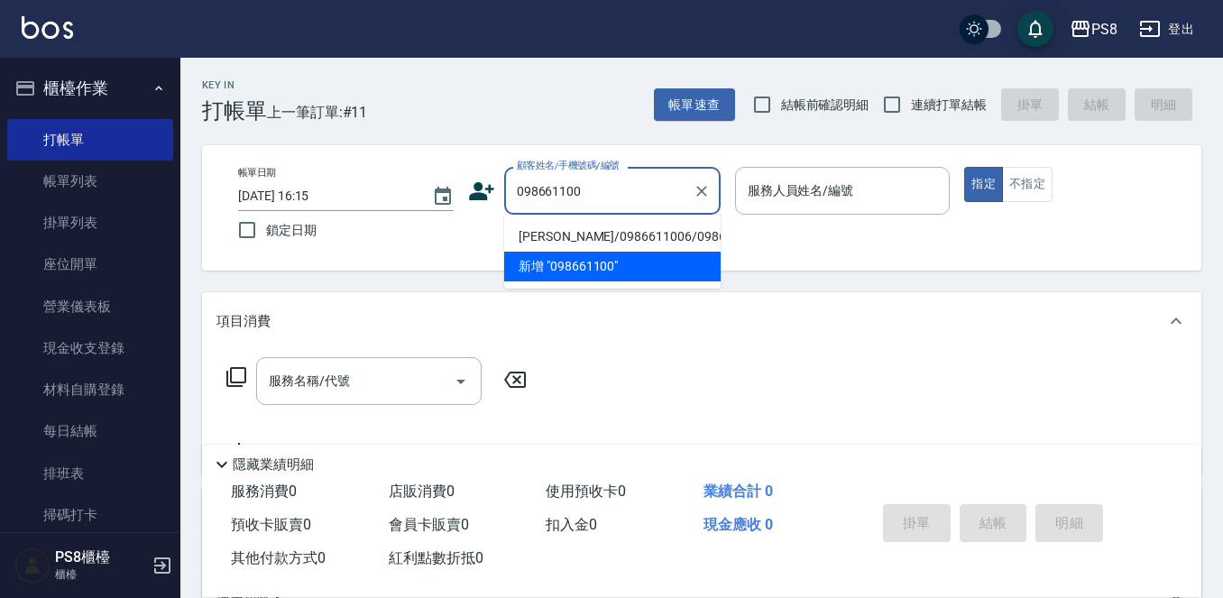
click at [630, 244] on li "[PERSON_NAME]/0986611006/0986611006" at bounding box center [612, 237] width 216 height 30
type input "[PERSON_NAME]/0986611006/0986611006"
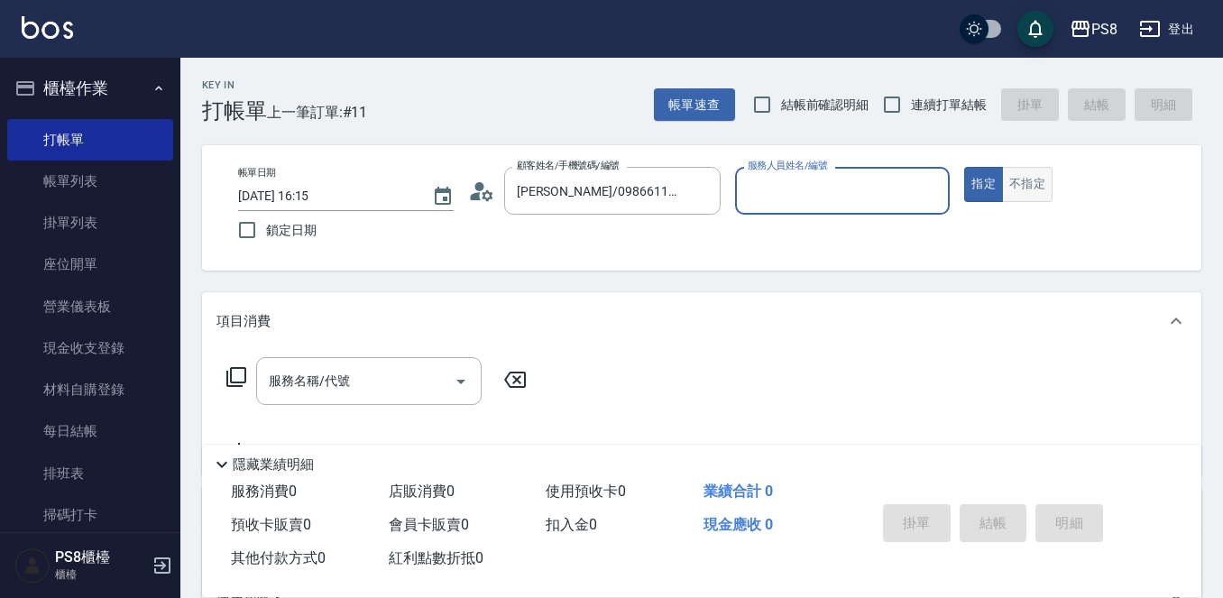
click at [1027, 177] on button "不指定" at bounding box center [1027, 184] width 50 height 35
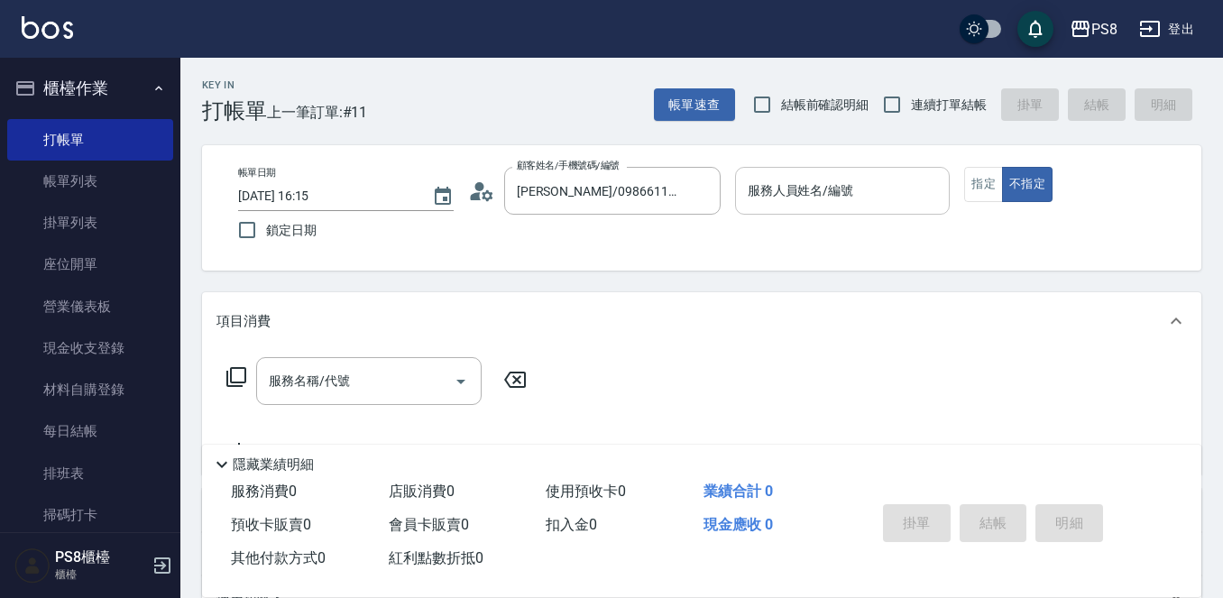
click at [821, 205] on input "服務人員姓名/編號" at bounding box center [842, 191] width 199 height 32
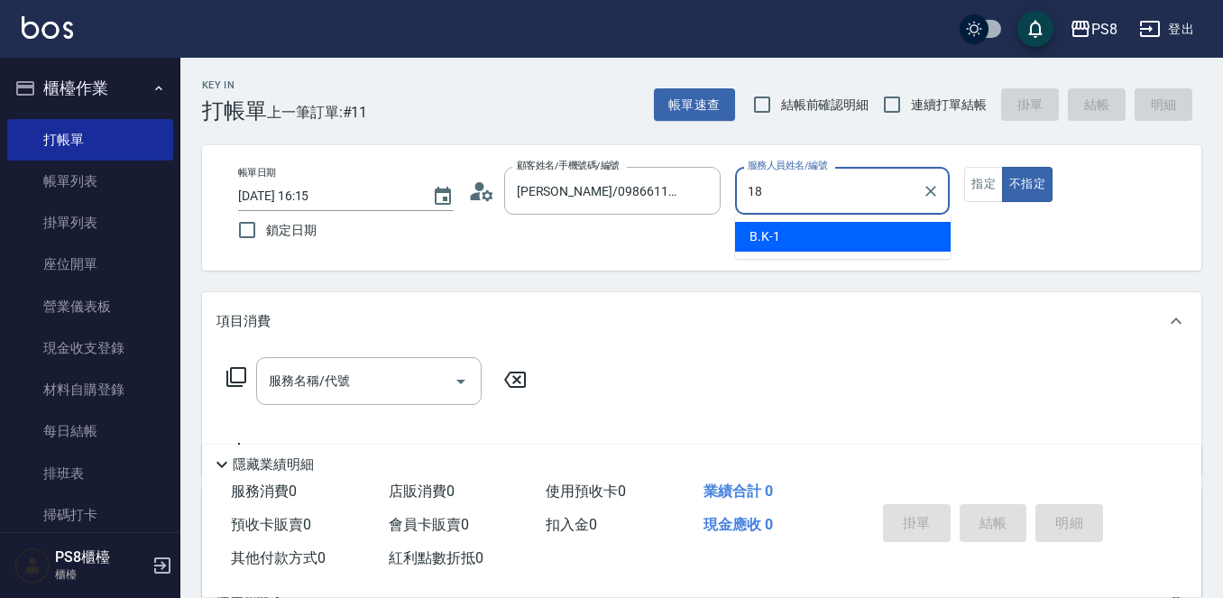
type input "小屋-18"
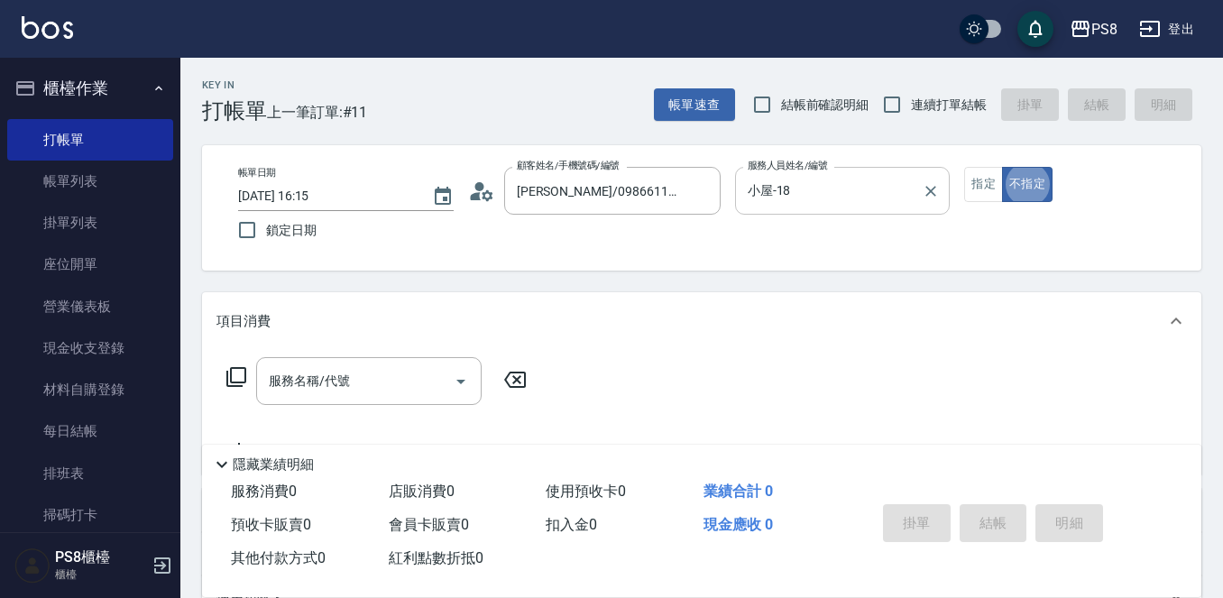
type button "false"
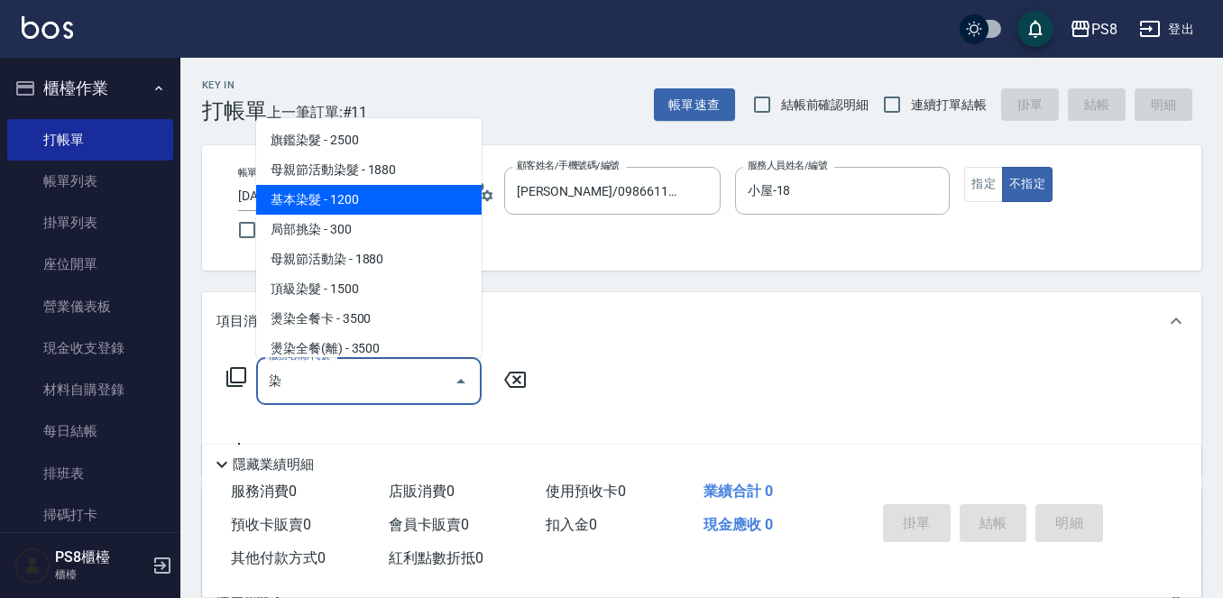
click at [312, 196] on span "基本染髮 - 1200" at bounding box center [368, 200] width 225 height 30
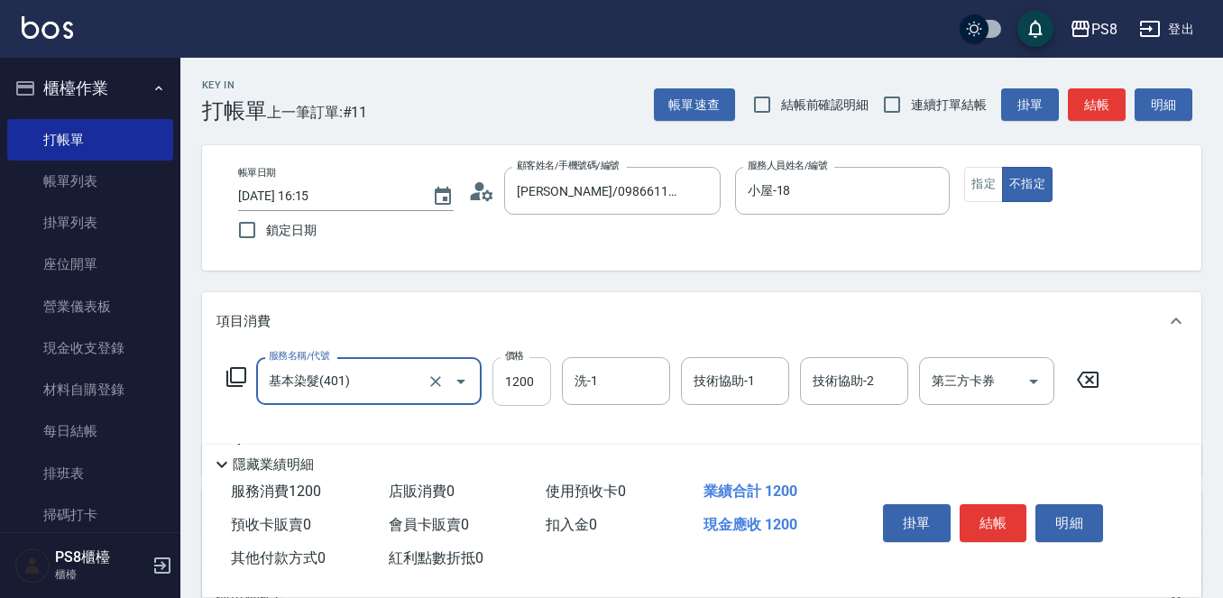
type input "基本染髮(401)"
drag, startPoint x: 527, startPoint y: 383, endPoint x: 537, endPoint y: 375, distance: 12.8
click at [527, 383] on input "1200" at bounding box center [521, 381] width 59 height 49
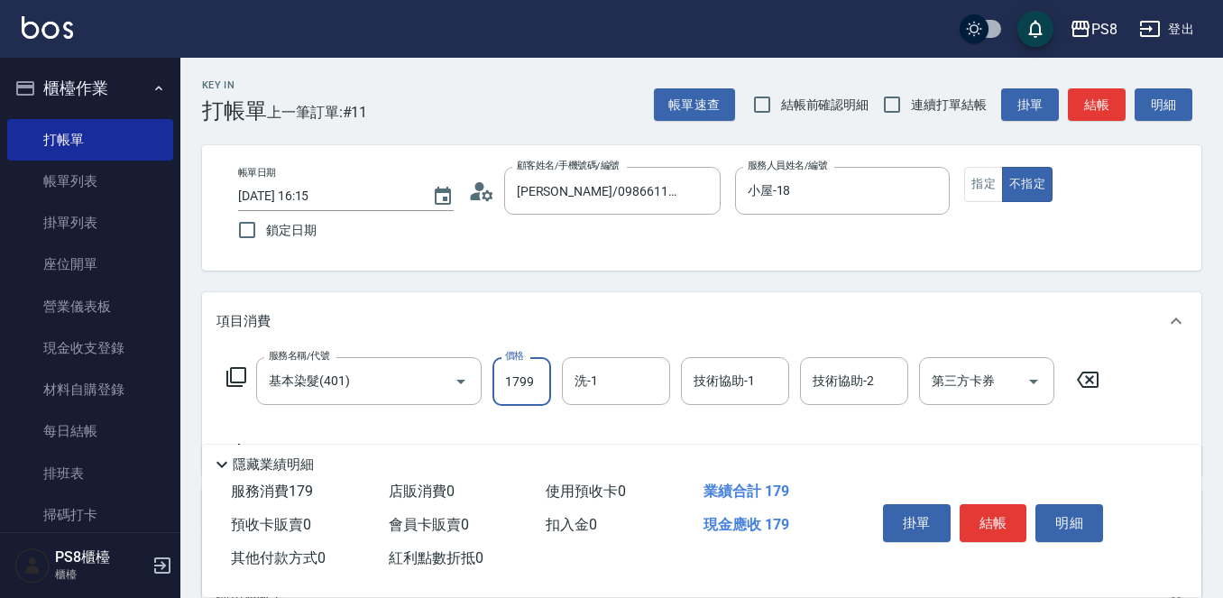
type input "1799"
click at [634, 399] on div "洗-1" at bounding box center [616, 381] width 108 height 48
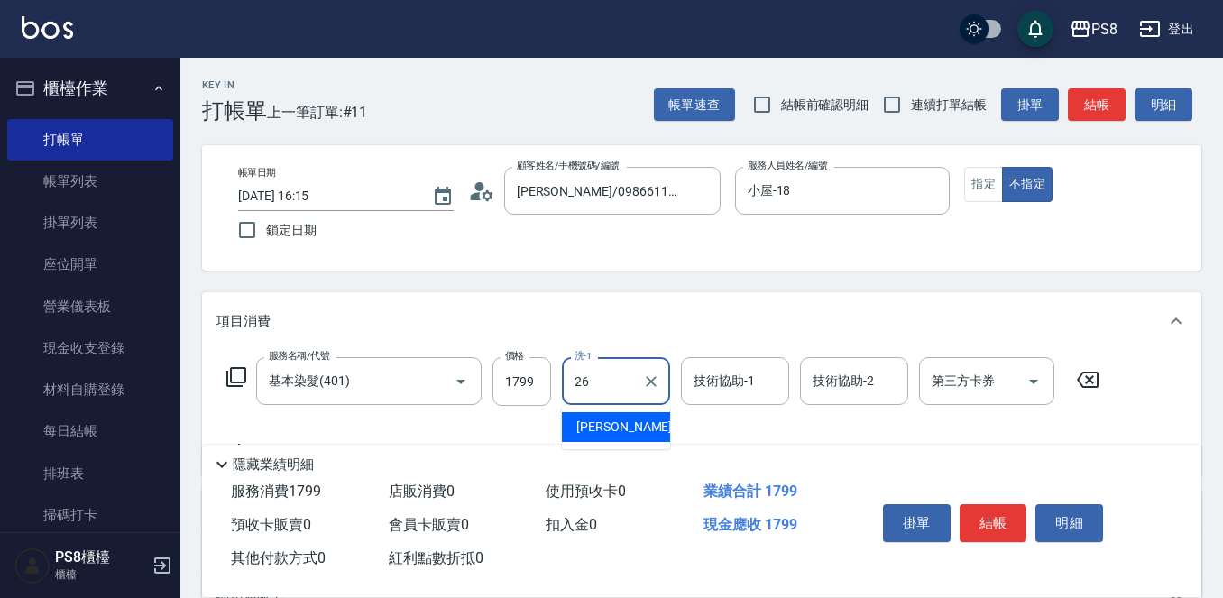
click at [628, 440] on ul "苡真 -26" at bounding box center [616, 427] width 108 height 44
click at [631, 422] on div "芯芯 -23" at bounding box center [616, 427] width 108 height 30
type input "芯芯-23"
click at [709, 381] on div "技術協助-1 技術協助-1" at bounding box center [735, 381] width 108 height 48
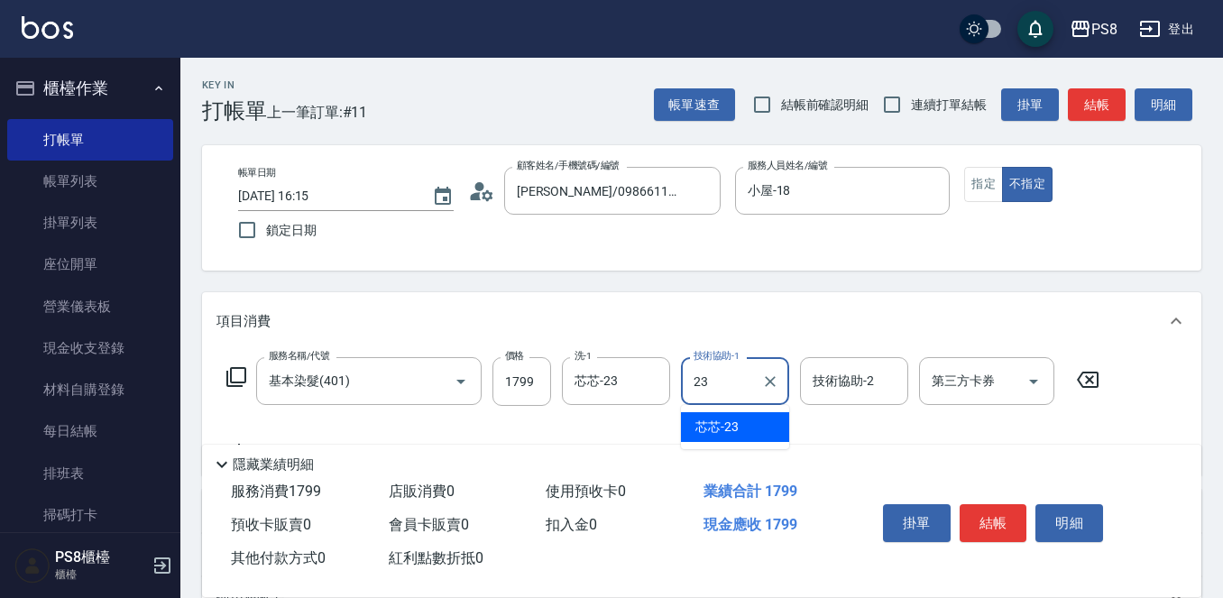
click at [734, 434] on span "芯芯 -23" at bounding box center [716, 426] width 43 height 19
type input "芯芯-23"
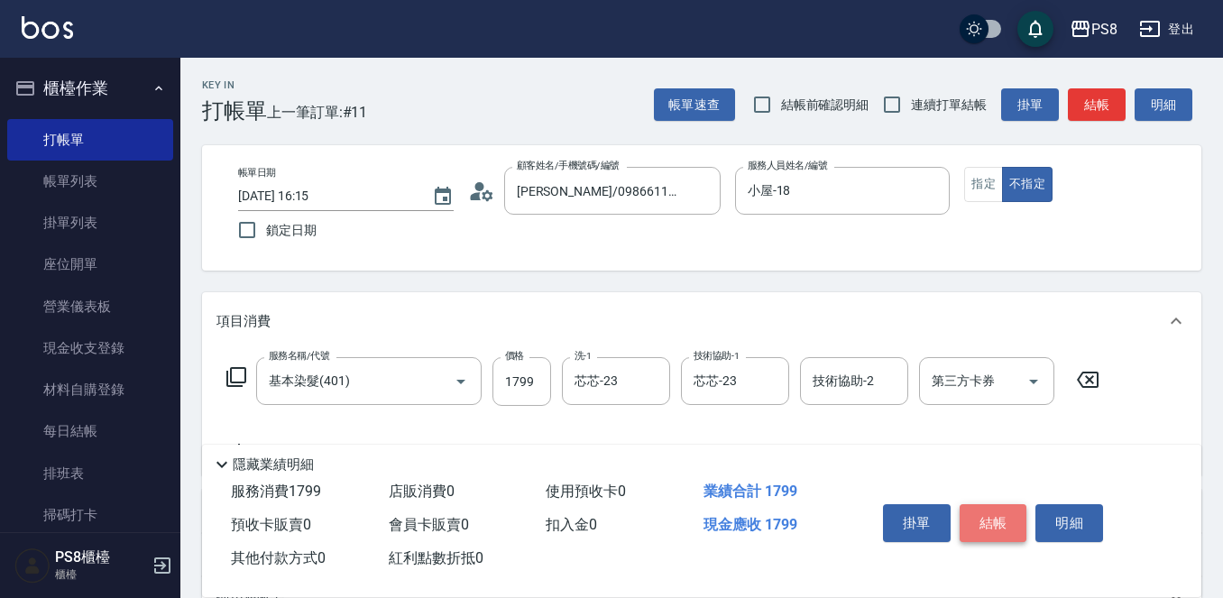
click at [1006, 509] on button "結帳" at bounding box center [993, 523] width 68 height 38
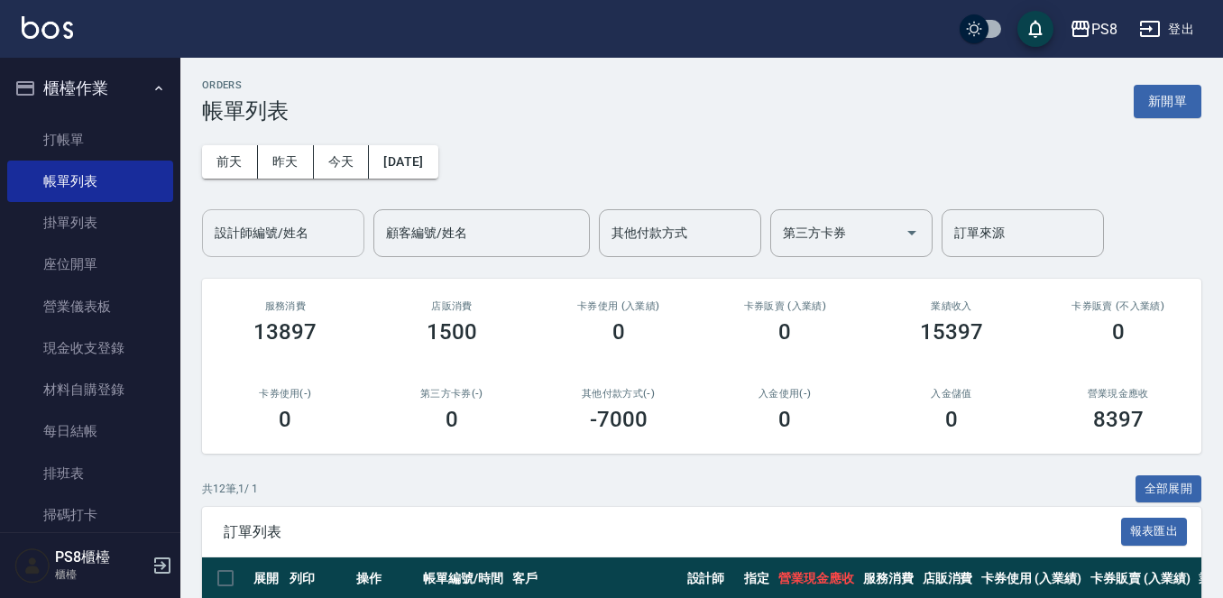
click at [232, 241] on input "設計師編號/姓名" at bounding box center [283, 233] width 146 height 32
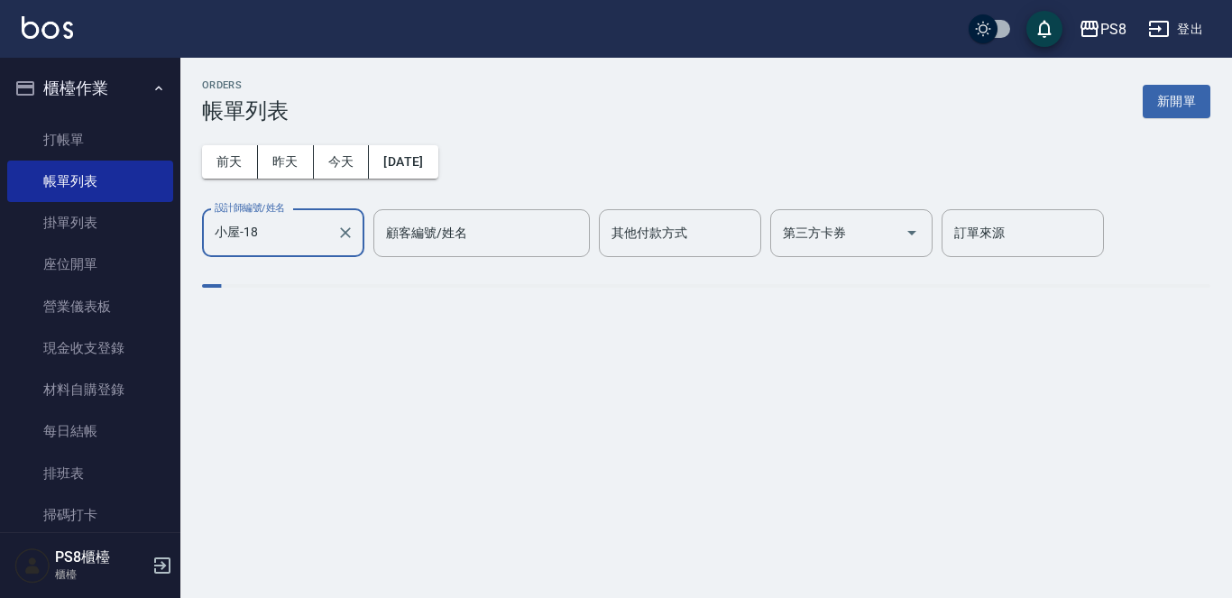
type input "小屋-18"
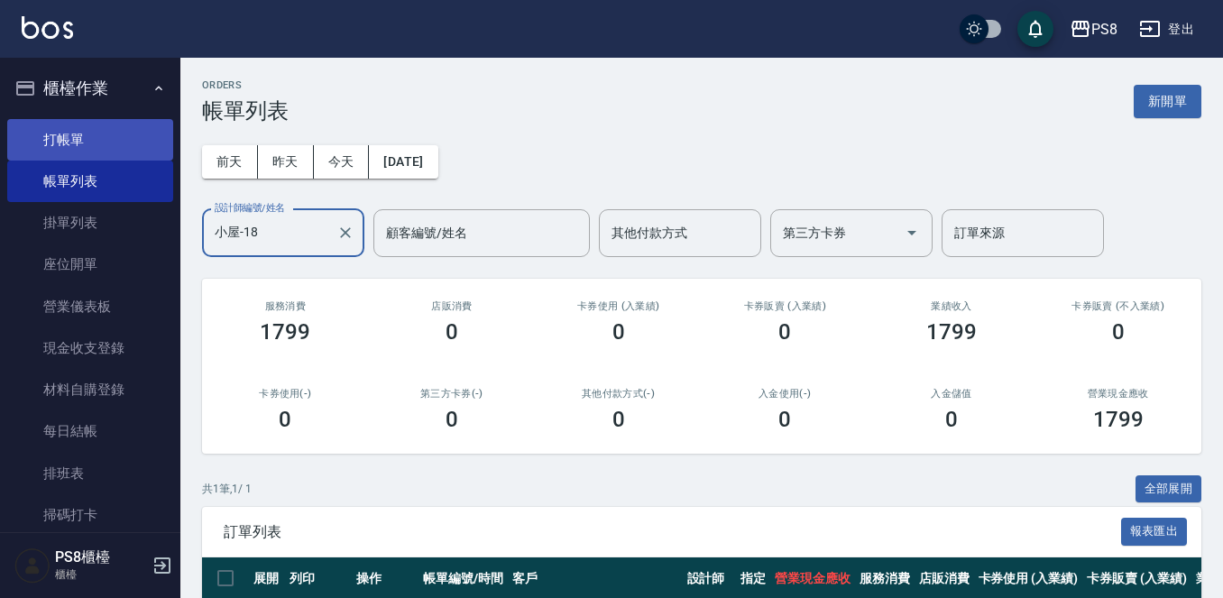
click at [59, 121] on link "打帳單" at bounding box center [90, 139] width 166 height 41
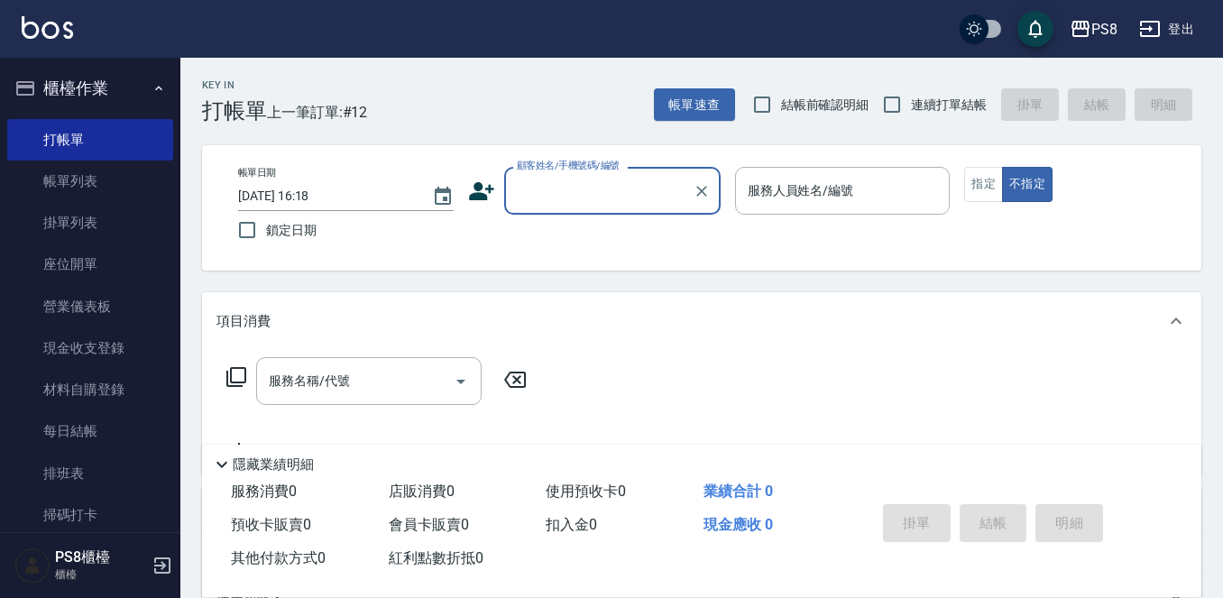
click at [515, 170] on div "顧客姓名/手機號碼/編號" at bounding box center [612, 191] width 216 height 48
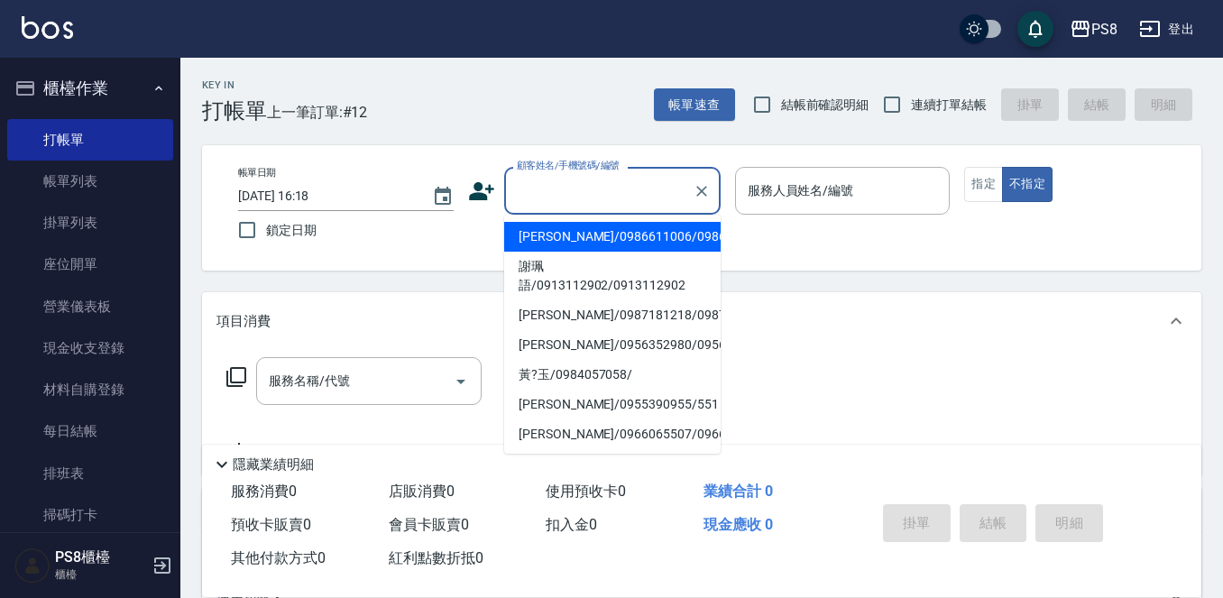
click at [678, 197] on input "顧客姓名/手機號碼/編號" at bounding box center [598, 191] width 173 height 32
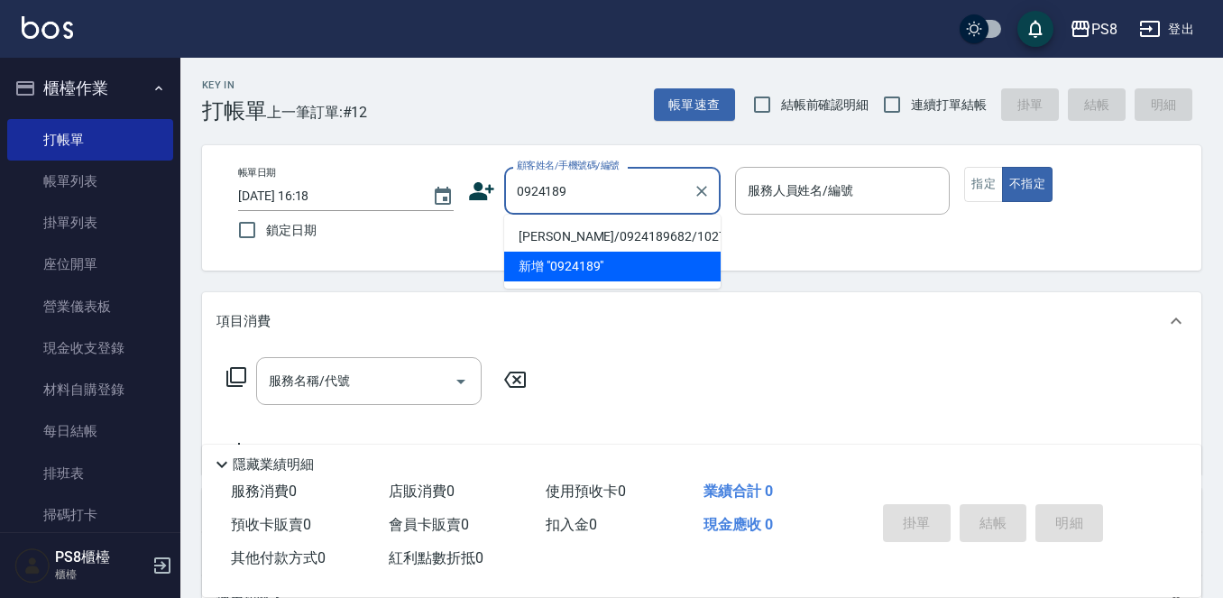
click at [609, 239] on li "[PERSON_NAME]/0924189682/10273" at bounding box center [612, 237] width 216 height 30
type input "[PERSON_NAME]/0924189682/10273"
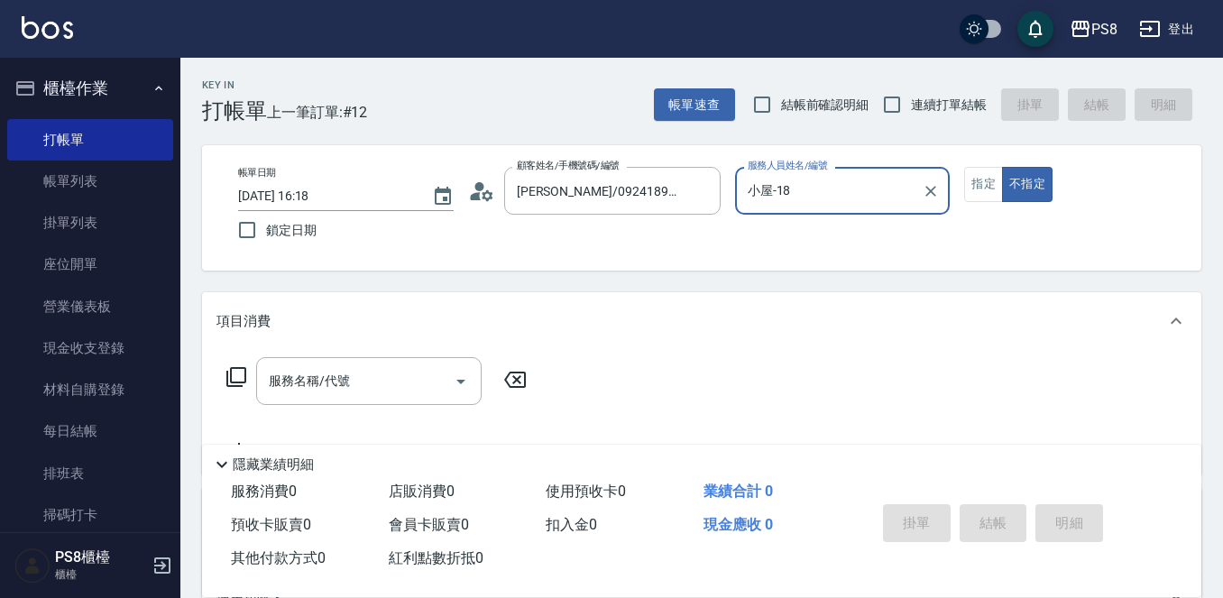
type input "小屋-18"
click at [385, 385] on input "服務名稱/代號" at bounding box center [355, 381] width 182 height 32
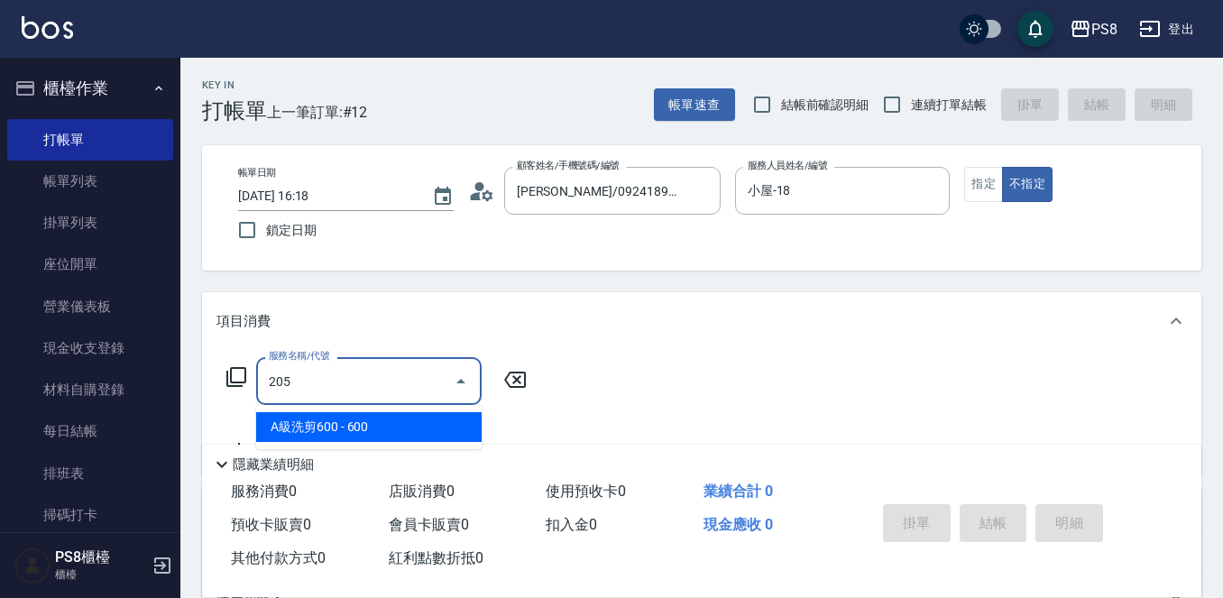
click at [426, 411] on ul "A級洗剪600 - 600" at bounding box center [368, 427] width 225 height 44
click at [415, 423] on span "A級洗剪600 - 600" at bounding box center [368, 427] width 225 height 30
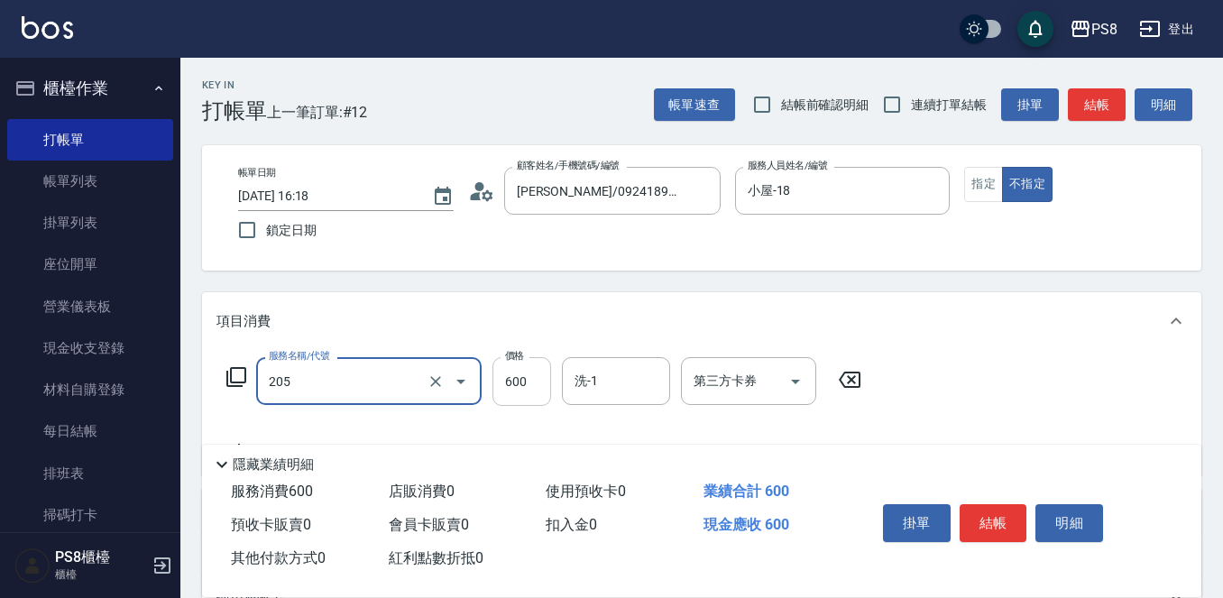
type input "A級洗剪600(205)"
click at [508, 387] on input "600" at bounding box center [521, 381] width 59 height 49
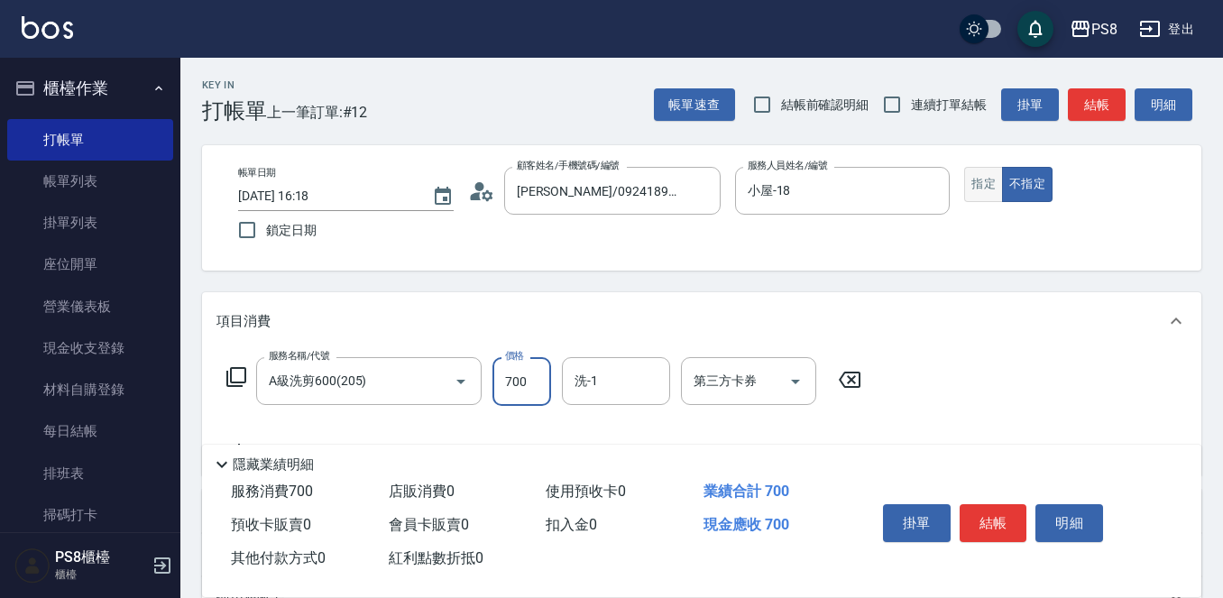
type input "700"
click at [980, 183] on button "指定" at bounding box center [983, 184] width 39 height 35
click at [977, 514] on button "結帳" at bounding box center [993, 523] width 68 height 38
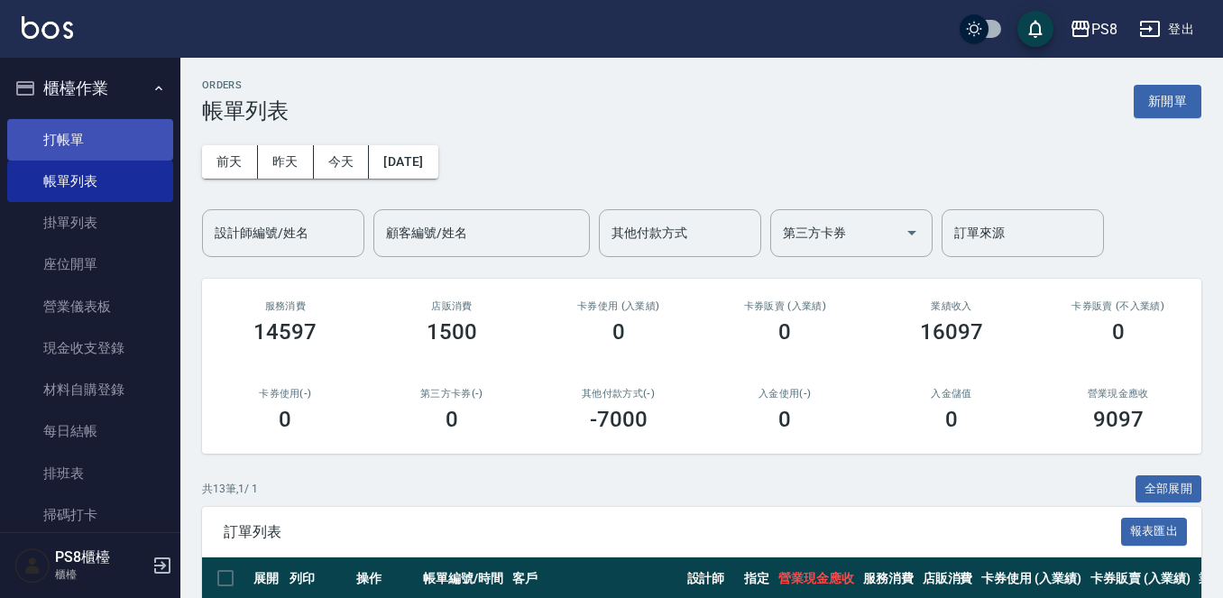
click at [60, 136] on link "打帳單" at bounding box center [90, 139] width 166 height 41
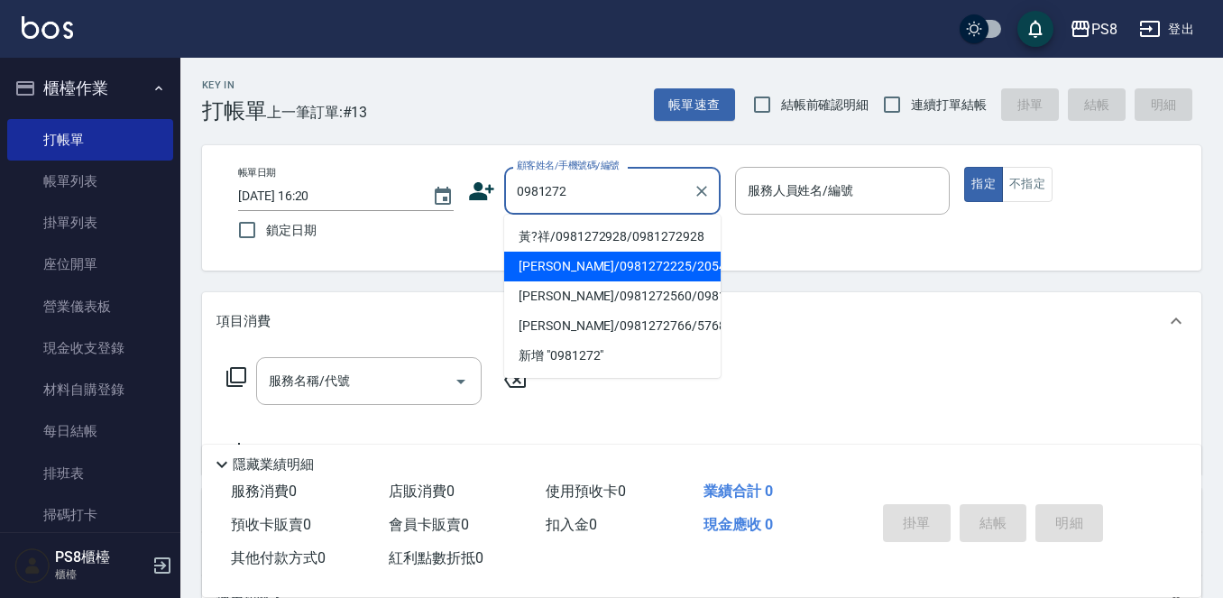
click at [603, 259] on li "[PERSON_NAME]/0981272225/20545" at bounding box center [612, 267] width 216 height 30
type input "[PERSON_NAME]/0981272225/20545"
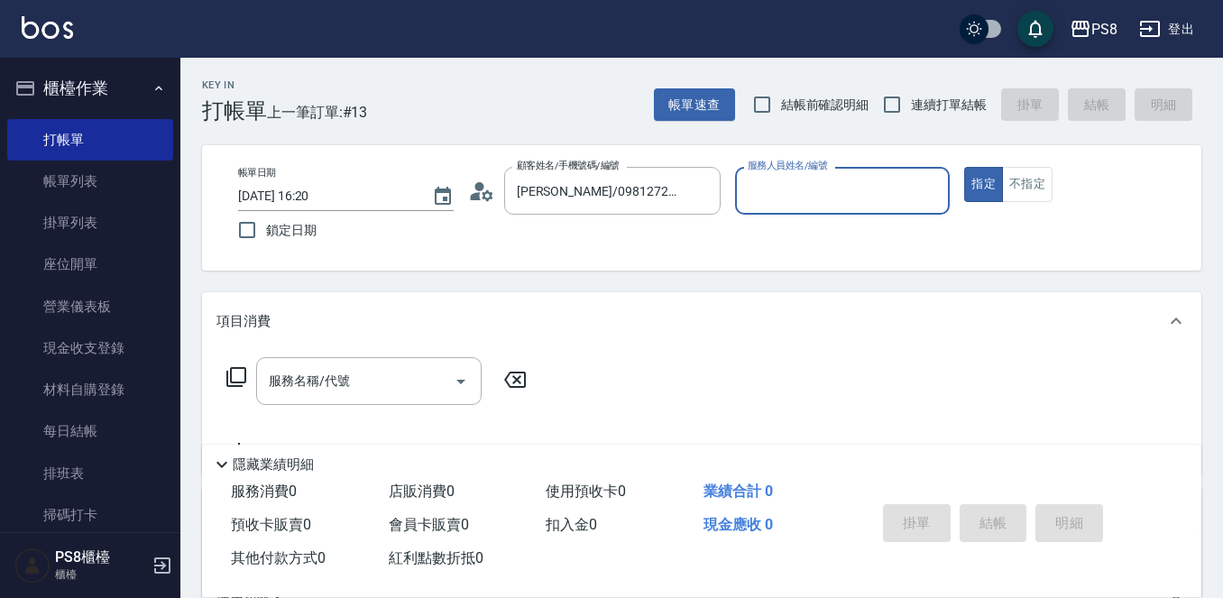
type input "小屋-18"
click at [390, 390] on input "服務名稱/代號" at bounding box center [355, 381] width 182 height 32
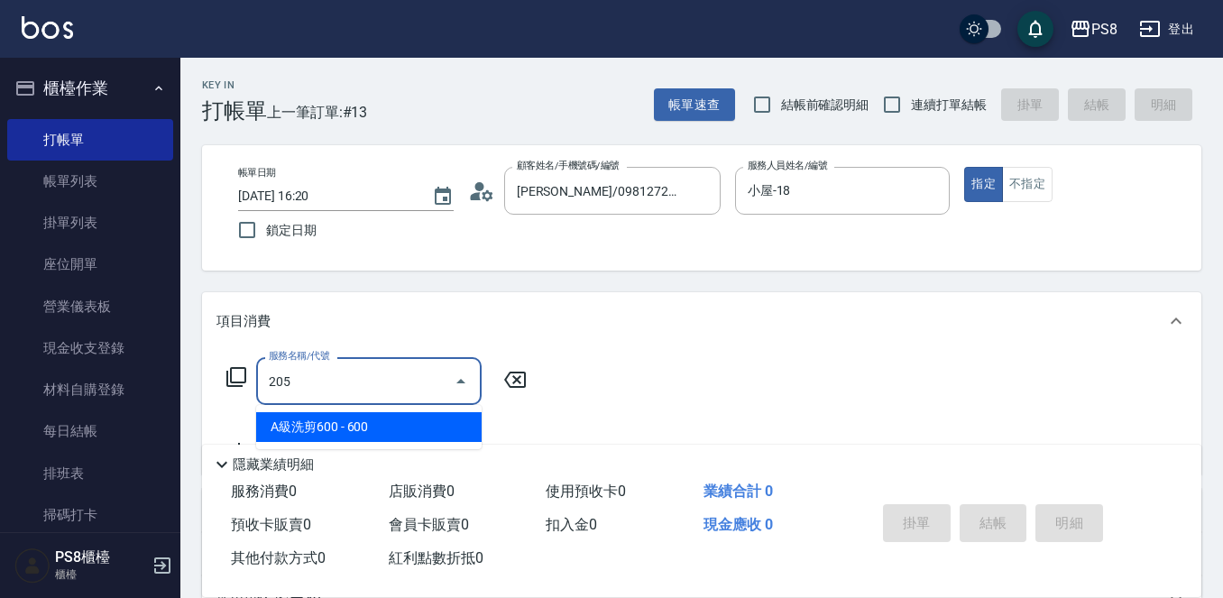
click at [343, 425] on span "A級洗剪600 - 600" at bounding box center [368, 427] width 225 height 30
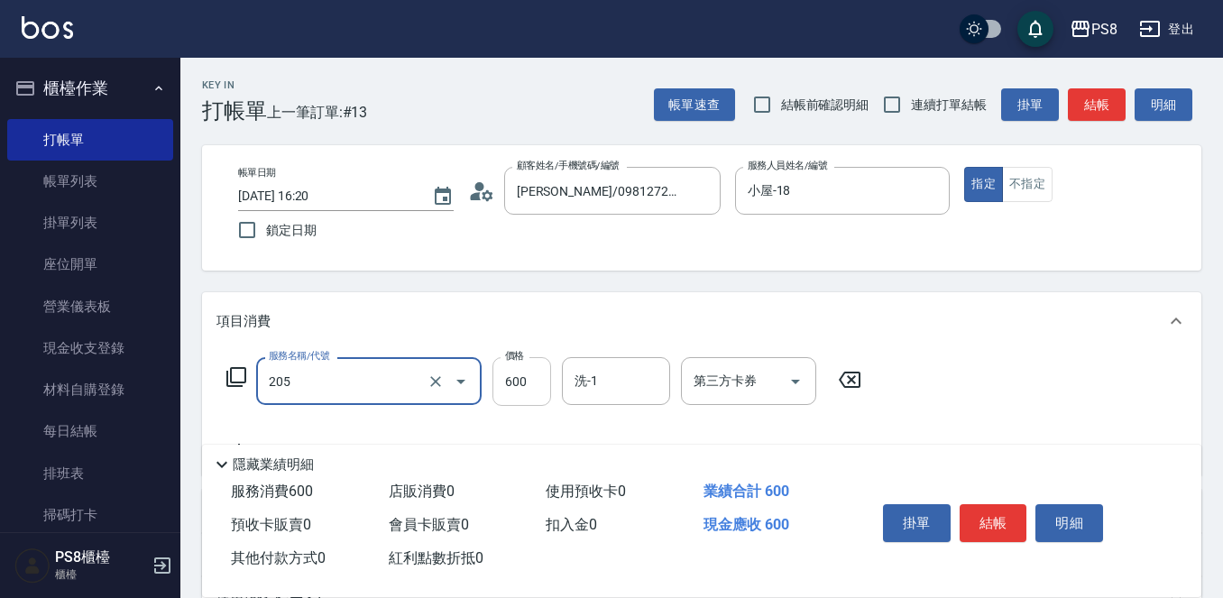
type input "A級洗剪600(205)"
click at [532, 380] on input "600" at bounding box center [521, 381] width 59 height 49
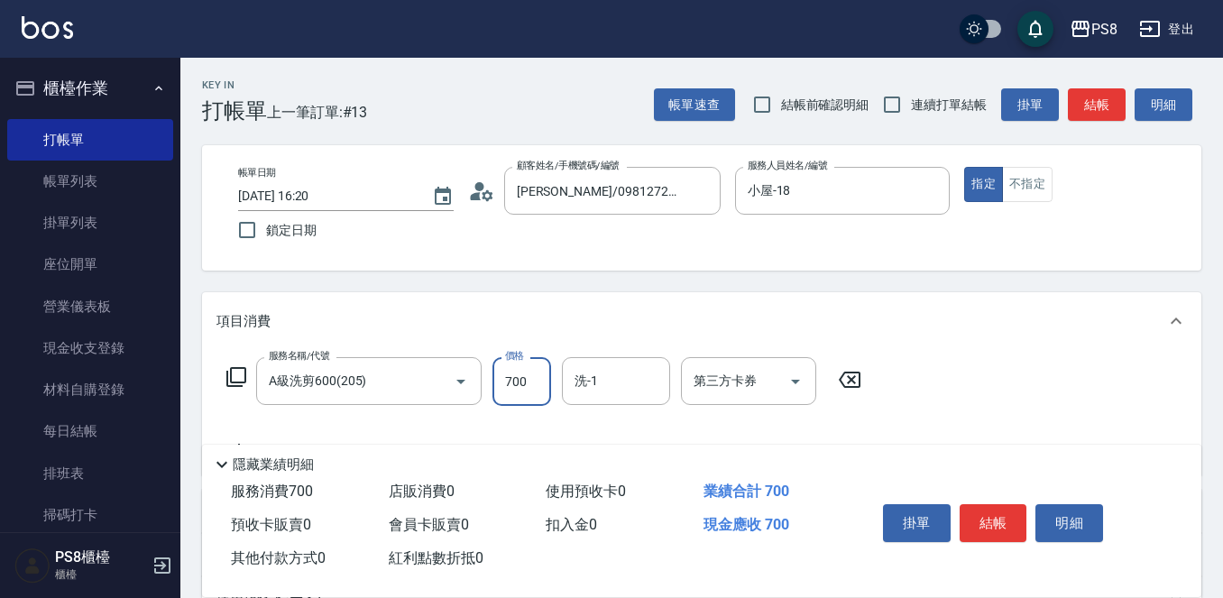
type input "700"
click at [983, 521] on button "結帳" at bounding box center [993, 523] width 68 height 38
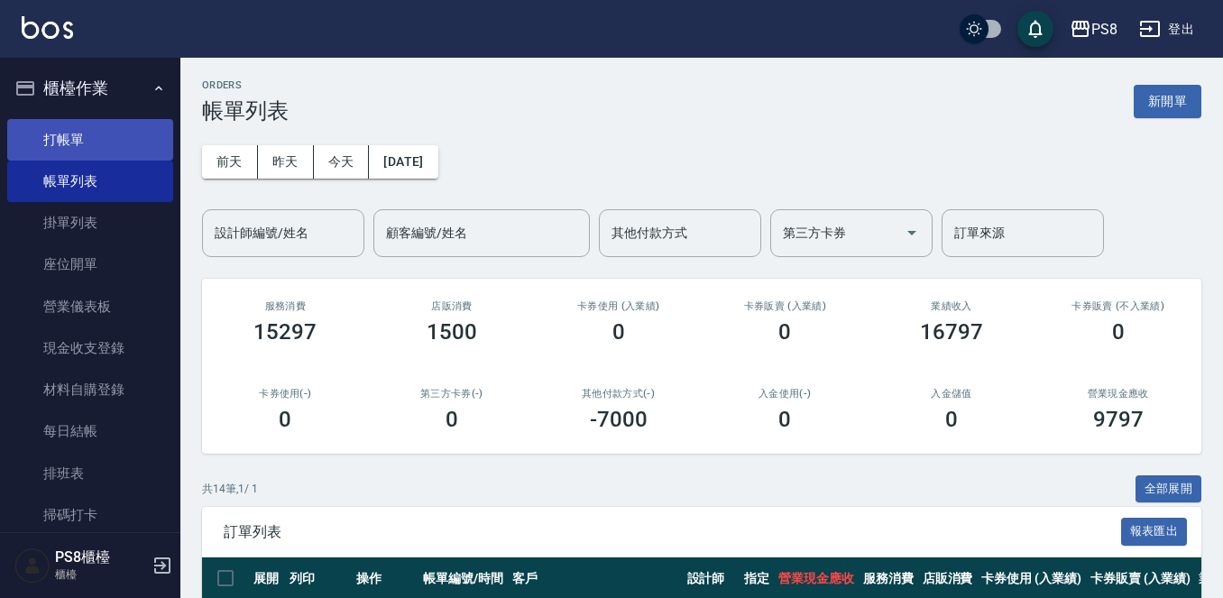
click at [94, 145] on link "打帳單" at bounding box center [90, 139] width 166 height 41
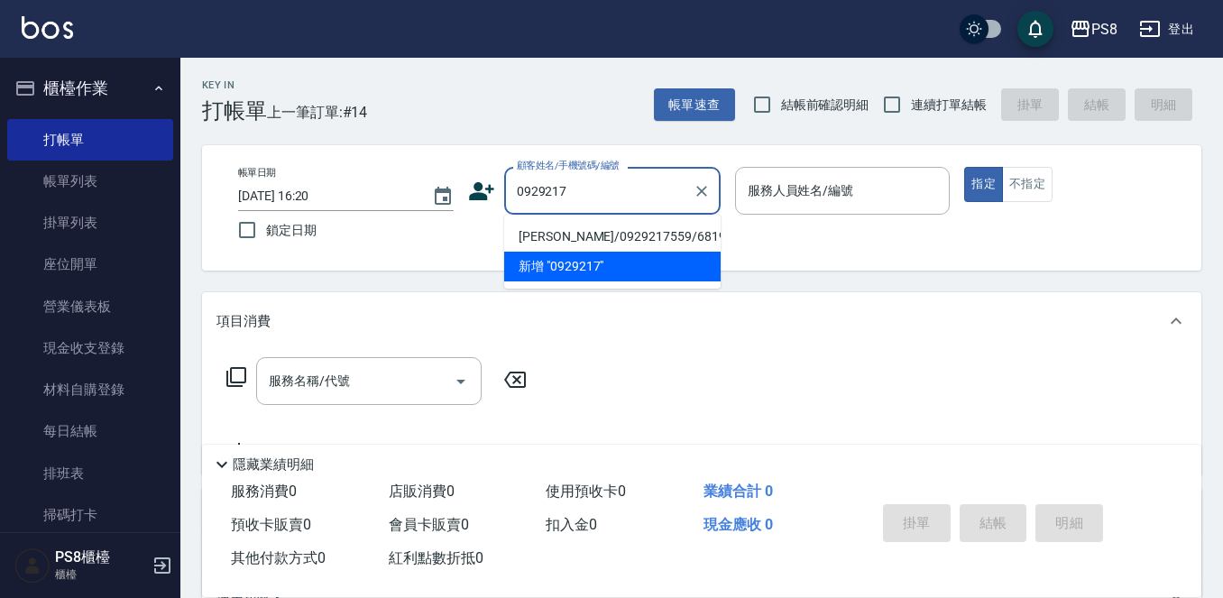
click at [555, 232] on li "[PERSON_NAME]/0929217559/6819" at bounding box center [612, 237] width 216 height 30
type input "[PERSON_NAME]/0929217559/6819"
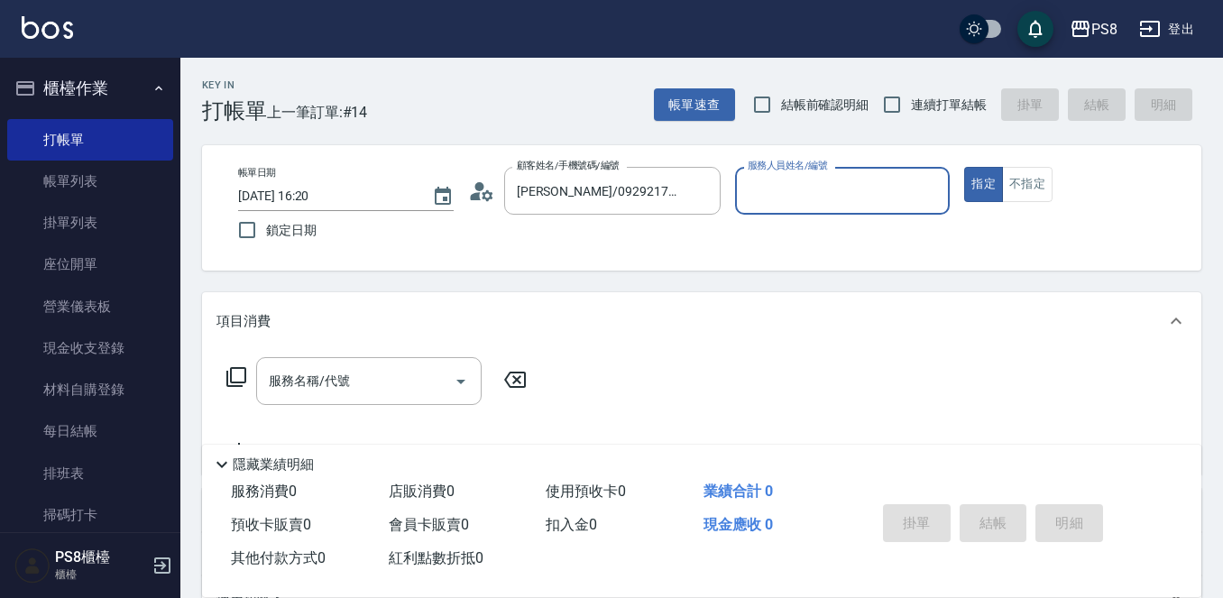
type input "小屋-18"
drag, startPoint x: 384, startPoint y: 372, endPoint x: 375, endPoint y: 370, distance: 9.4
click at [383, 372] on input "服務名稱/代號" at bounding box center [355, 381] width 182 height 32
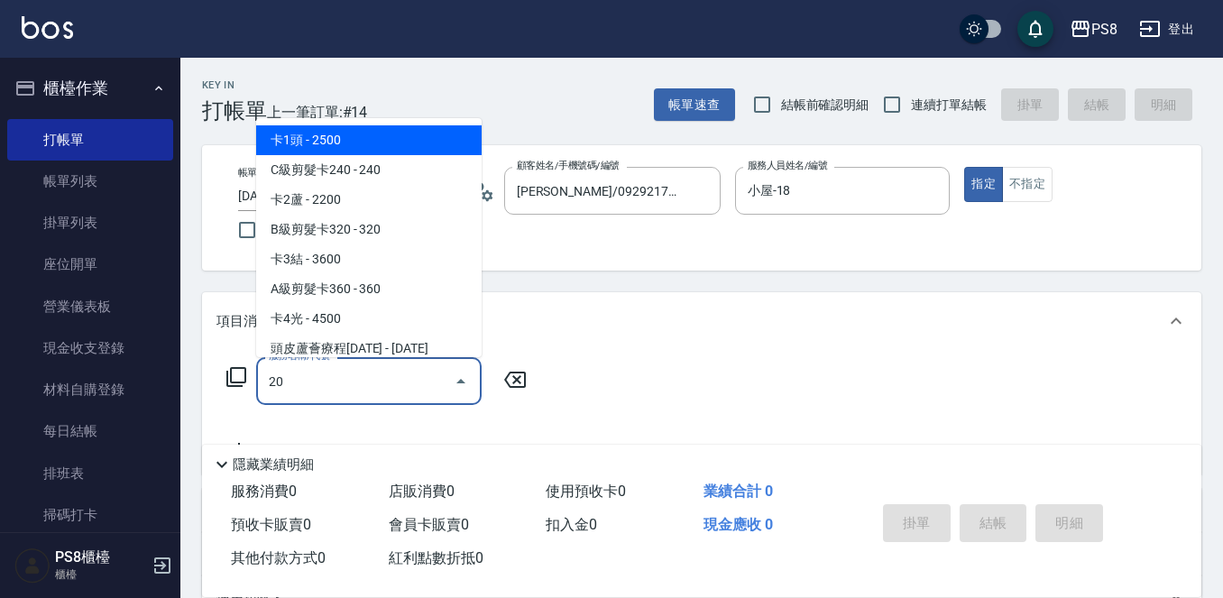
type input "205"
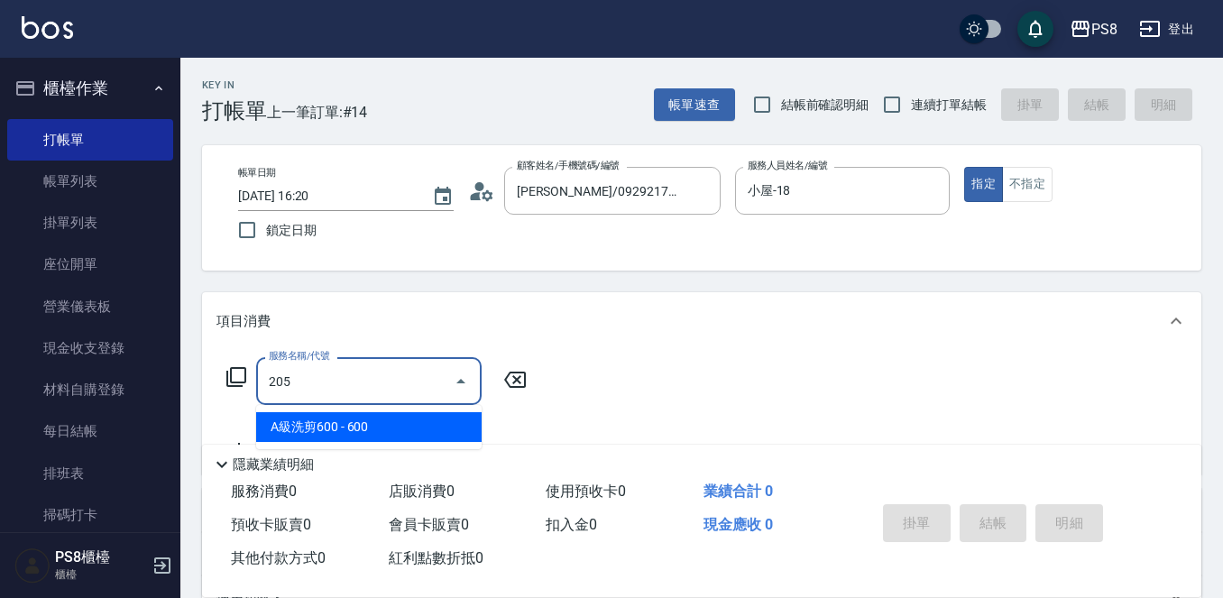
click at [362, 417] on span "A級洗剪600 - 600" at bounding box center [368, 427] width 225 height 30
click at [386, 425] on span "A級洗剪600 - 600" at bounding box center [368, 427] width 225 height 30
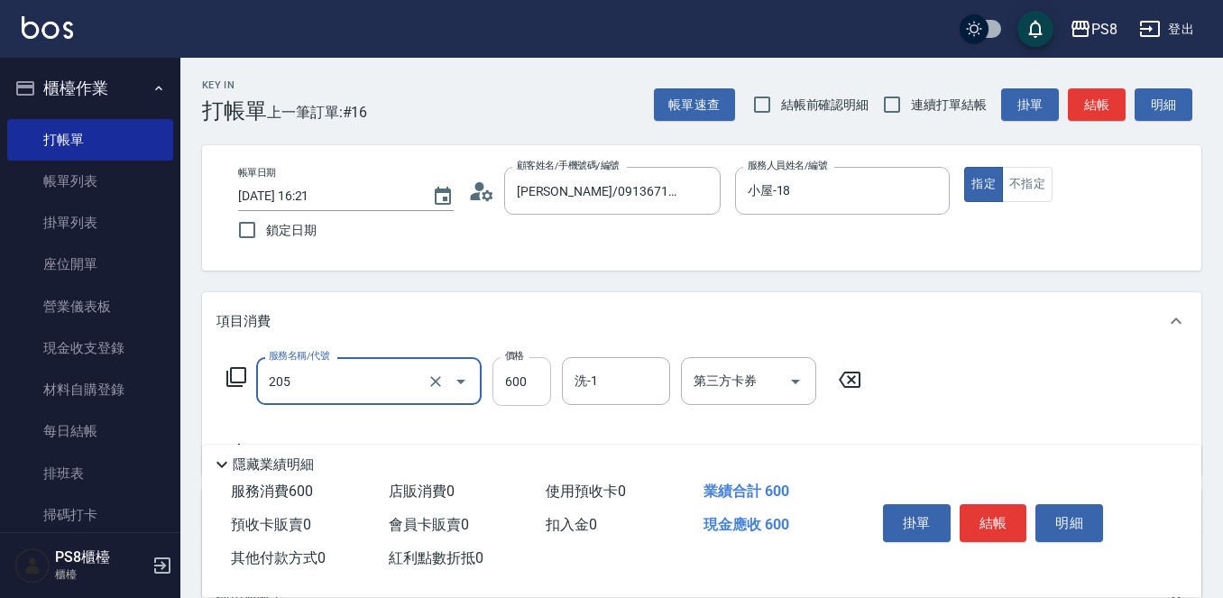
type input "A級洗剪600(205)"
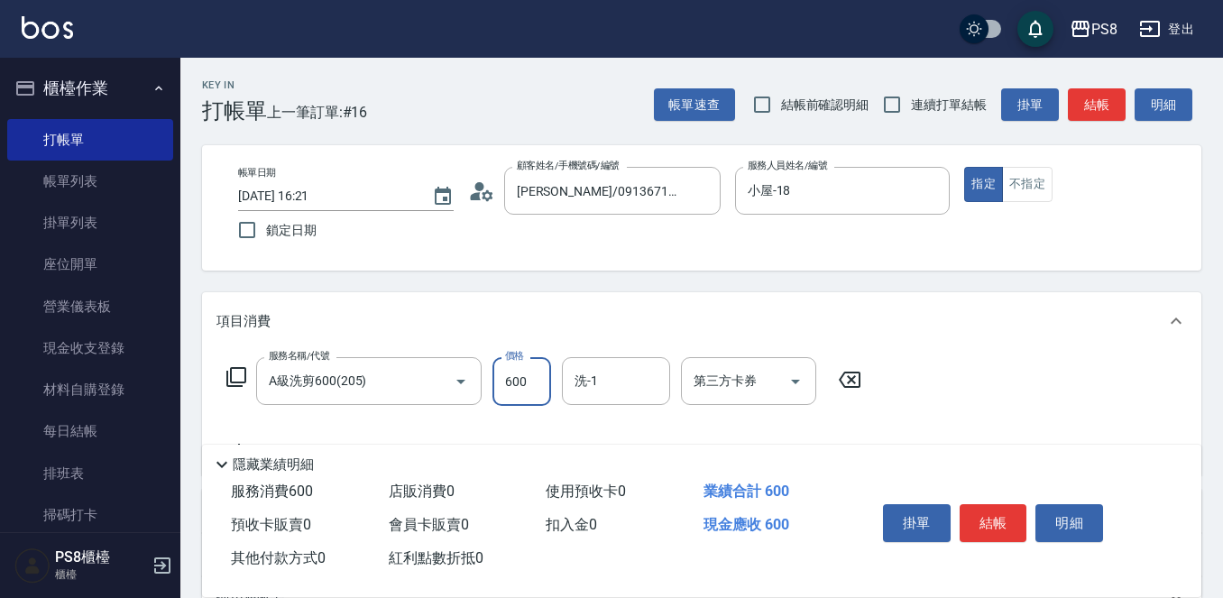
click at [531, 394] on input "600" at bounding box center [521, 381] width 59 height 49
type input "700"
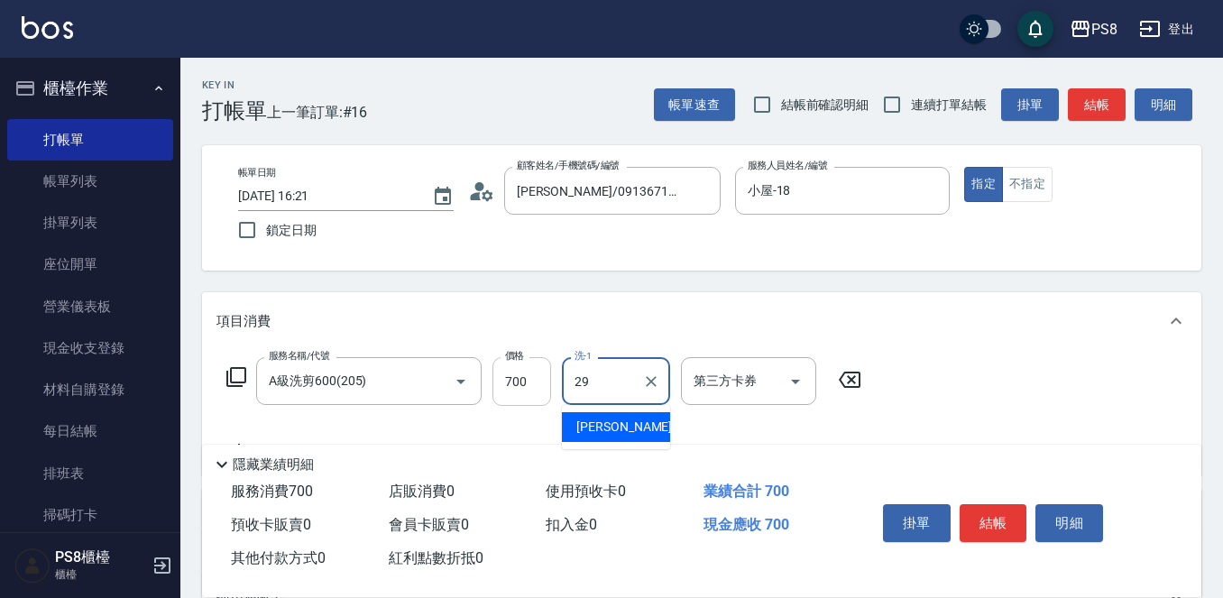
type input "[PERSON_NAME]-29"
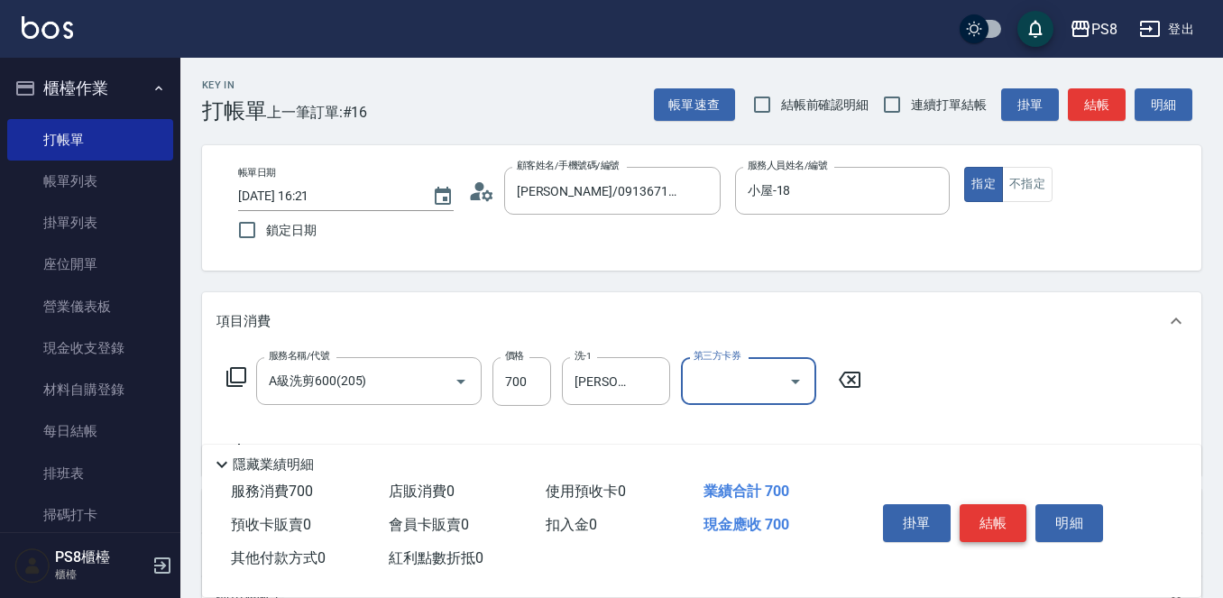
click at [1004, 524] on button "結帳" at bounding box center [993, 523] width 68 height 38
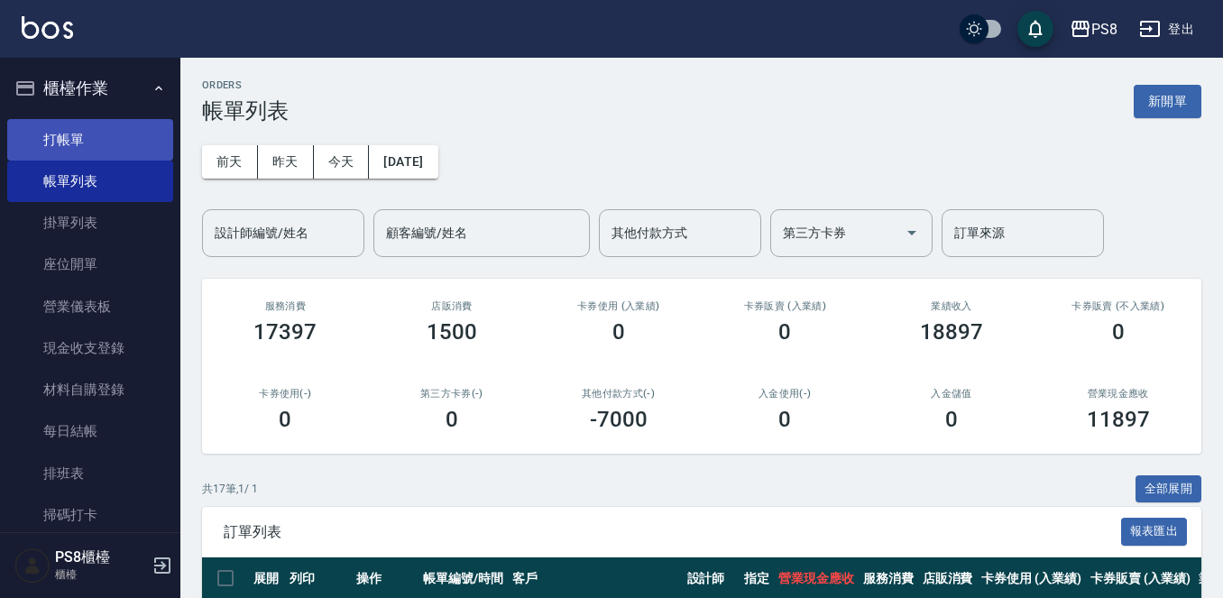
click at [122, 134] on link "打帳單" at bounding box center [90, 139] width 166 height 41
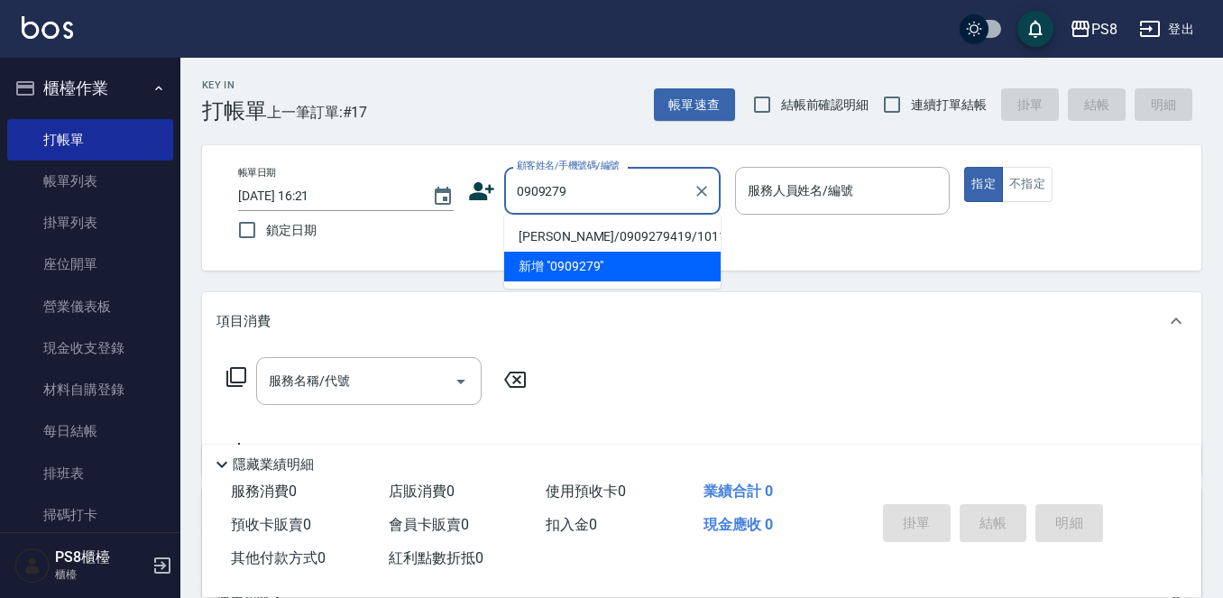
click at [561, 238] on li "曾偉傑/0909279419/10110" at bounding box center [612, 237] width 216 height 30
type input "曾偉傑/0909279419/10110"
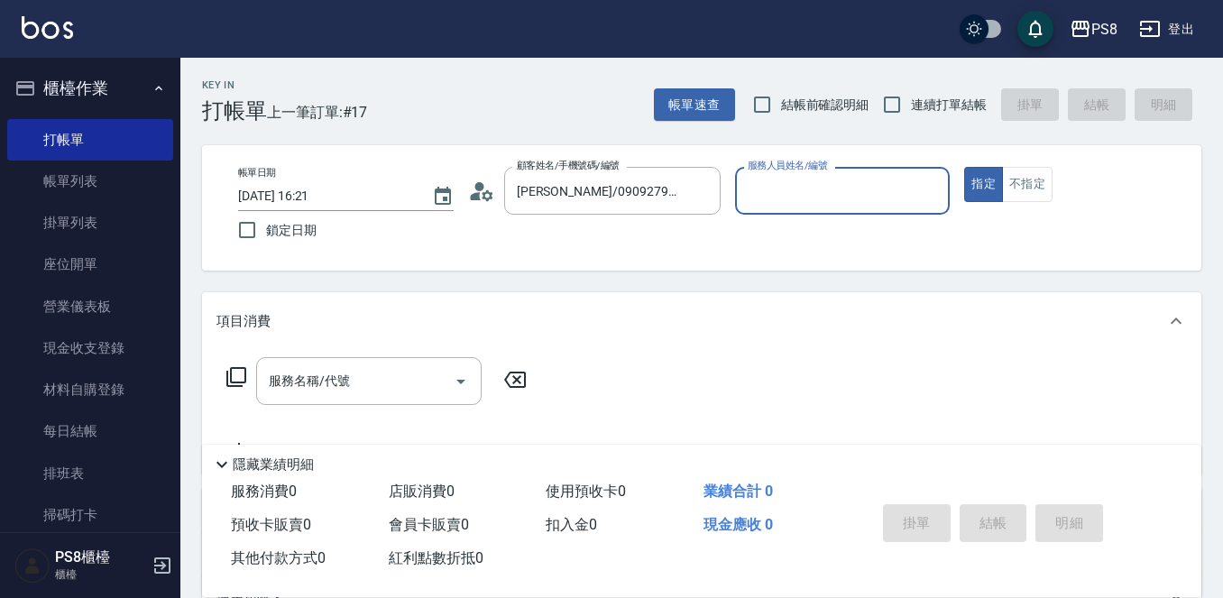
type input "小屋-18"
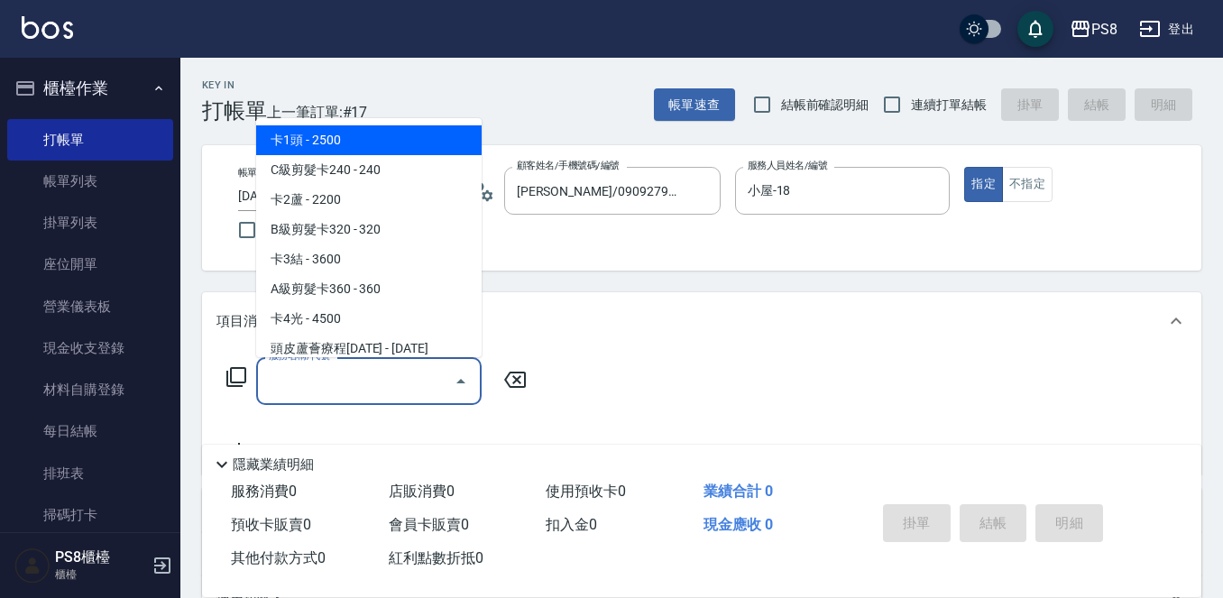
click at [371, 369] on input "服務名稱/代號" at bounding box center [355, 381] width 182 height 32
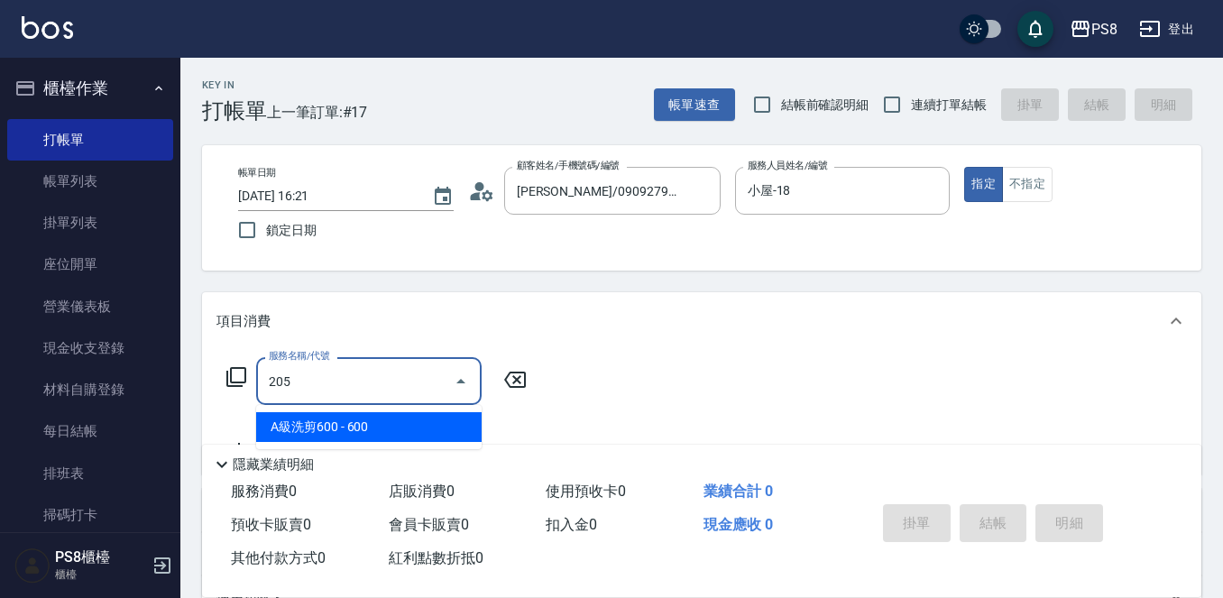
click at [374, 426] on span "A級洗剪600 - 600" at bounding box center [368, 427] width 225 height 30
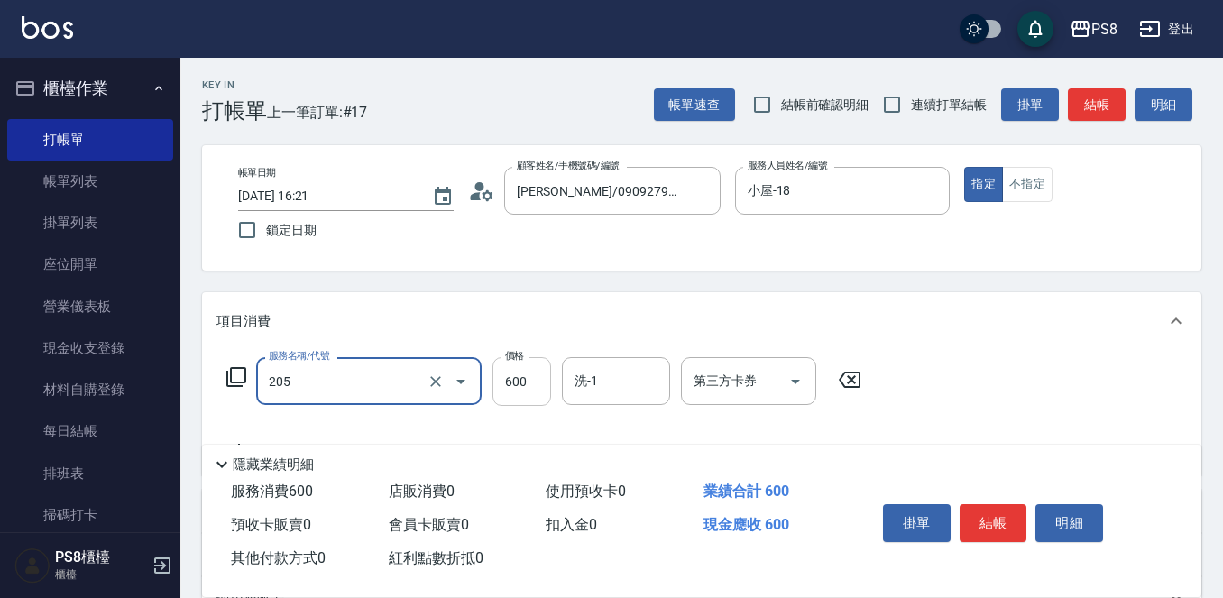
type input "A級洗剪600(205)"
click at [518, 377] on input "600" at bounding box center [521, 381] width 59 height 49
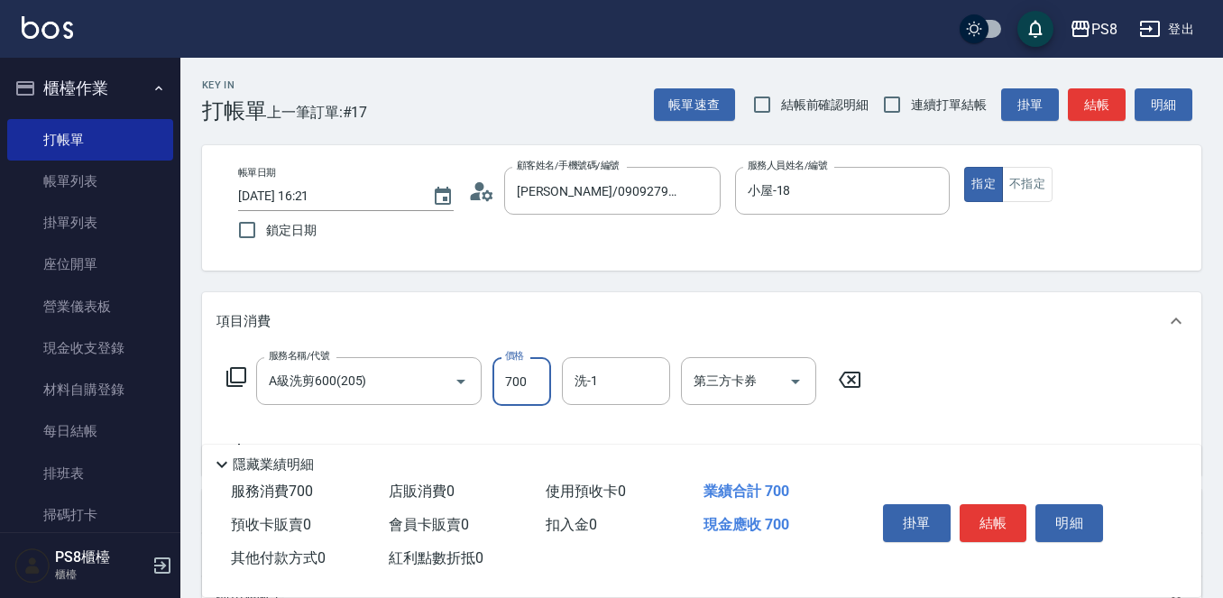
type input "700"
click at [1016, 529] on button "結帳" at bounding box center [993, 523] width 68 height 38
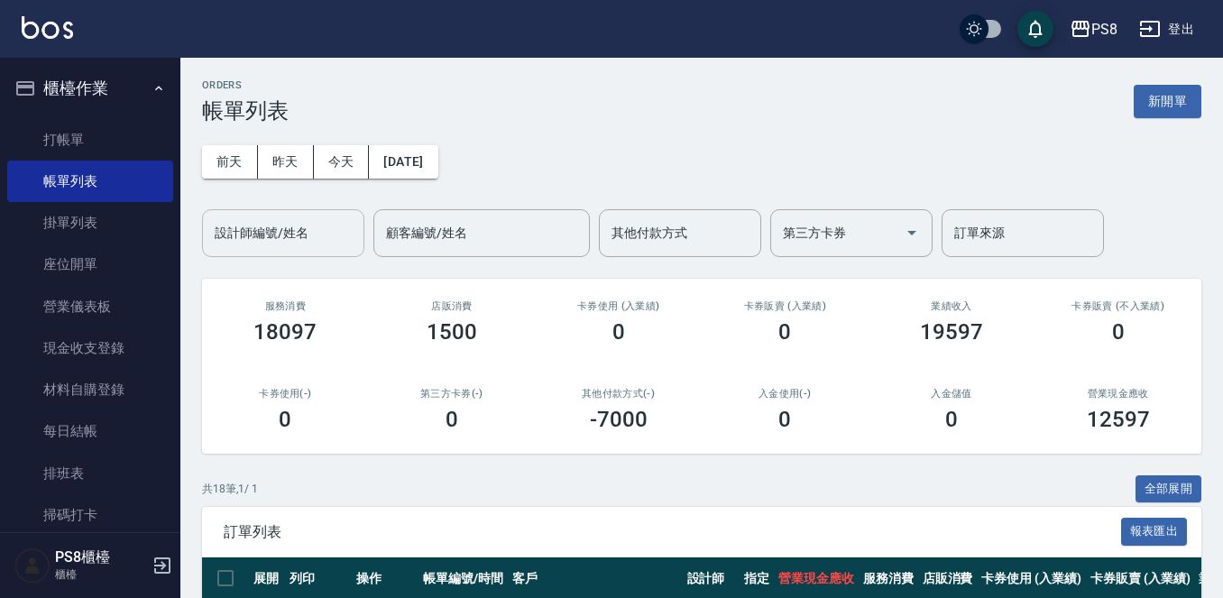
click at [313, 214] on div "設計師編號/姓名" at bounding box center [283, 233] width 162 height 48
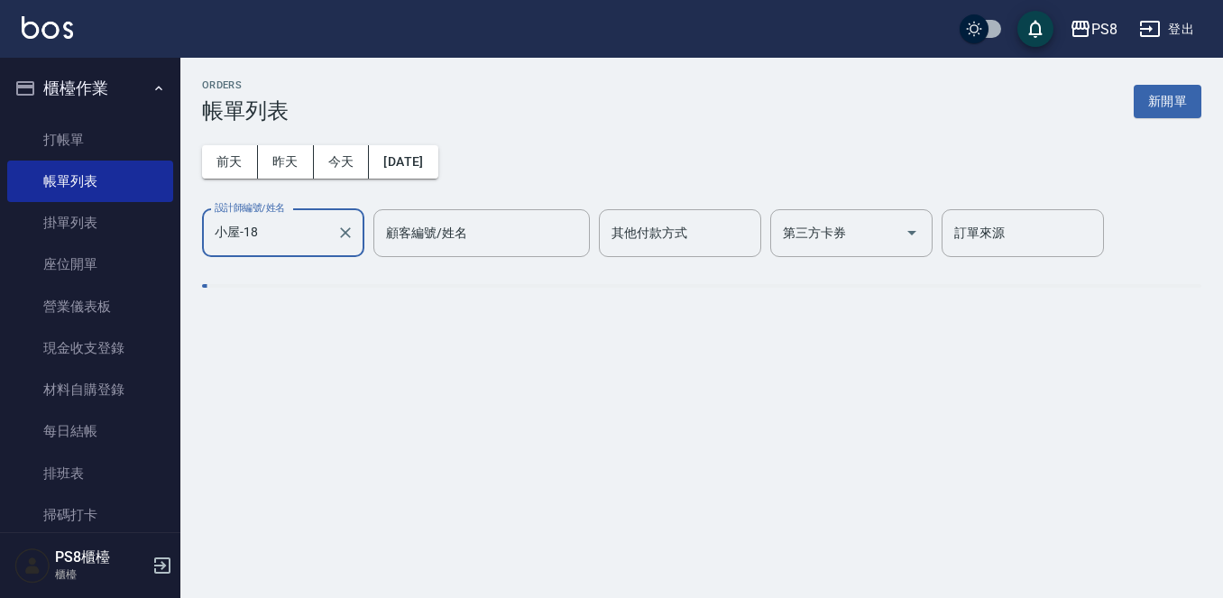
type input "小屋-18"
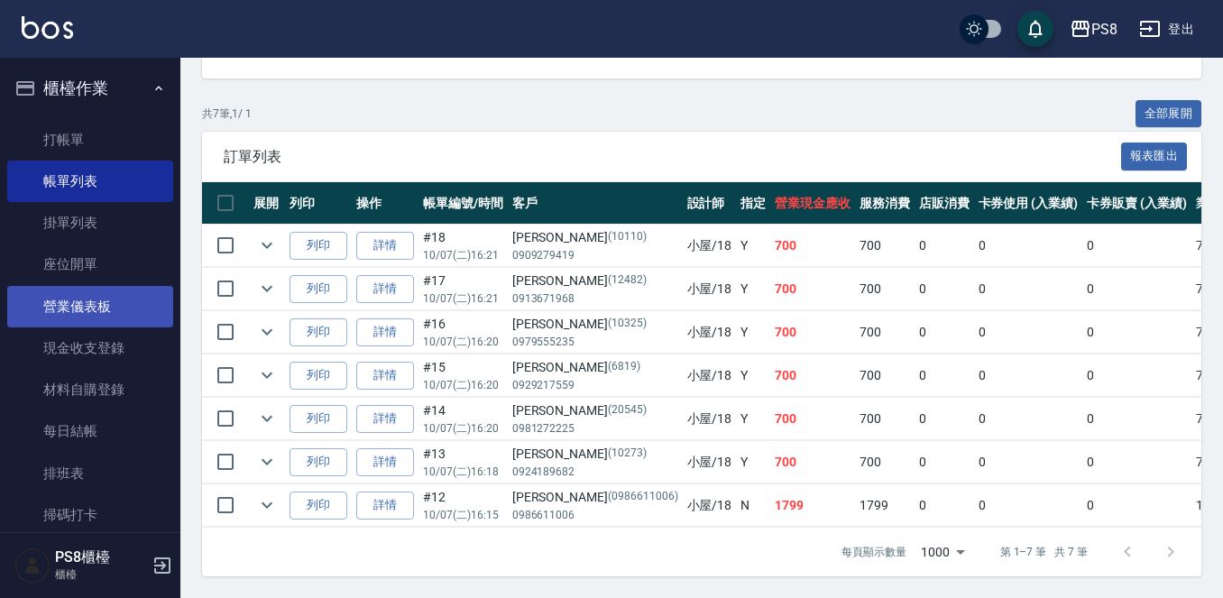
scroll to position [311, 0]
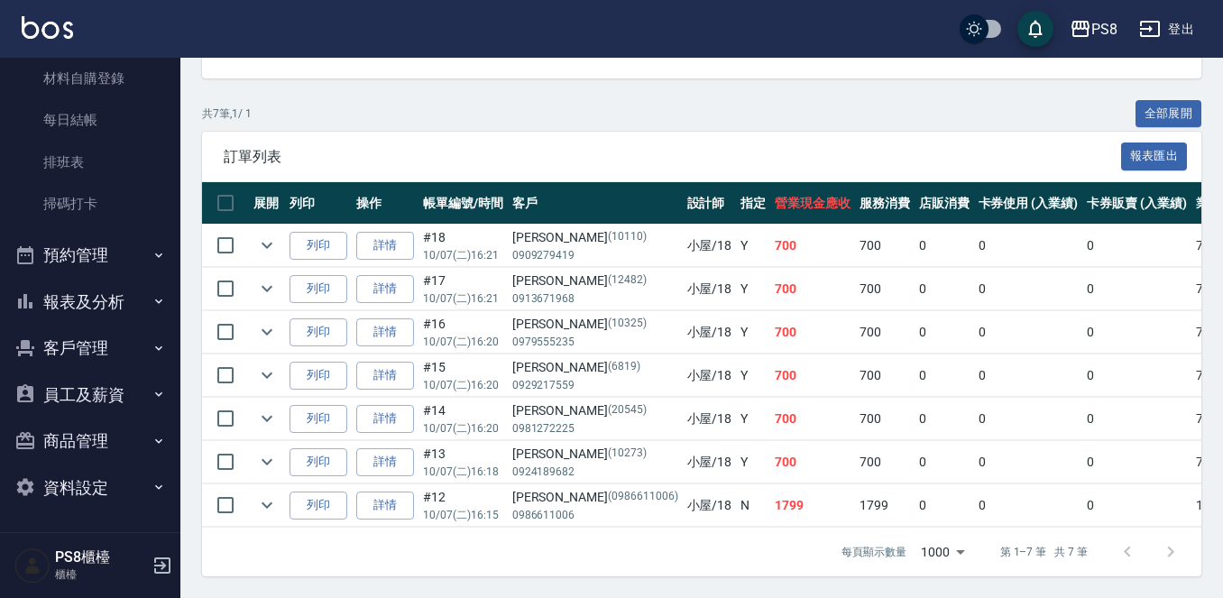
click at [101, 297] on button "報表及分析" at bounding box center [90, 302] width 166 height 47
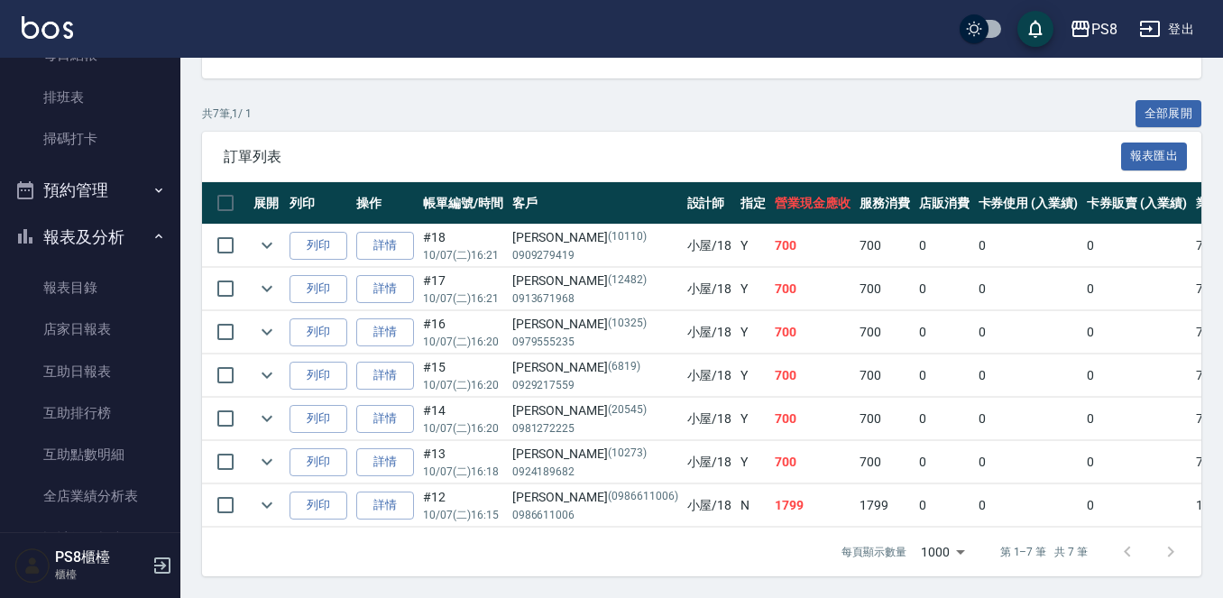
scroll to position [582, 0]
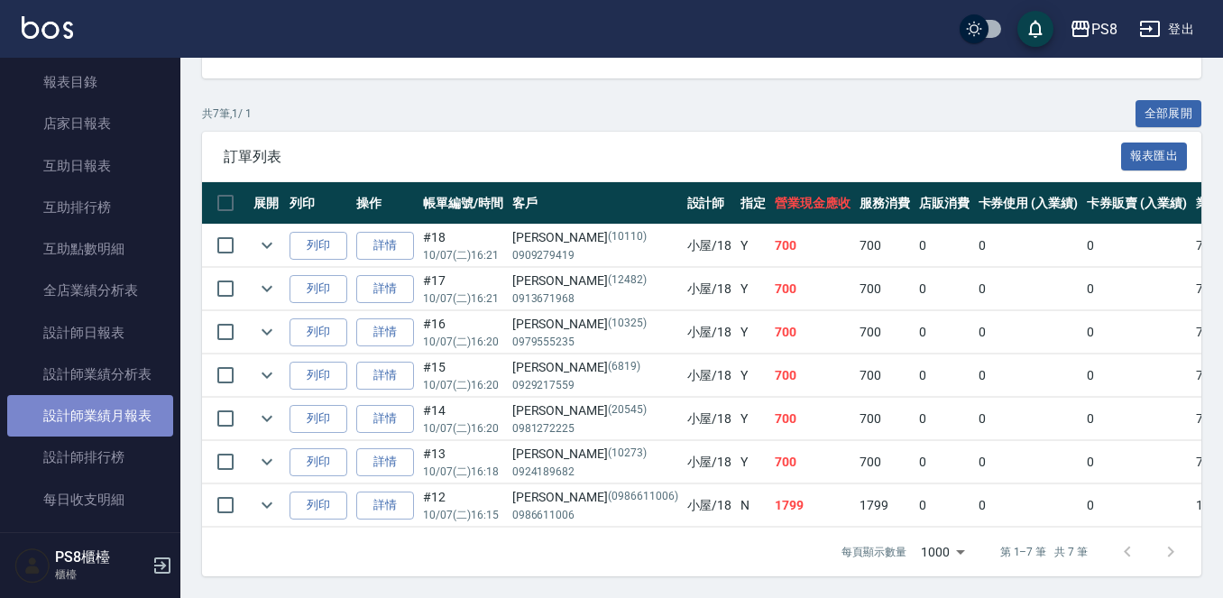
click at [96, 408] on link "設計師業績月報表" at bounding box center [90, 415] width 166 height 41
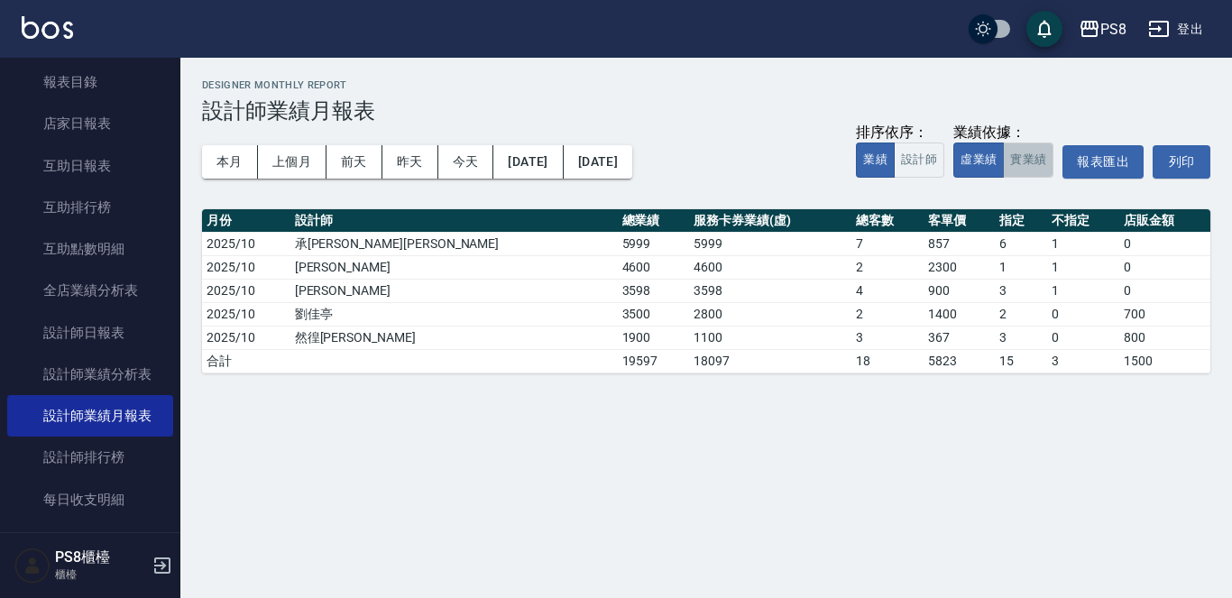
click at [1041, 162] on button "實業績" at bounding box center [1028, 159] width 50 height 35
click at [222, 160] on button "本月" at bounding box center [230, 161] width 56 height 33
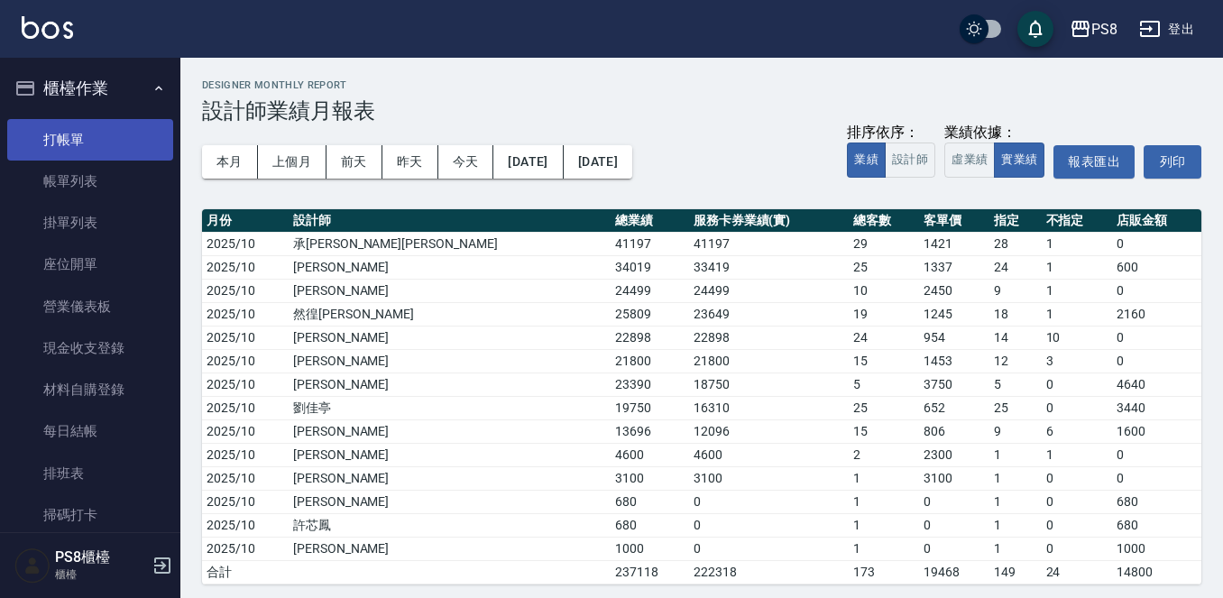
click at [84, 142] on link "打帳單" at bounding box center [90, 139] width 166 height 41
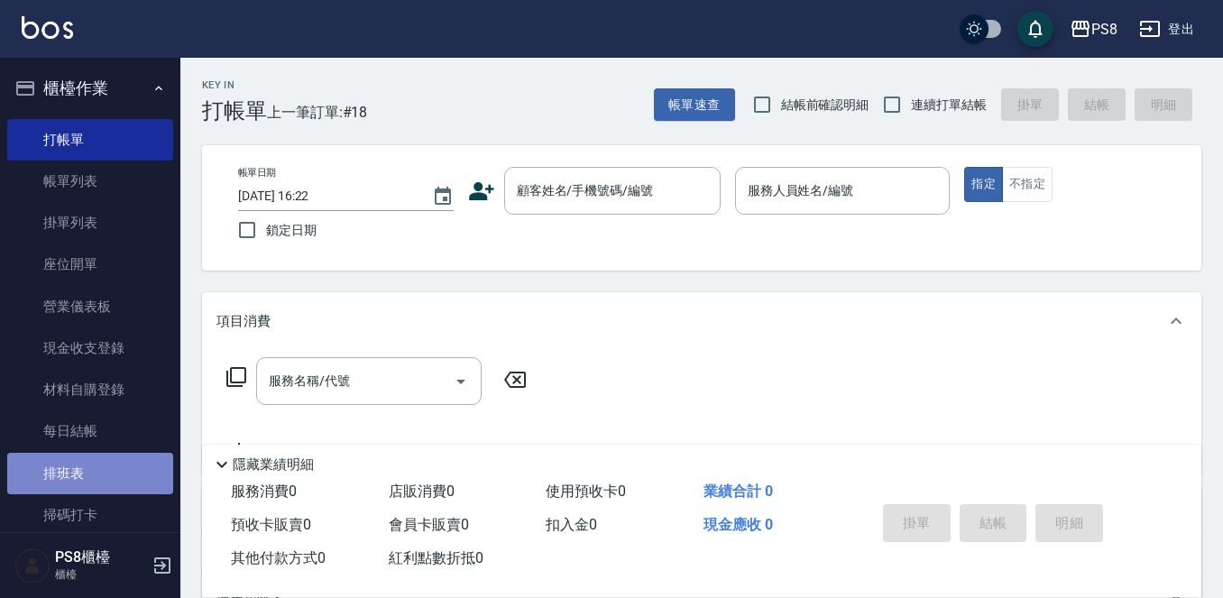
click at [94, 469] on link "排班表" at bounding box center [90, 473] width 166 height 41
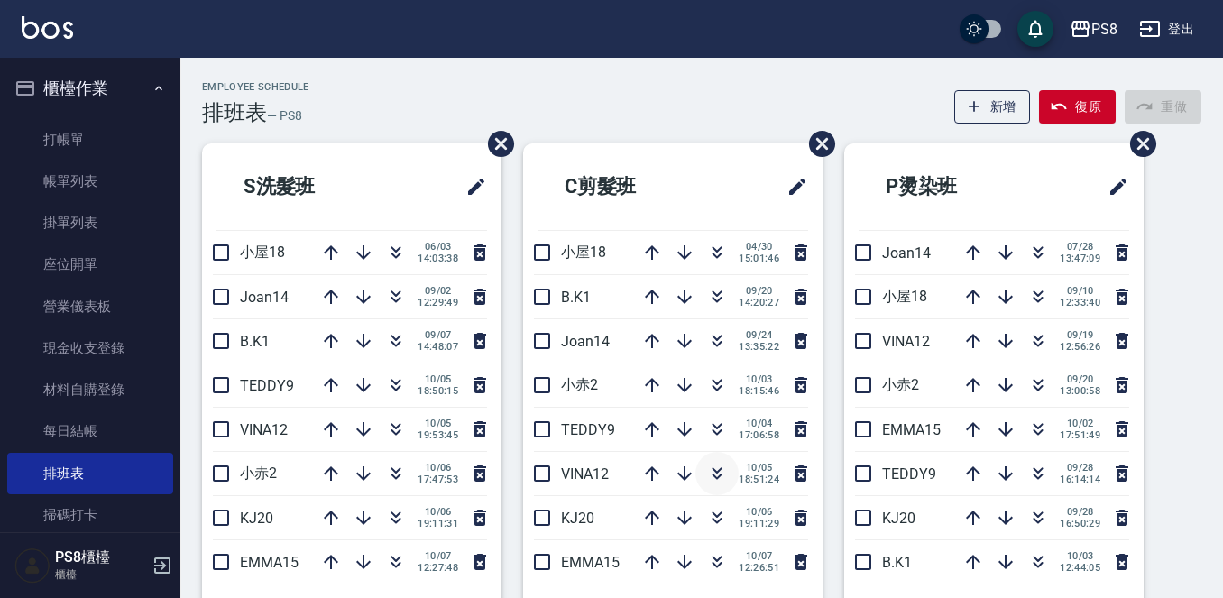
click at [714, 472] on icon "button" at bounding box center [717, 474] width 22 height 22
click at [481, 108] on div "Employee Schedule 排班表 — PS8 新增 復原 重做" at bounding box center [701, 103] width 999 height 44
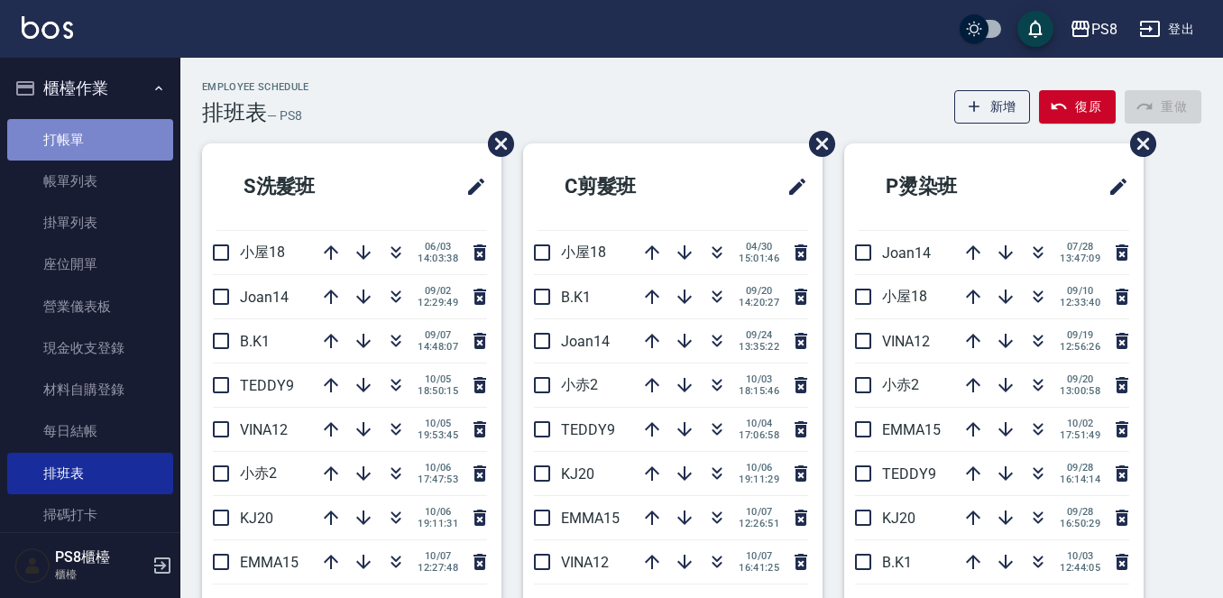
click at [107, 128] on link "打帳單" at bounding box center [90, 139] width 166 height 41
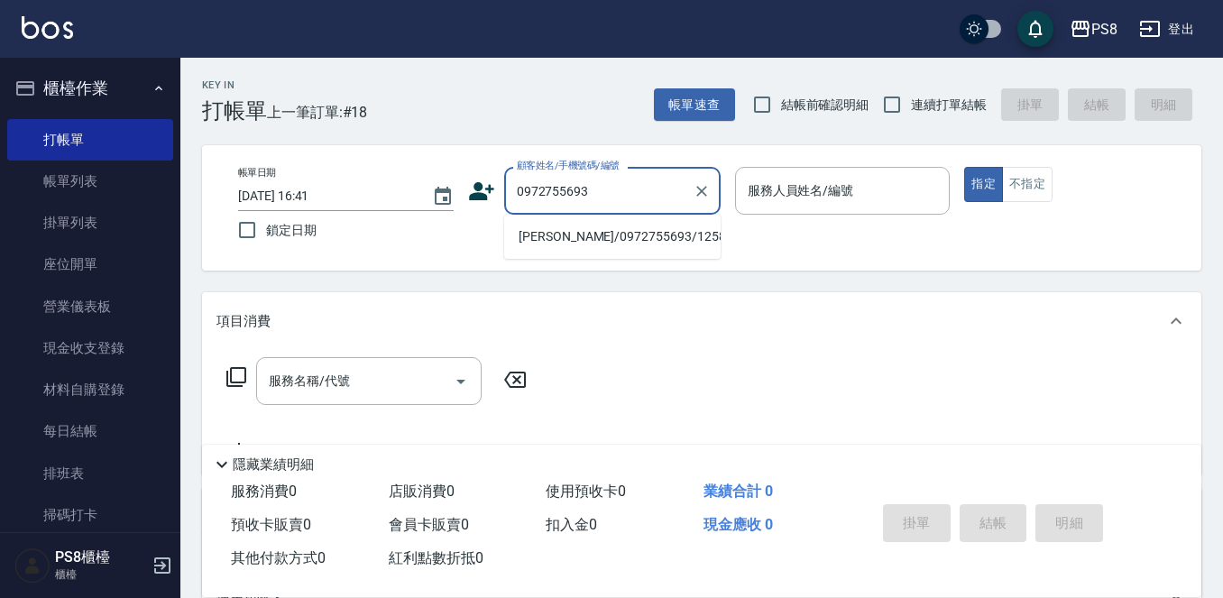
click at [641, 248] on li "蘇柏菖/0972755693/12588" at bounding box center [612, 237] width 216 height 30
type input "蘇柏菖/0972755693/12588"
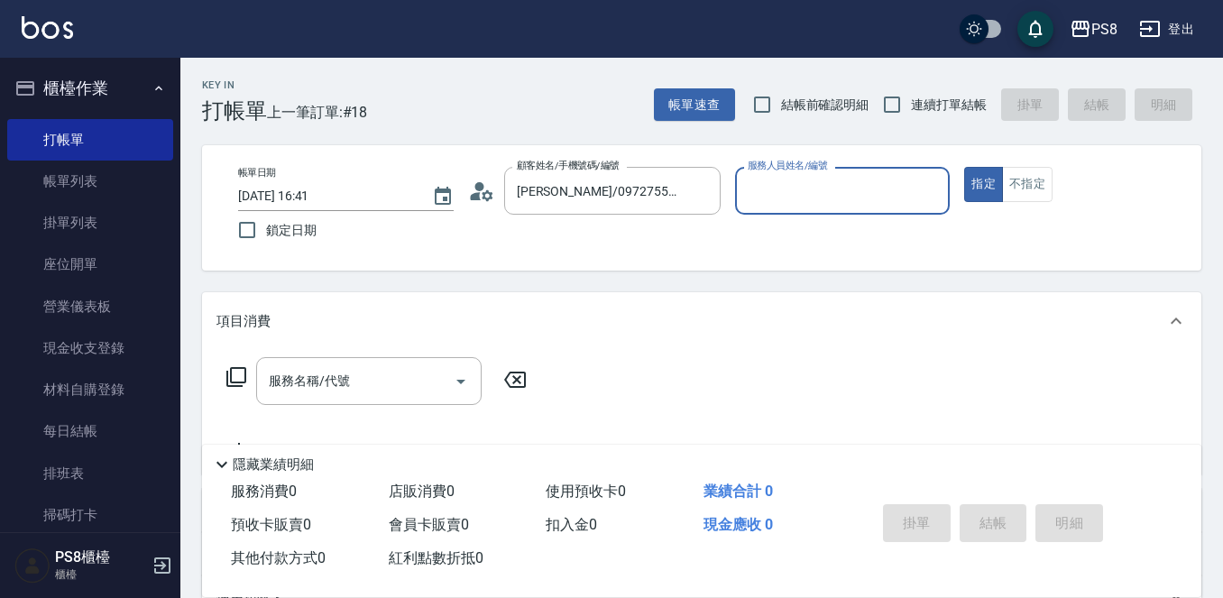
click at [487, 204] on icon at bounding box center [481, 191] width 27 height 27
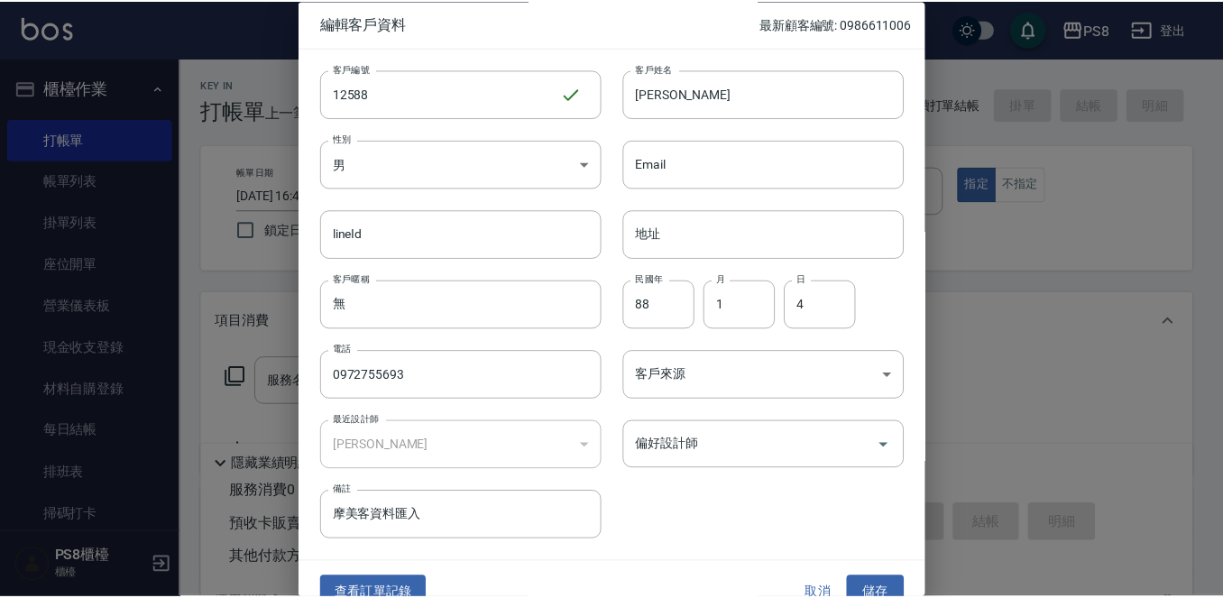
scroll to position [27, 0]
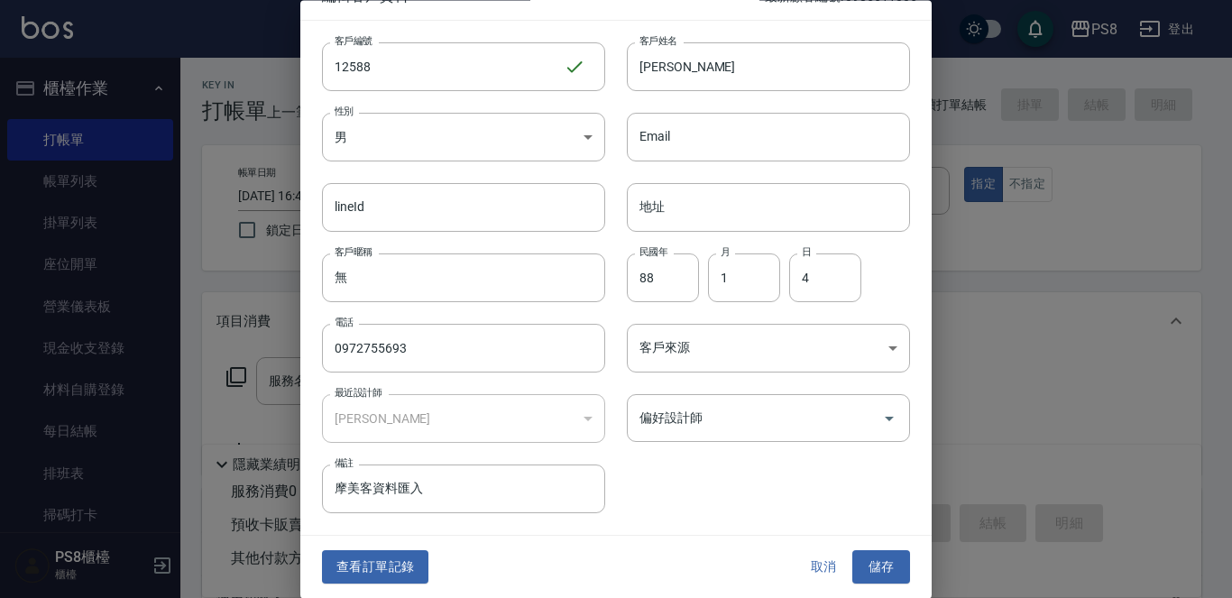
click at [391, 547] on div "查看訂單記錄 取消 儲存" at bounding box center [615, 568] width 631 height 62
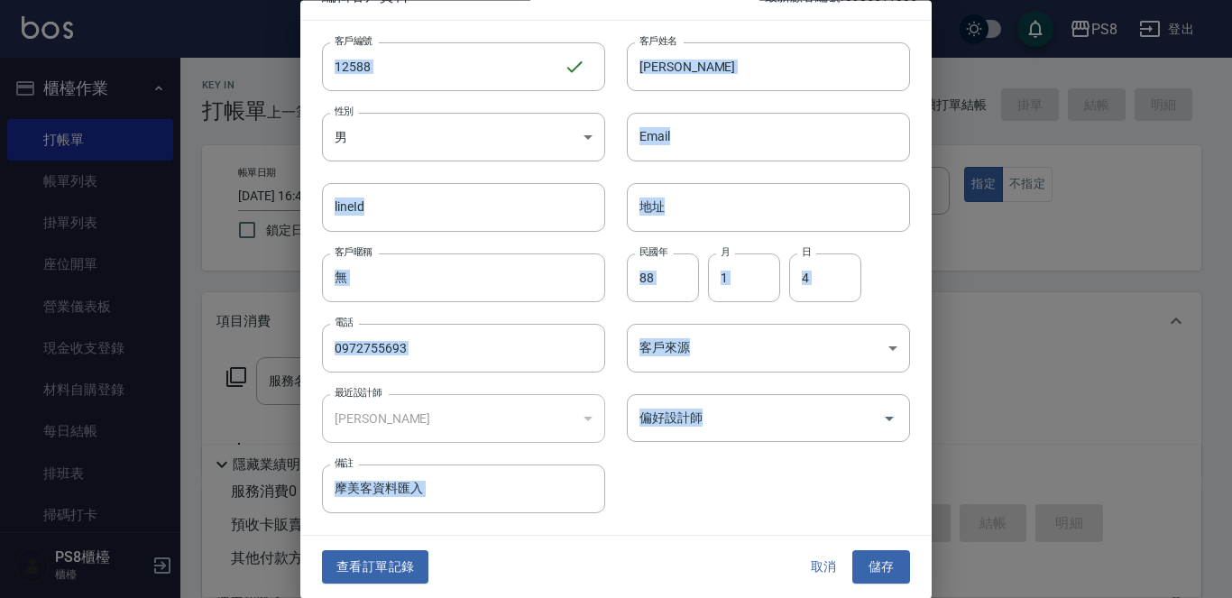
click at [392, 549] on div "查看訂單記錄 取消 儲存" at bounding box center [615, 568] width 631 height 62
click at [398, 553] on button "查看訂單記錄" at bounding box center [375, 567] width 106 height 33
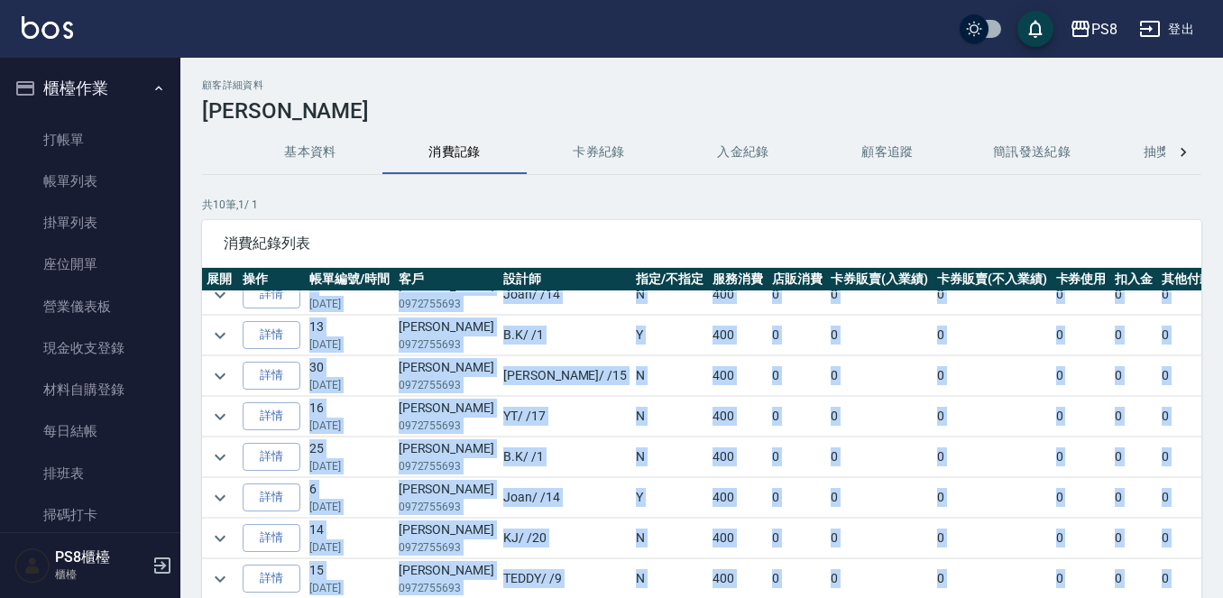
scroll to position [117, 0]
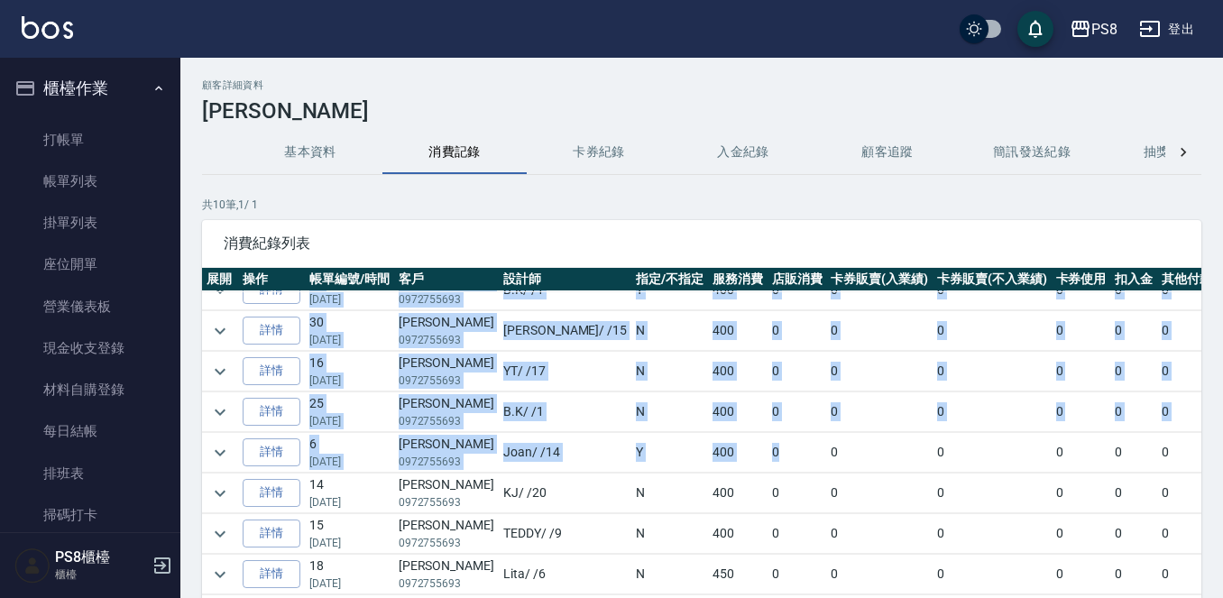
drag, startPoint x: 619, startPoint y: 317, endPoint x: 710, endPoint y: 420, distance: 137.3
click at [710, 420] on tbody "詳情 12 09/01/2025 蘇柏菖 0972755693 EMMA / /15 Y 400 0 0 0 0 0 0 400 詳情 3 07/18/202…" at bounding box center [773, 392] width 1142 height 406
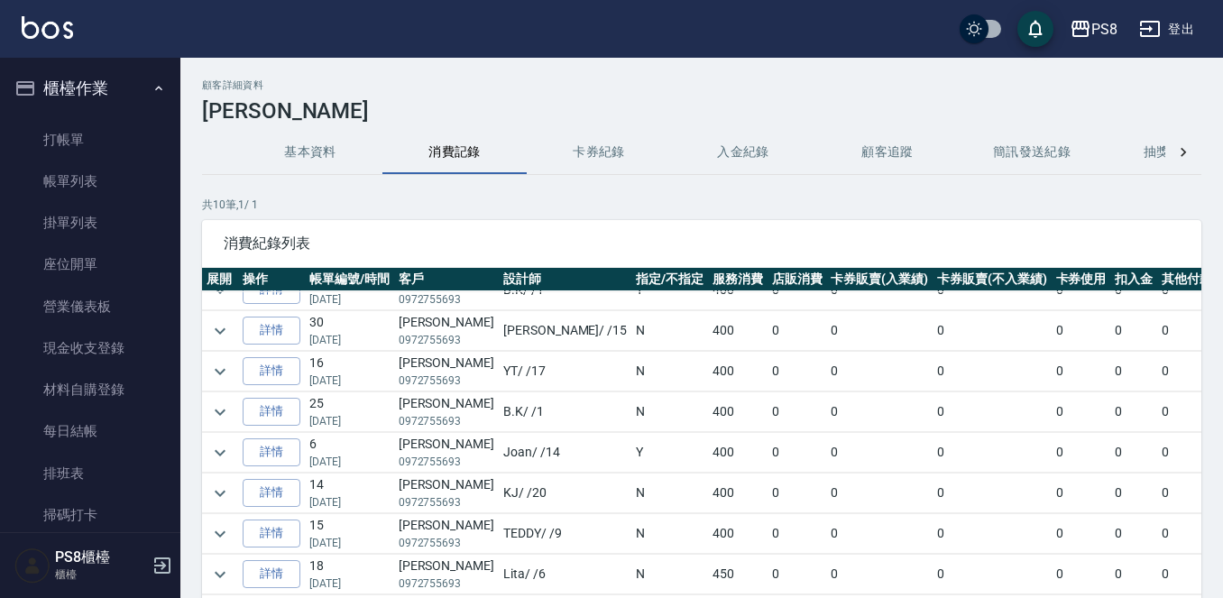
click at [767, 473] on td "0" at bounding box center [797, 493] width 60 height 40
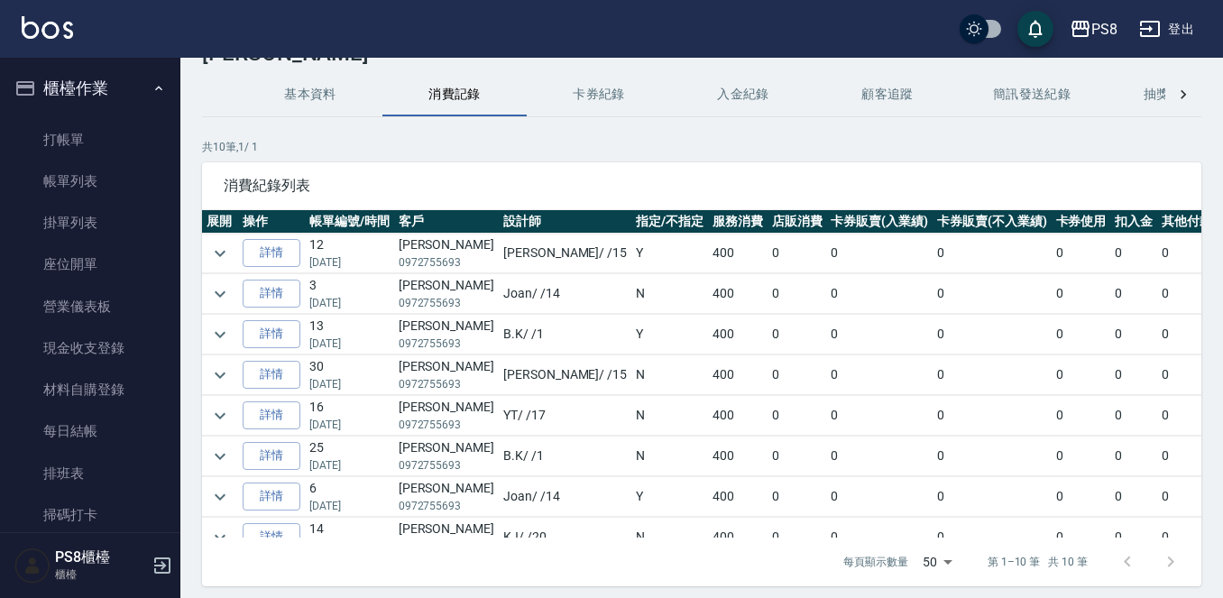
scroll to position [0, 0]
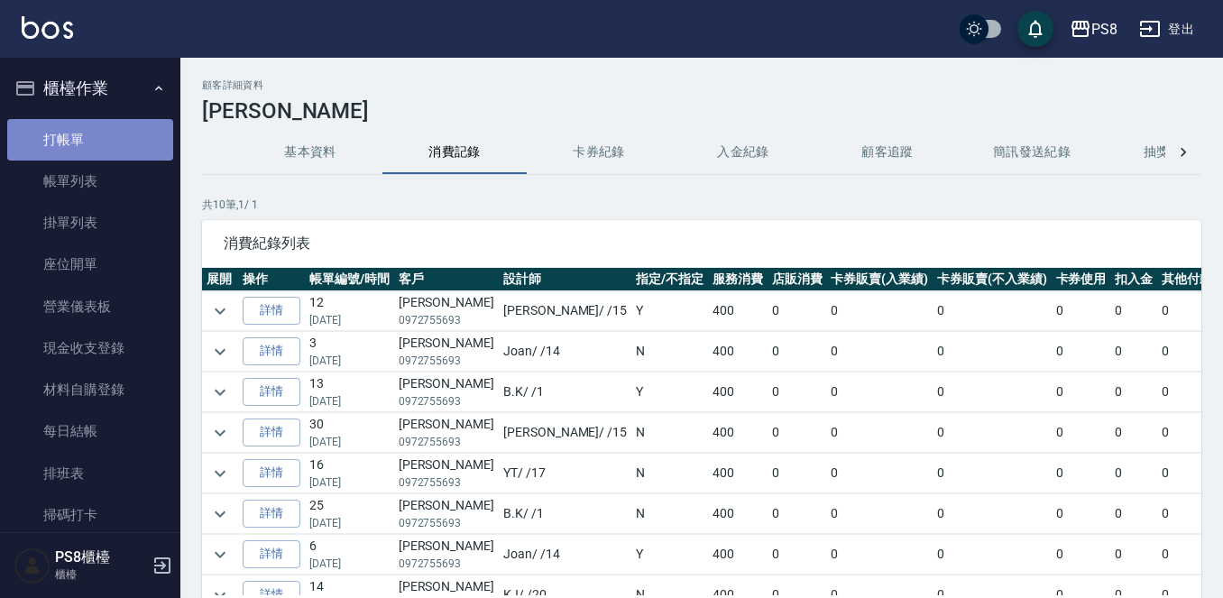
click at [96, 135] on link "打帳單" at bounding box center [90, 139] width 166 height 41
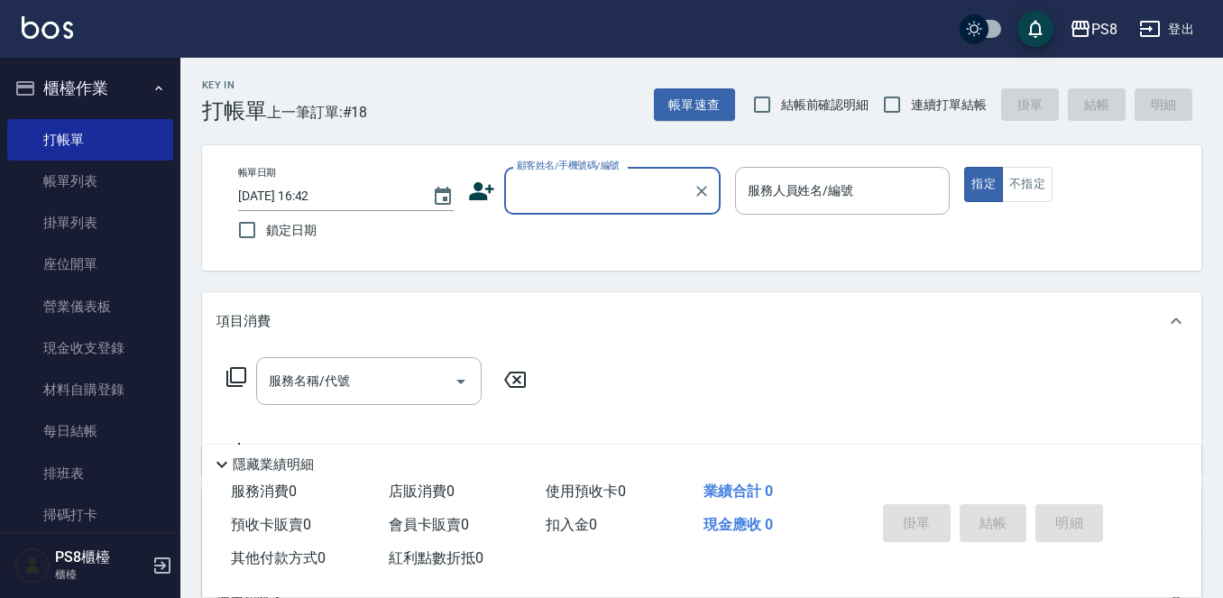
drag, startPoint x: 87, startPoint y: 464, endPoint x: 797, endPoint y: 250, distance: 742.2
click at [87, 465] on link "排班表" at bounding box center [90, 473] width 166 height 41
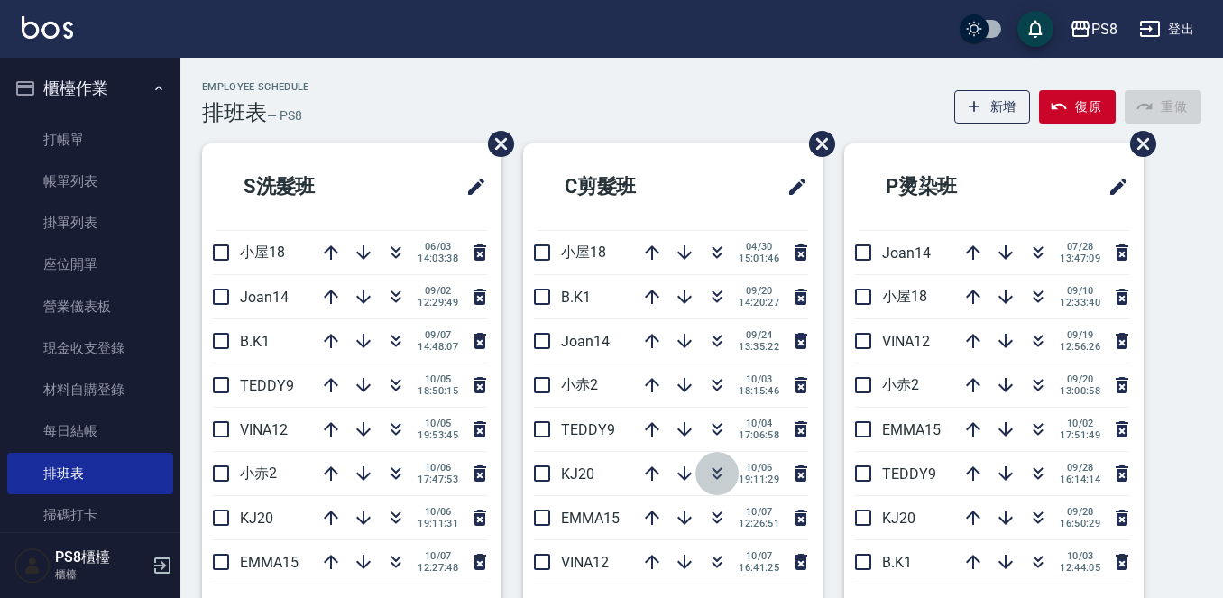
click at [706, 478] on icon "button" at bounding box center [717, 474] width 22 height 22
